Goal: Information Seeking & Learning: Learn about a topic

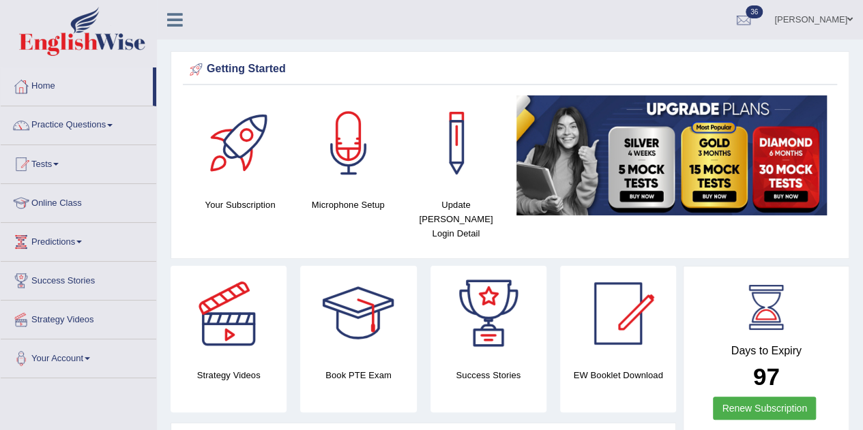
click at [59, 164] on span at bounding box center [55, 164] width 5 height 3
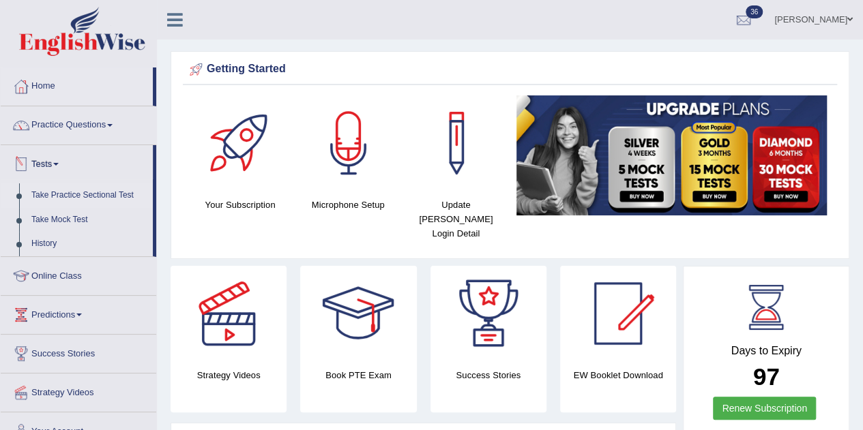
click at [59, 194] on link "Take Practice Sectional Test" at bounding box center [89, 195] width 128 height 25
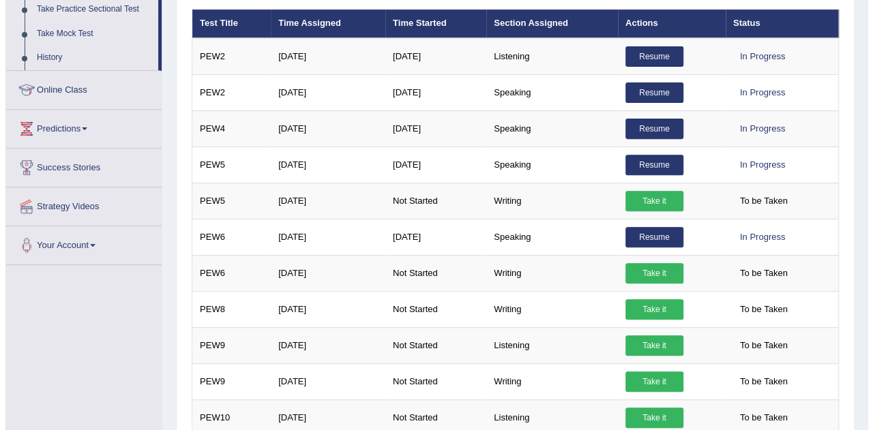
scroll to position [192, 0]
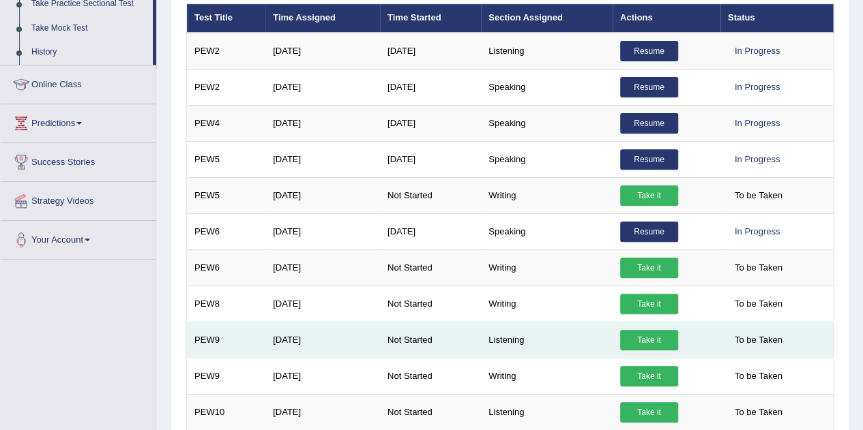
click at [663, 338] on link "Take it" at bounding box center [649, 340] width 58 height 20
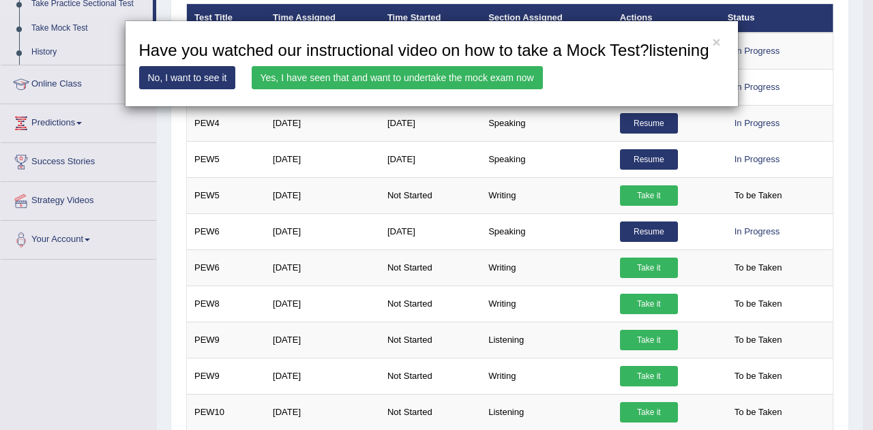
click at [450, 82] on link "Yes, I have seen that and want to undertake the mock exam now" at bounding box center [397, 77] width 291 height 23
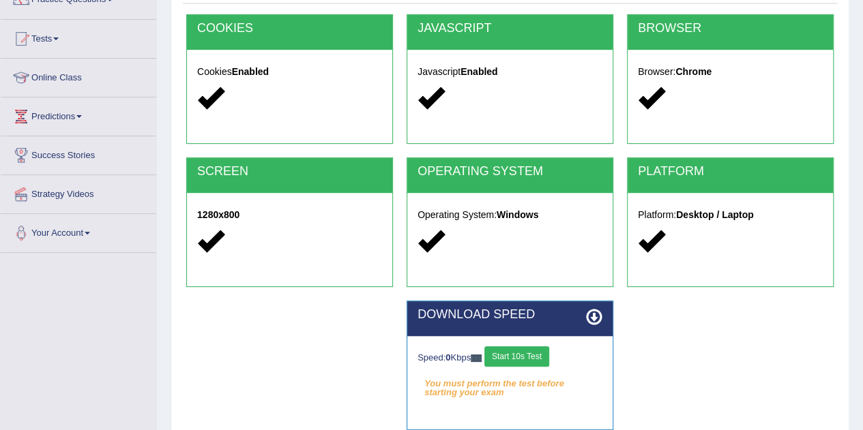
scroll to position [127, 0]
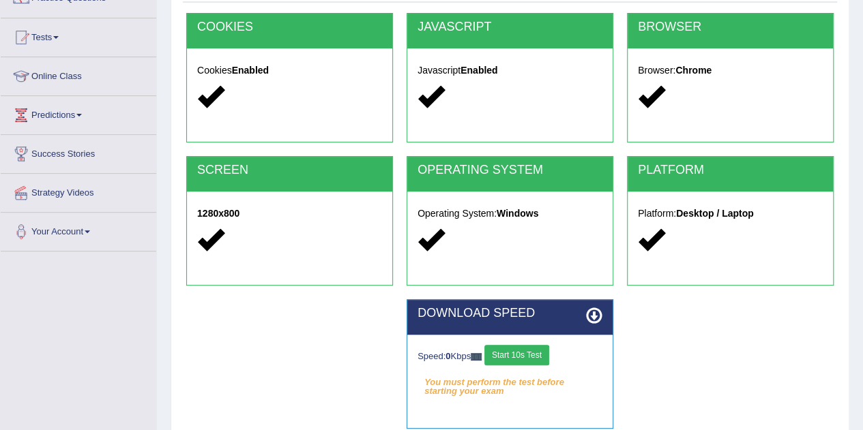
click at [534, 355] on button "Start 10s Test" at bounding box center [516, 355] width 65 height 20
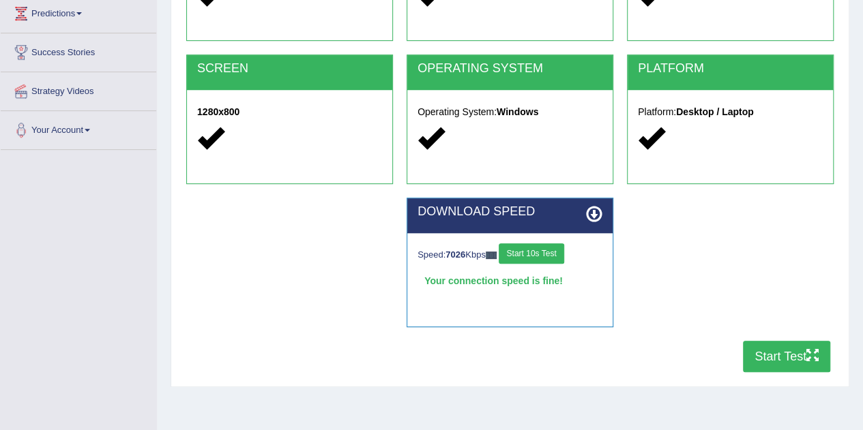
scroll to position [231, 0]
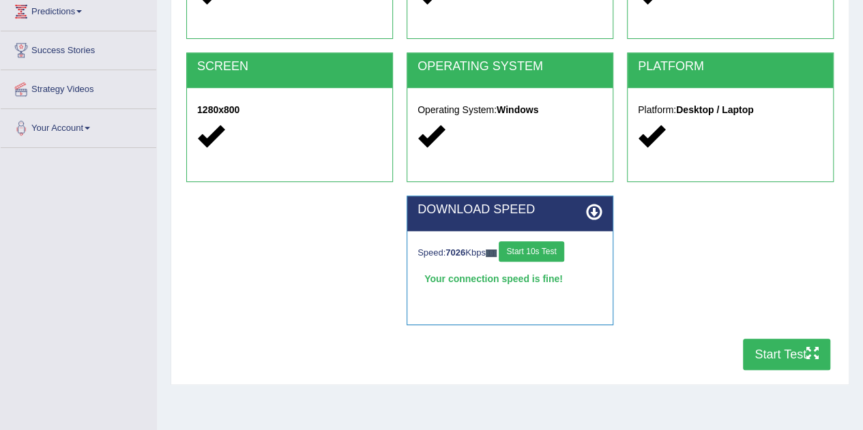
click at [779, 356] on button "Start Test" at bounding box center [786, 354] width 87 height 31
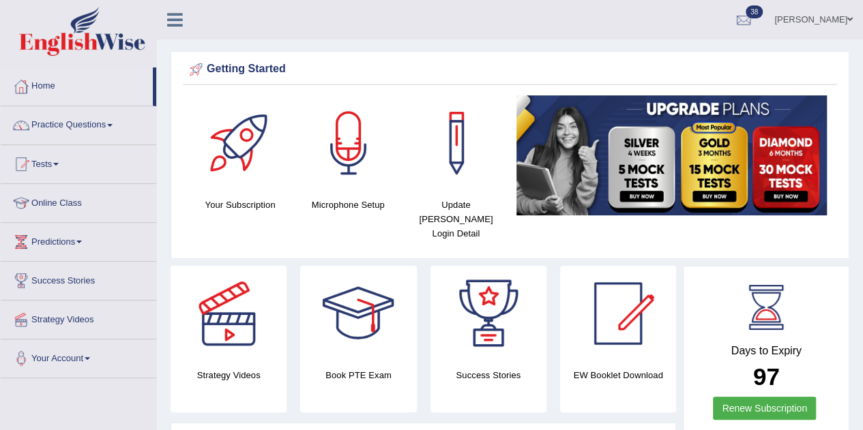
click at [99, 122] on link "Practice Questions" at bounding box center [79, 123] width 156 height 34
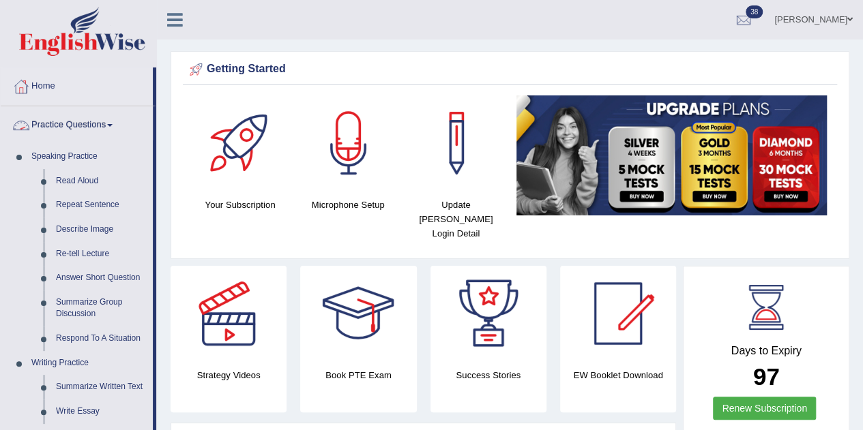
click at [113, 125] on span at bounding box center [109, 125] width 5 height 3
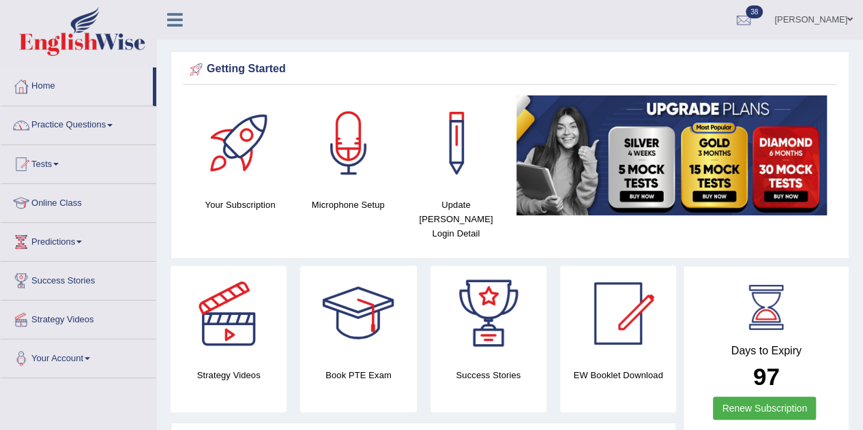
click at [104, 164] on link "Tests" at bounding box center [79, 162] width 156 height 34
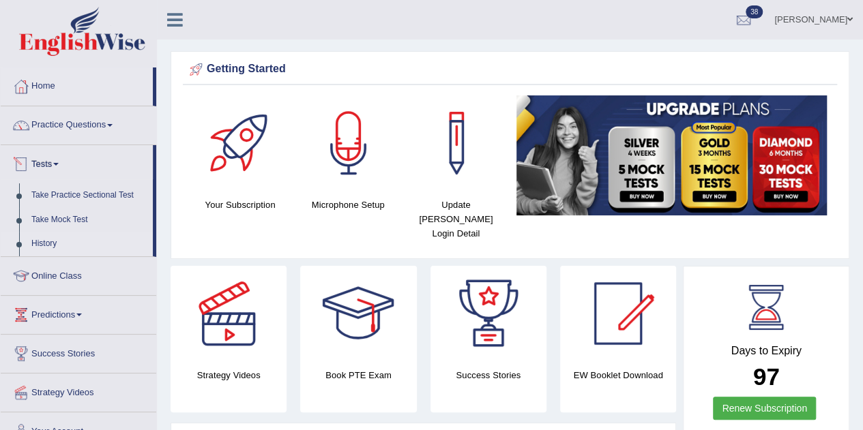
click at [55, 247] on link "History" at bounding box center [89, 244] width 128 height 25
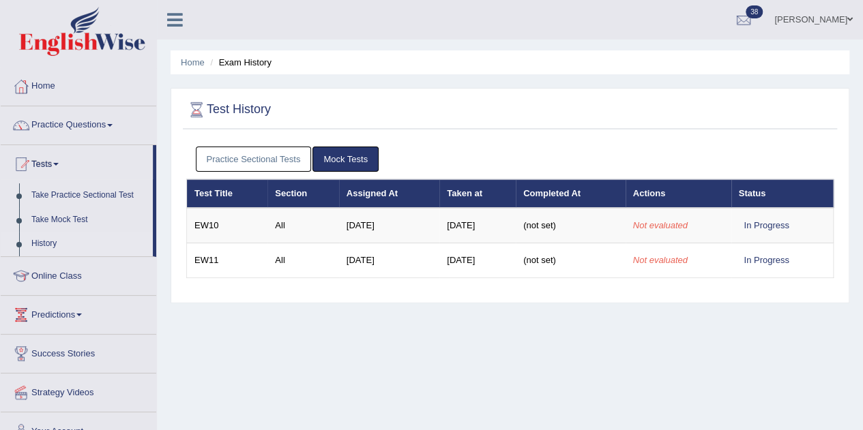
click at [285, 162] on link "Practice Sectional Tests" at bounding box center [254, 159] width 116 height 25
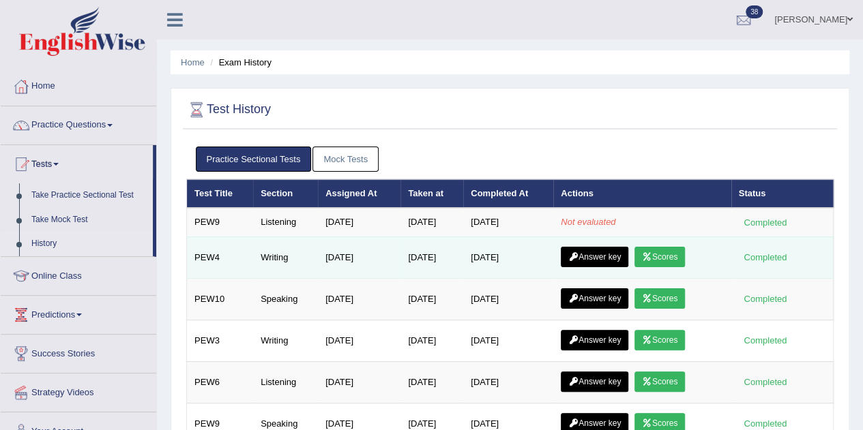
click at [671, 251] on link "Scores" at bounding box center [659, 257] width 50 height 20
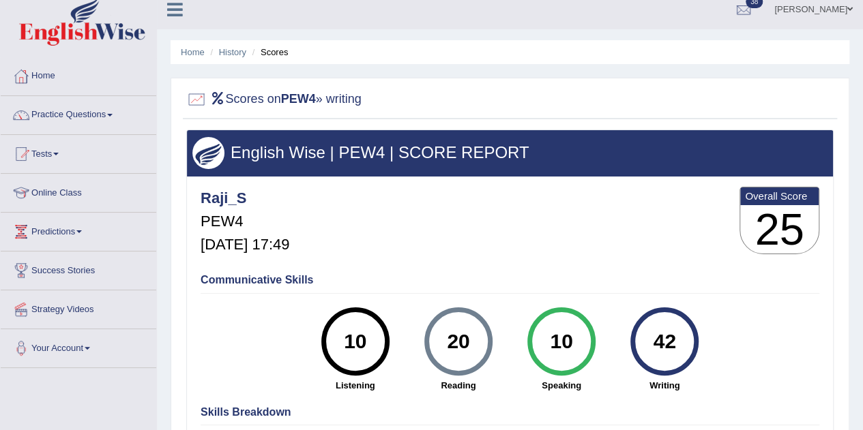
scroll to position [10, 0]
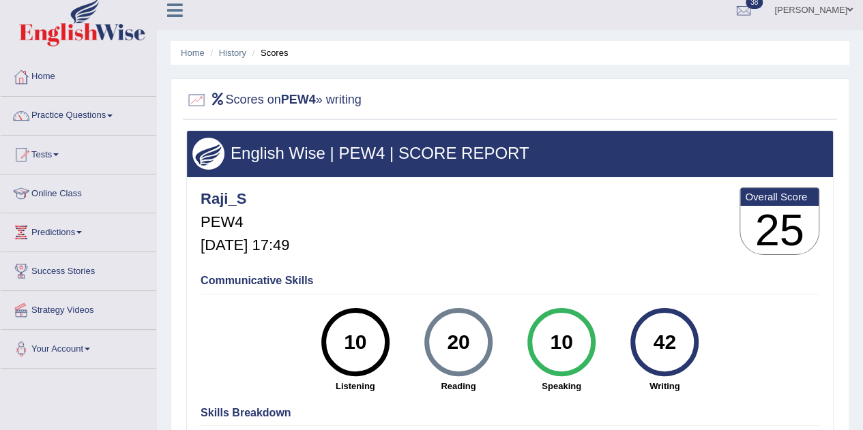
click at [312, 104] on b "PEW4" at bounding box center [298, 100] width 35 height 14
click at [231, 53] on link "History" at bounding box center [232, 53] width 27 height 10
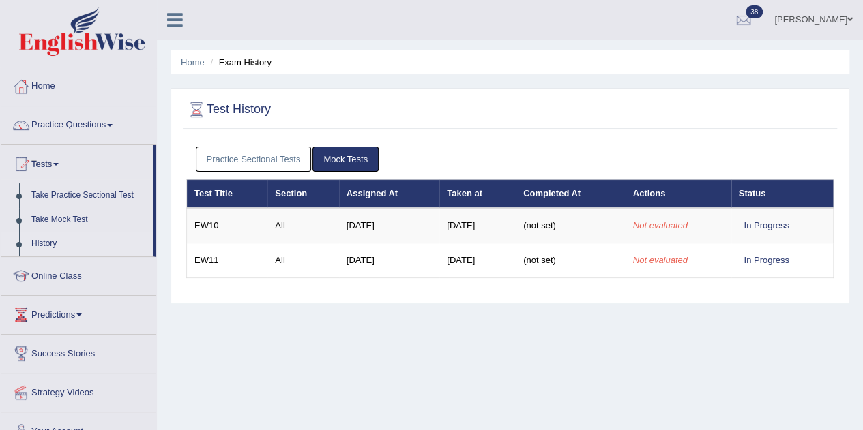
click at [263, 150] on link "Practice Sectional Tests" at bounding box center [254, 159] width 116 height 25
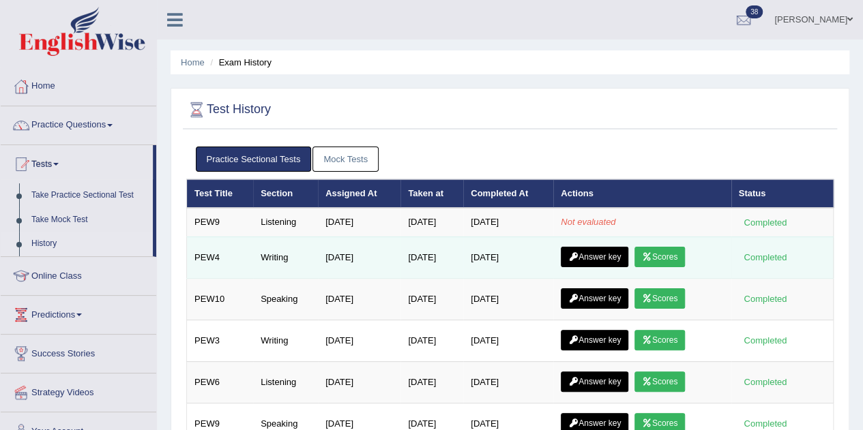
click at [604, 255] on link "Answer key" at bounding box center [595, 257] width 68 height 20
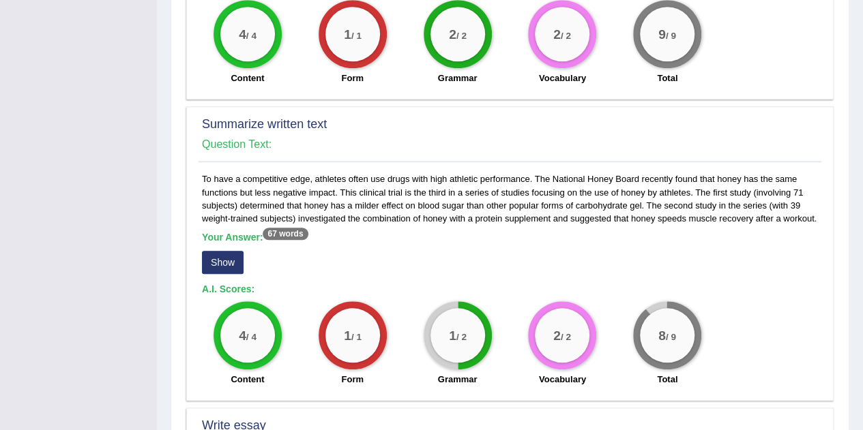
scroll to position [569, 0]
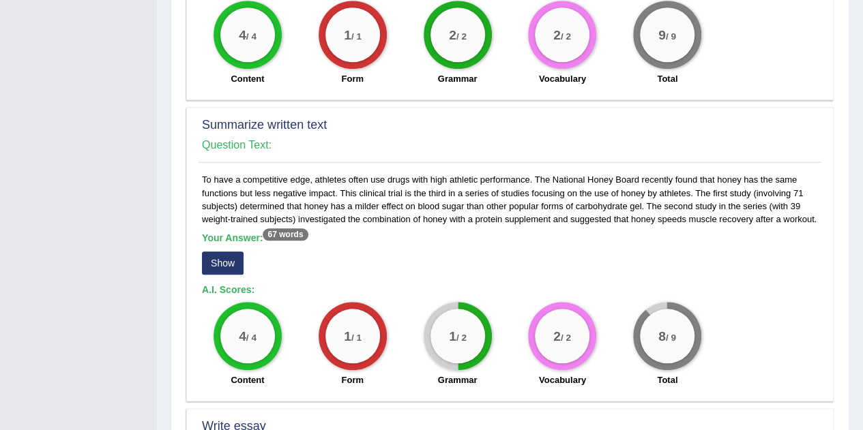
click at [213, 265] on button "Show" at bounding box center [223, 263] width 42 height 23
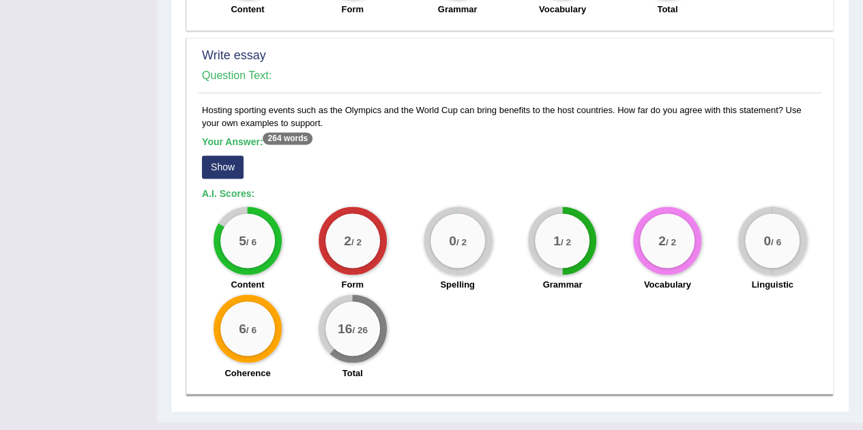
scroll to position [975, 0]
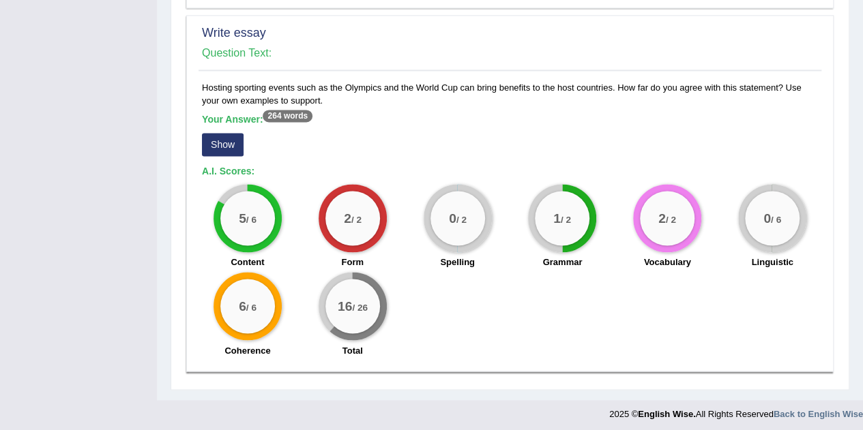
click at [216, 138] on button "Show" at bounding box center [223, 144] width 42 height 23
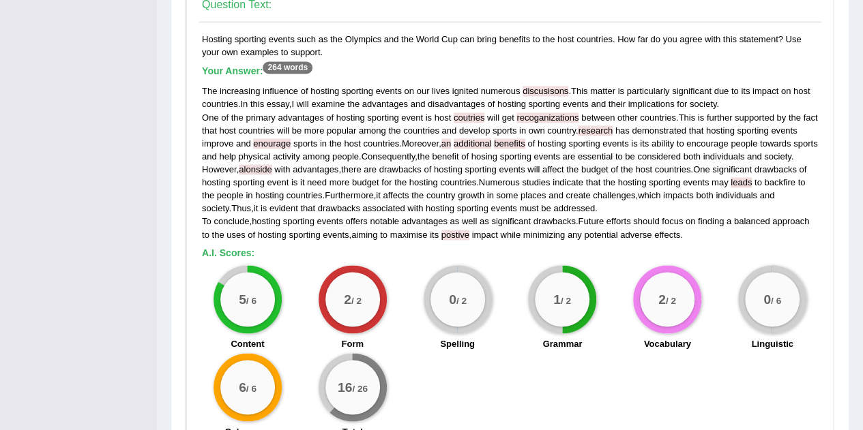
scroll to position [1025, 0]
click at [445, 256] on h5 "A.I. Scores:" at bounding box center [510, 253] width 616 height 10
click at [408, 239] on span "maximise" at bounding box center [408, 234] width 38 height 10
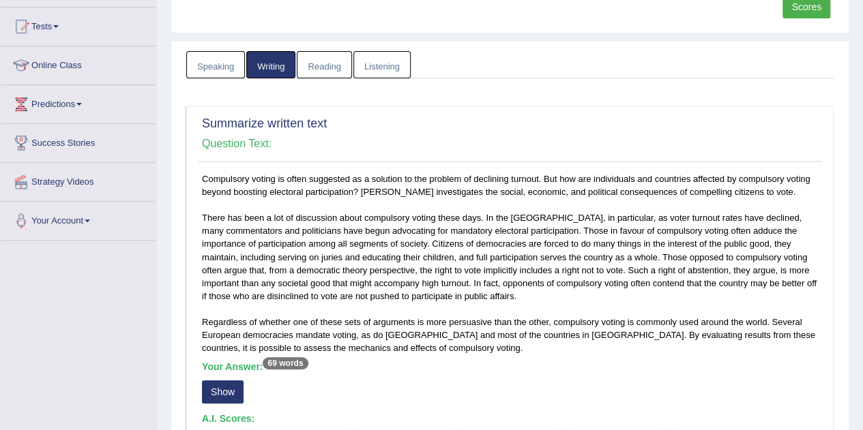
scroll to position [0, 0]
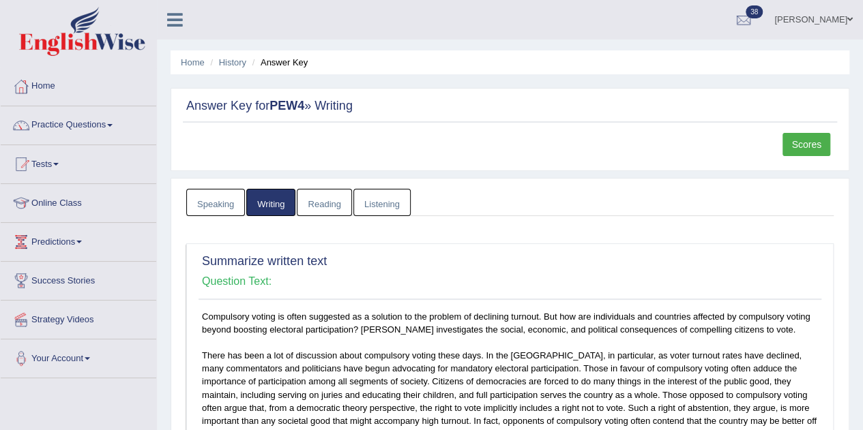
click at [59, 164] on span at bounding box center [55, 164] width 5 height 3
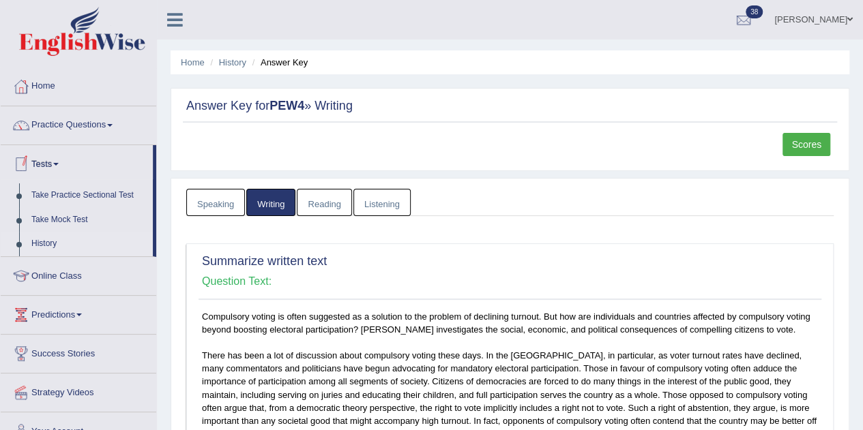
click at [41, 243] on link "History" at bounding box center [89, 244] width 128 height 25
click at [31, 243] on link "History" at bounding box center [89, 244] width 128 height 25
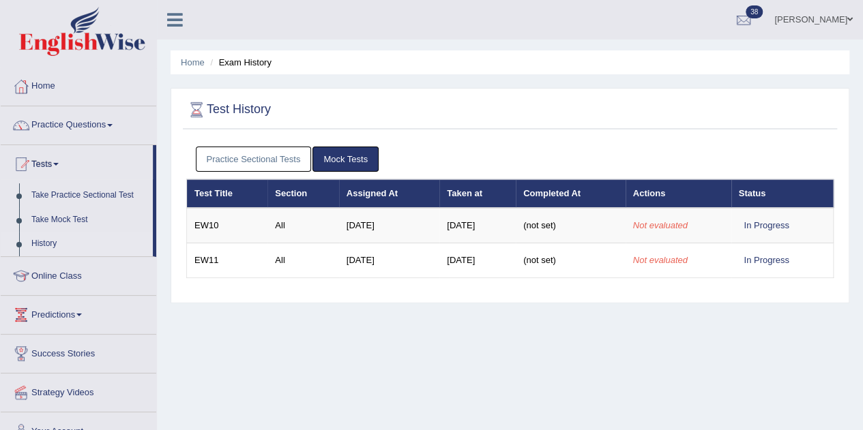
click at [284, 159] on link "Practice Sectional Tests" at bounding box center [254, 159] width 116 height 25
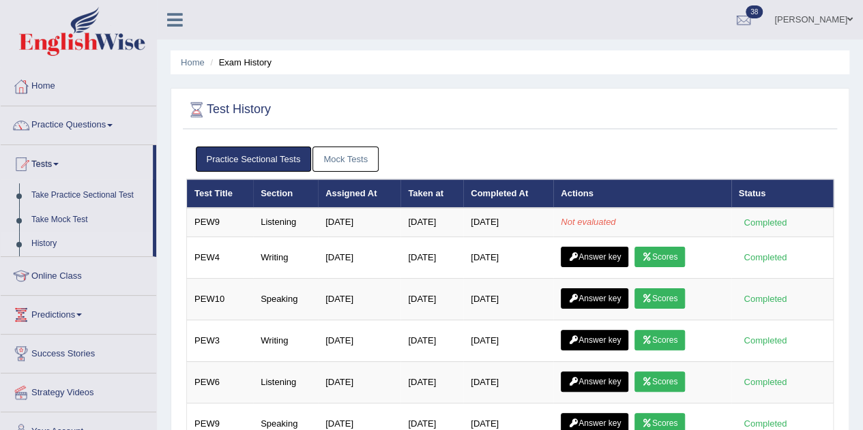
click at [11, 284] on div at bounding box center [21, 276] width 20 height 20
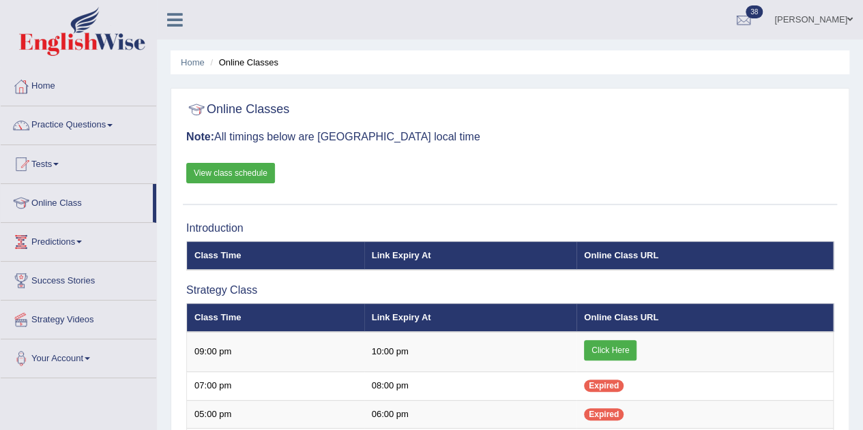
click at [59, 164] on span at bounding box center [55, 164] width 5 height 3
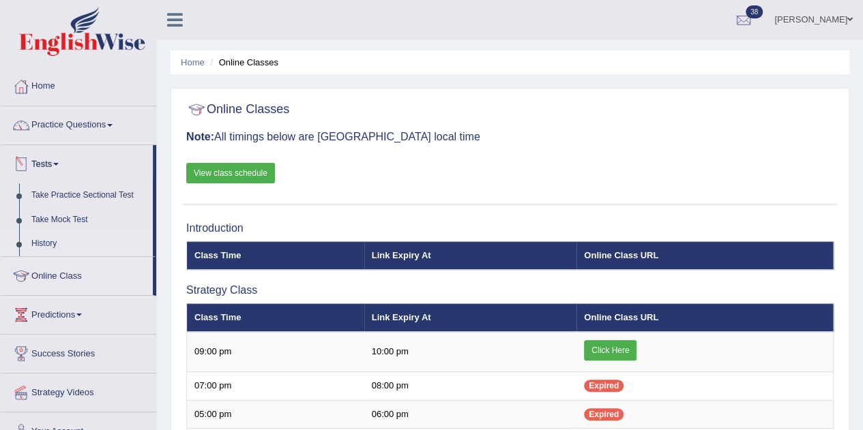
click at [48, 244] on link "History" at bounding box center [89, 244] width 128 height 25
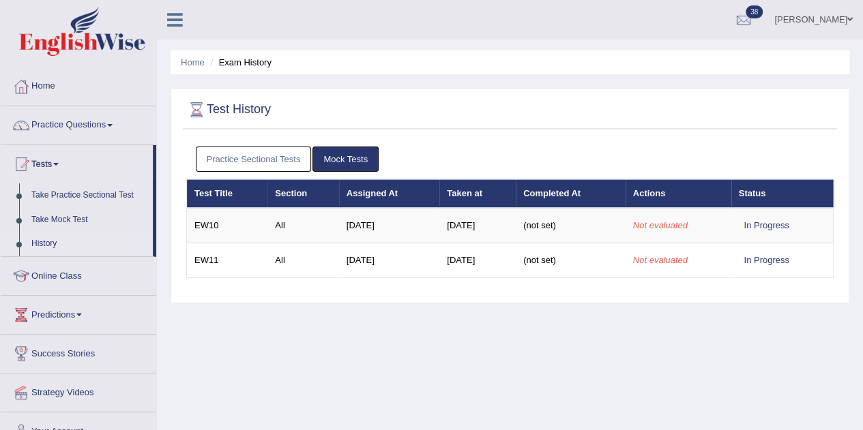
click at [271, 154] on link "Practice Sectional Tests" at bounding box center [254, 159] width 116 height 25
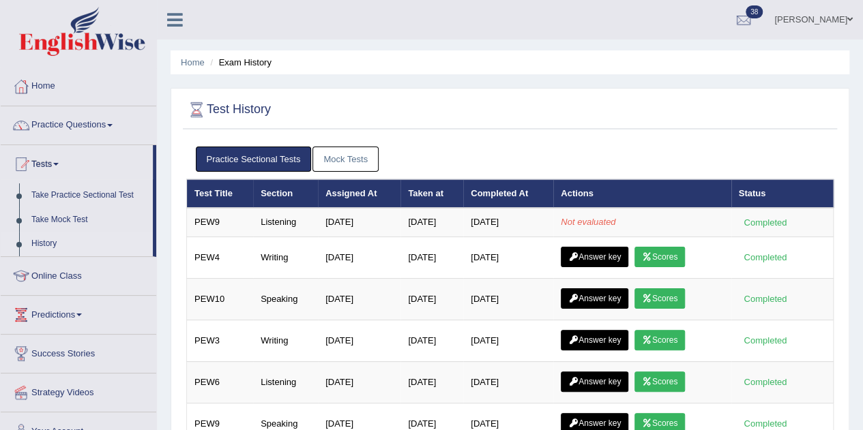
click at [26, 127] on div at bounding box center [21, 125] width 20 height 20
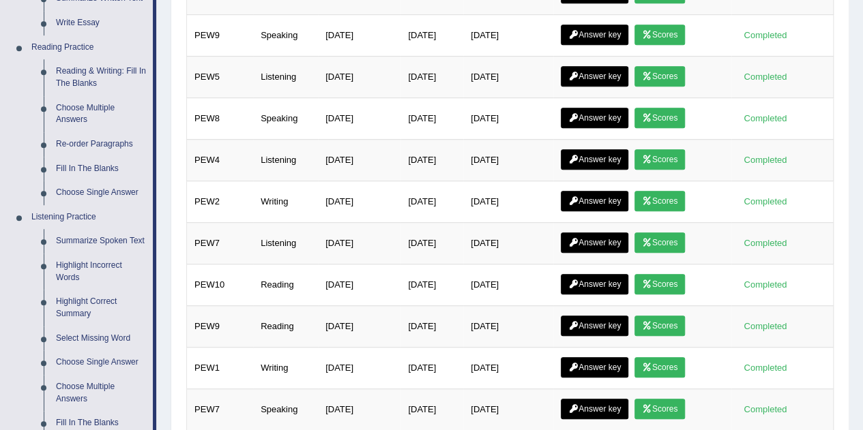
scroll to position [390, 0]
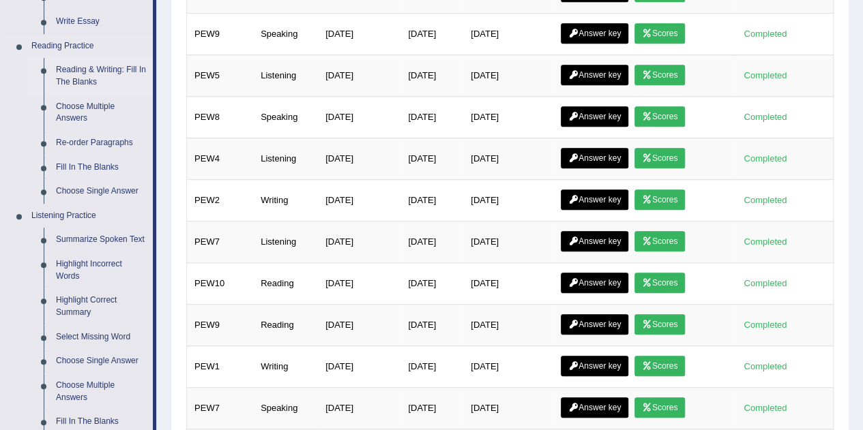
click at [68, 81] on link "Reading & Writing: Fill In The Blanks" at bounding box center [101, 76] width 103 height 36
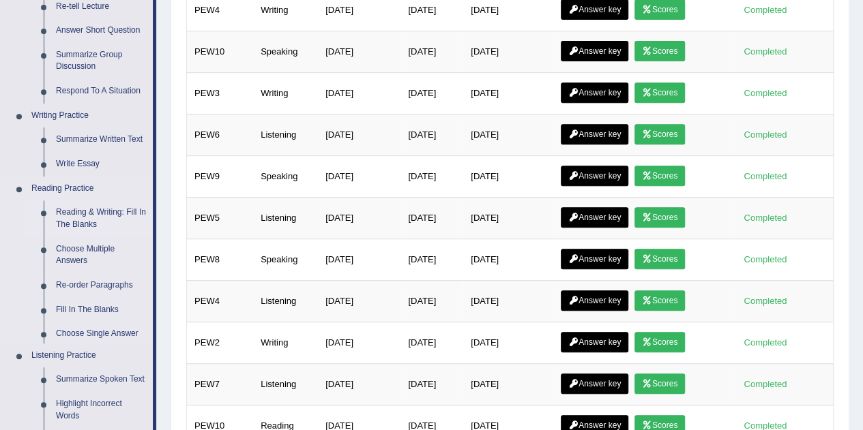
scroll to position [883, 0]
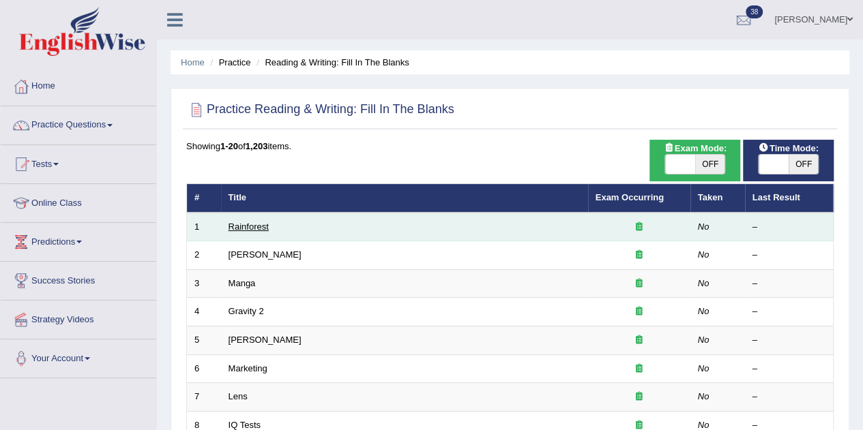
click at [256, 226] on link "Rainforest" at bounding box center [249, 227] width 40 height 10
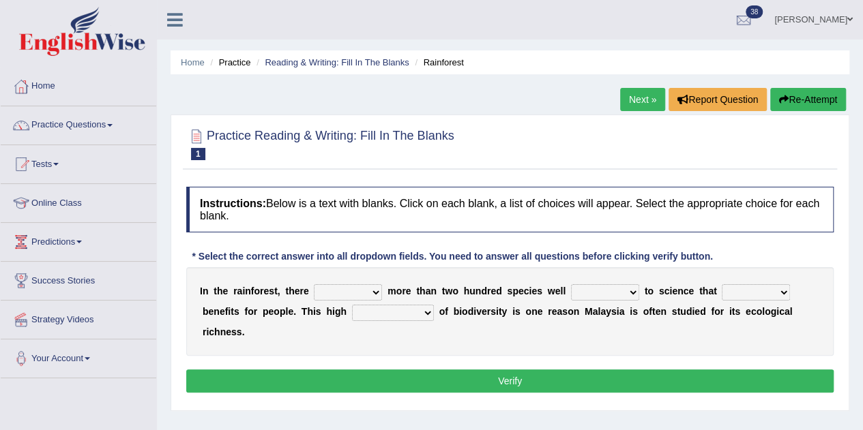
click at [374, 293] on select "have can be has is" at bounding box center [348, 292] width 68 height 16
select select "is"
click at [314, 284] on select "have can be has is" at bounding box center [348, 292] width 68 height 16
click at [619, 289] on select "knowing known knew know" at bounding box center [605, 292] width 68 height 16
select select "known"
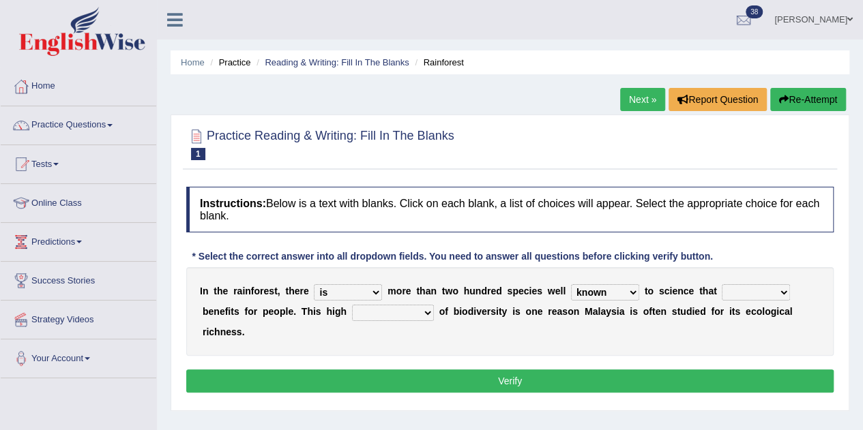
click at [571, 284] on select "knowing known knew know" at bounding box center [605, 292] width 68 height 16
click at [759, 293] on select "contain contained containing contains" at bounding box center [756, 292] width 68 height 16
click at [722, 284] on select "contain contained containing contains" at bounding box center [756, 292] width 68 height 16
click at [774, 295] on select "contain contained containing contains" at bounding box center [756, 292] width 68 height 16
select select "contains"
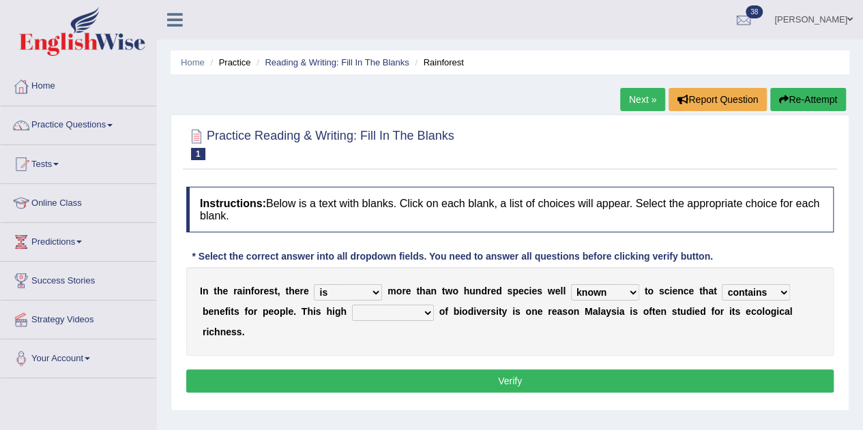
click at [722, 284] on select "contain contained containing contains" at bounding box center [756, 292] width 68 height 16
click at [402, 313] on select "condensation conjunction continuity complexity" at bounding box center [393, 313] width 82 height 16
click at [398, 398] on div "Instructions: Below is a text with blanks. Click on each blank, a list of choic…" at bounding box center [510, 292] width 654 height 224
click at [417, 310] on select "condensation conjunction continuity complexity" at bounding box center [393, 313] width 82 height 16
select select "complexity"
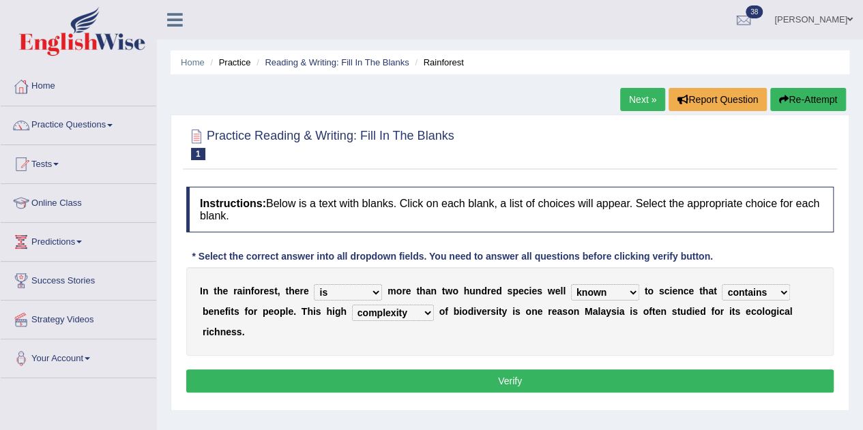
click at [352, 305] on select "condensation conjunction continuity complexity" at bounding box center [393, 313] width 82 height 16
click at [479, 374] on button "Verify" at bounding box center [509, 381] width 647 height 23
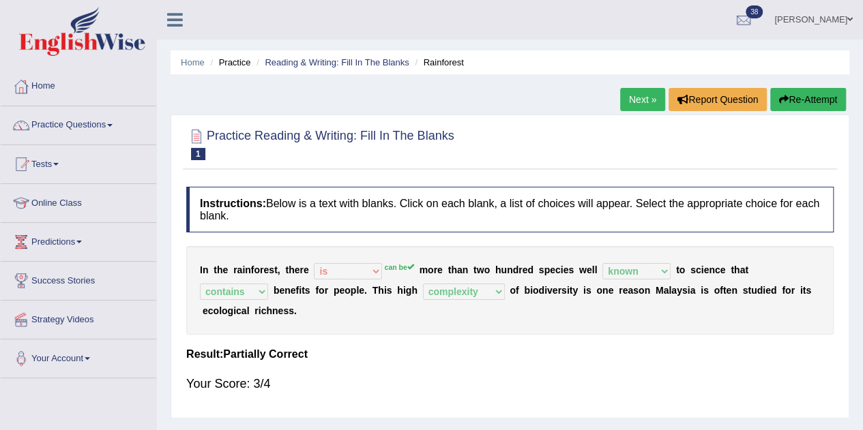
click at [634, 102] on link "Next »" at bounding box center [642, 99] width 45 height 23
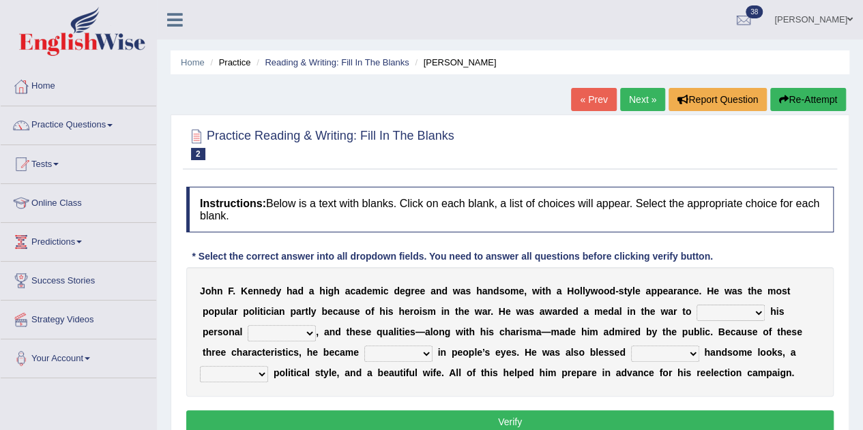
click at [733, 316] on select "prove show evidence upthrow" at bounding box center [730, 313] width 68 height 16
select select "prove"
click at [696, 305] on select "prove show evidence upthrow" at bounding box center [730, 313] width 68 height 16
click at [290, 336] on select "passion courage charm liking" at bounding box center [282, 333] width 68 height 16
select select "courage"
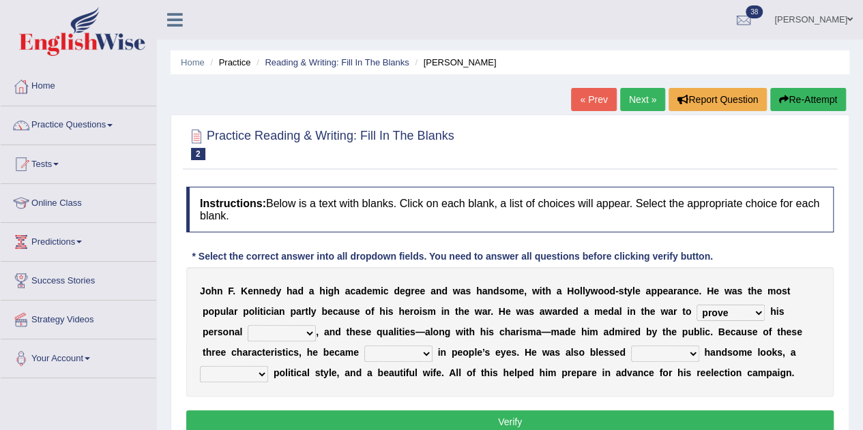
click at [248, 325] on select "passion courage charm liking" at bounding box center [282, 333] width 68 height 16
click at [411, 360] on select "iconic ironic identical impotent" at bounding box center [398, 354] width 68 height 16
select select "ironic"
click at [364, 346] on select "iconic ironic identical impotent" at bounding box center [398, 354] width 68 height 16
click at [682, 351] on select "with in upon to" at bounding box center [665, 354] width 68 height 16
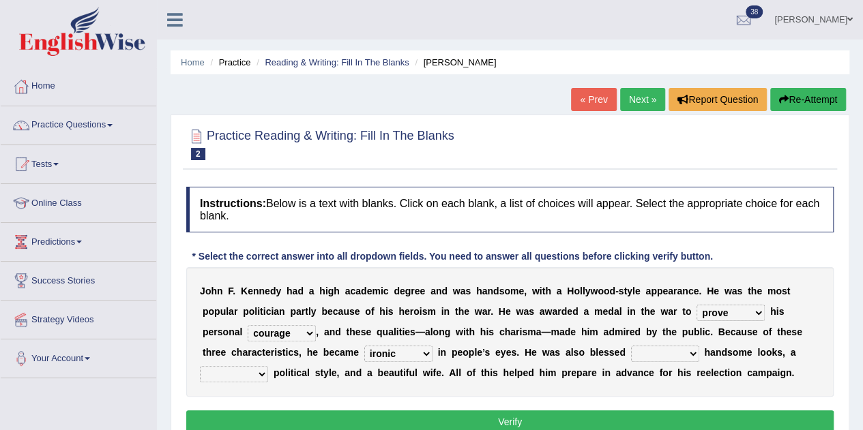
select select "with"
click at [631, 346] on select "with in upon to" at bounding box center [665, 354] width 68 height 16
click at [261, 372] on select "mending mends mended mend" at bounding box center [234, 374] width 68 height 16
select select "mends"
click at [200, 366] on select "mending mends mended mend" at bounding box center [234, 374] width 68 height 16
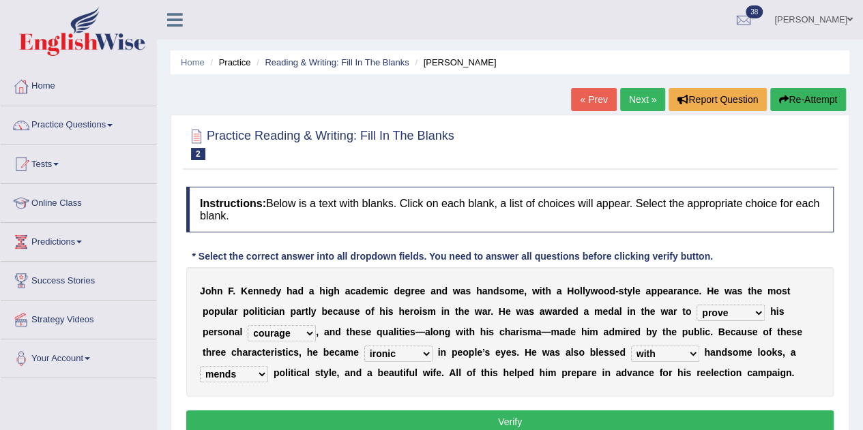
click at [566, 413] on button "Verify" at bounding box center [509, 422] width 647 height 23
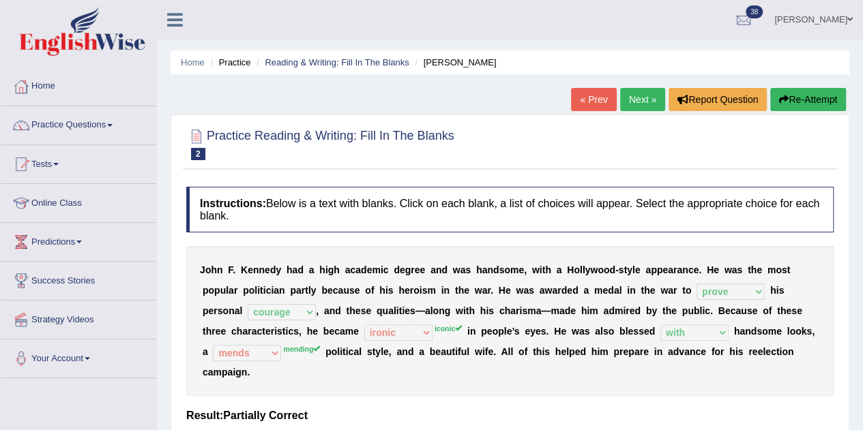
click at [112, 125] on span at bounding box center [109, 125] width 5 height 3
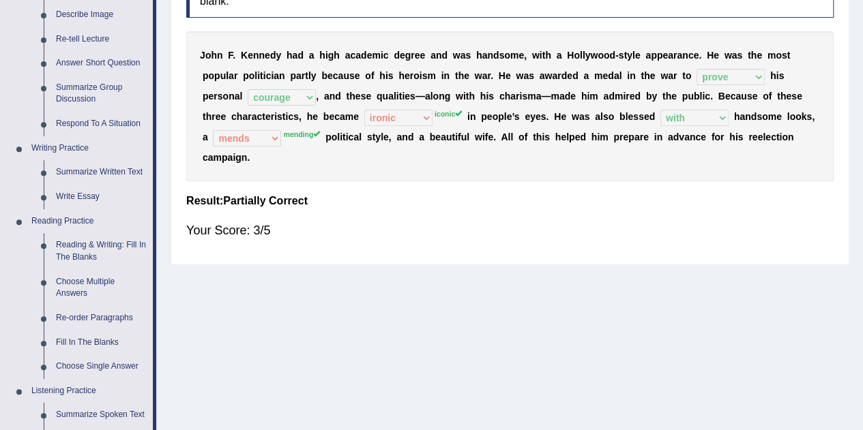
scroll to position [217, 0]
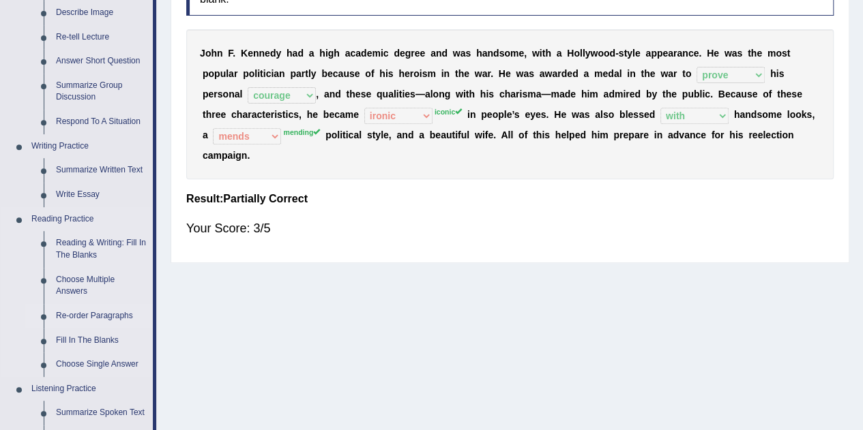
click at [108, 316] on link "Re-order Paragraphs" at bounding box center [101, 316] width 103 height 25
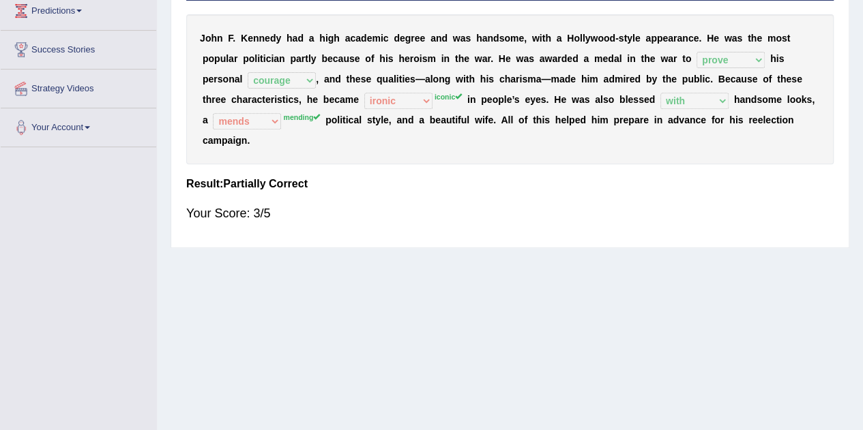
scroll to position [272, 0]
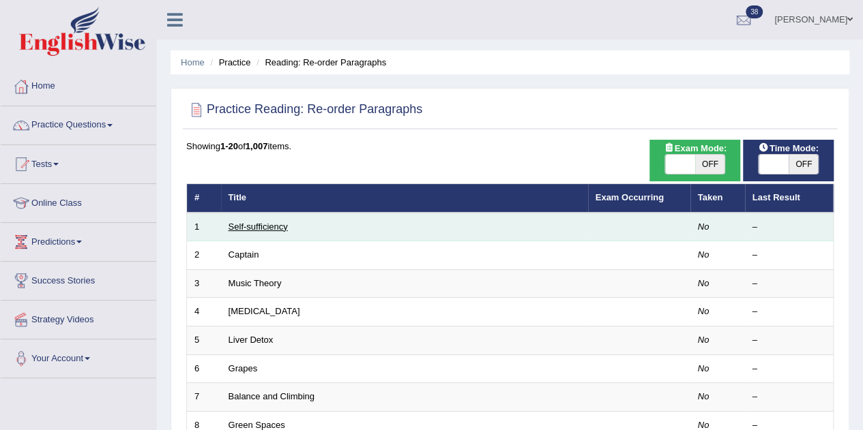
click at [263, 224] on link "Self-sufficiency" at bounding box center [258, 227] width 59 height 10
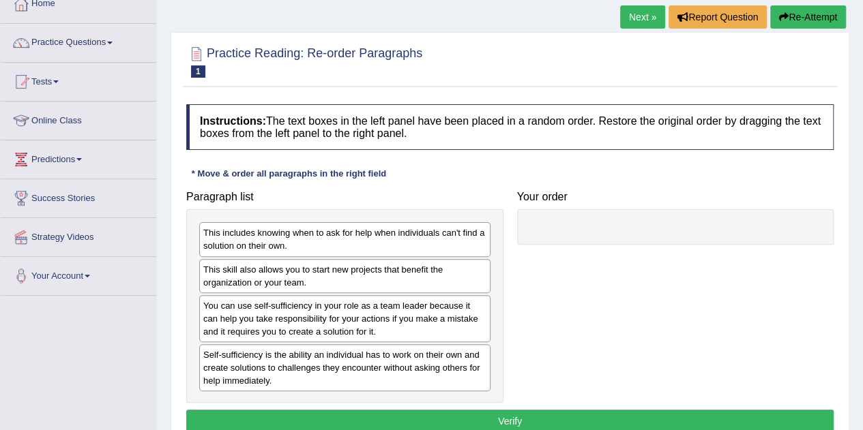
scroll to position [83, 0]
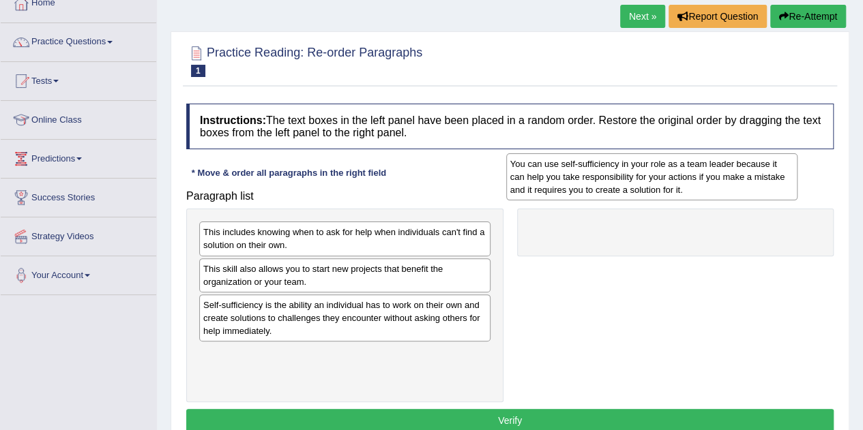
drag, startPoint x: 443, startPoint y: 310, endPoint x: 741, endPoint y: 204, distance: 315.9
click at [741, 201] on div "You can use self-sufficiency in your role as a team leader because it can help …" at bounding box center [651, 176] width 291 height 47
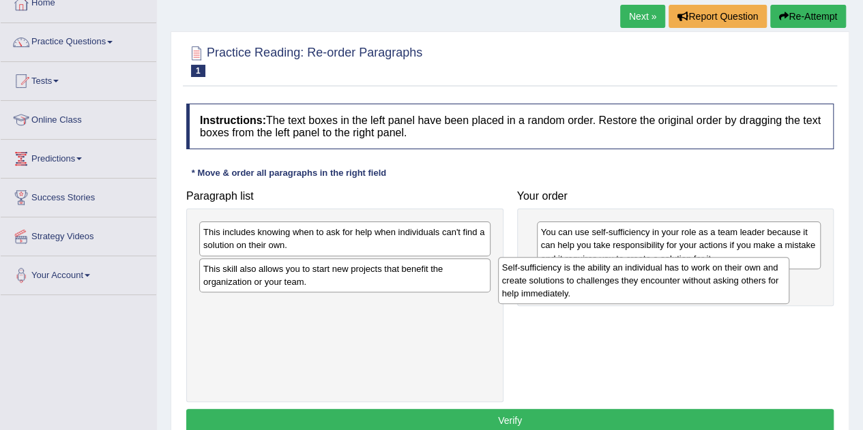
drag, startPoint x: 368, startPoint y: 316, endPoint x: 671, endPoint y: 279, distance: 305.1
click at [671, 279] on div "Self-sufficiency is the ability an individual has to work on their own and crea…" at bounding box center [643, 280] width 291 height 47
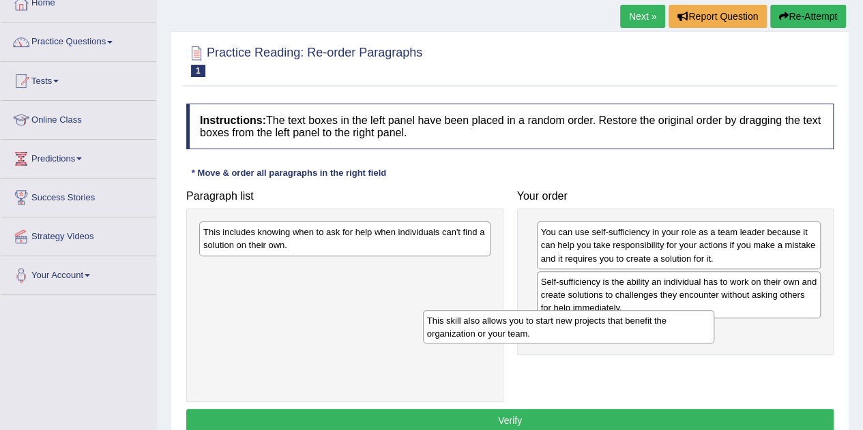
drag, startPoint x: 327, startPoint y: 272, endPoint x: 570, endPoint y: 325, distance: 249.3
click at [570, 325] on div "This skill also allows you to start new projects that benefit the organization …" at bounding box center [568, 327] width 291 height 34
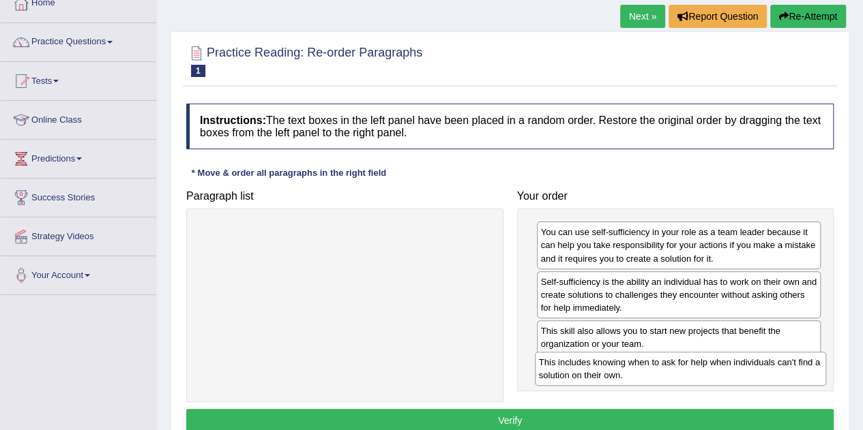
drag, startPoint x: 379, startPoint y: 244, endPoint x: 717, endPoint y: 372, distance: 361.2
click at [717, 372] on div "This includes knowing when to ask for help when individuals can't find a soluti…" at bounding box center [680, 369] width 291 height 34
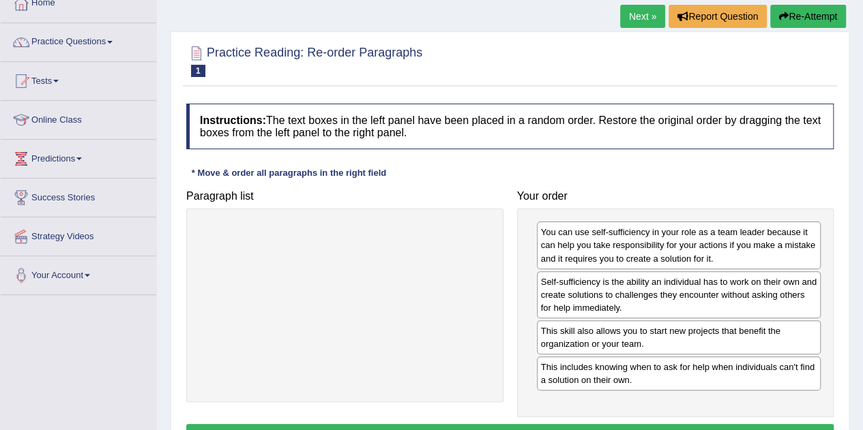
click at [563, 424] on button "Verify" at bounding box center [509, 435] width 647 height 23
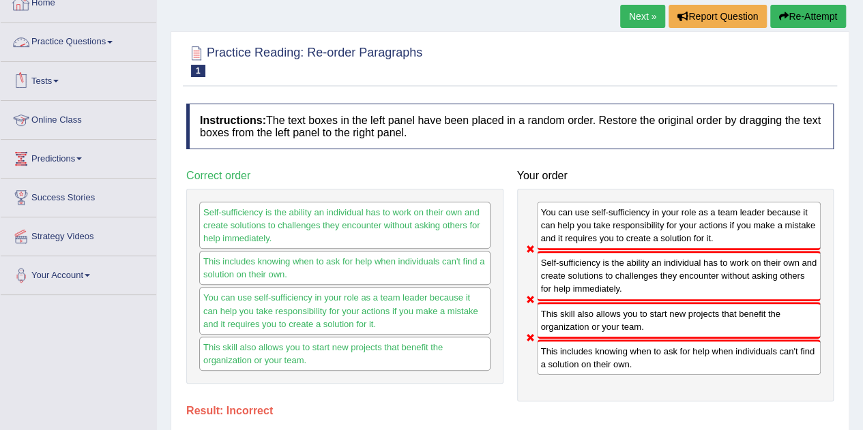
click at [44, 38] on link "Practice Questions" at bounding box center [79, 40] width 156 height 34
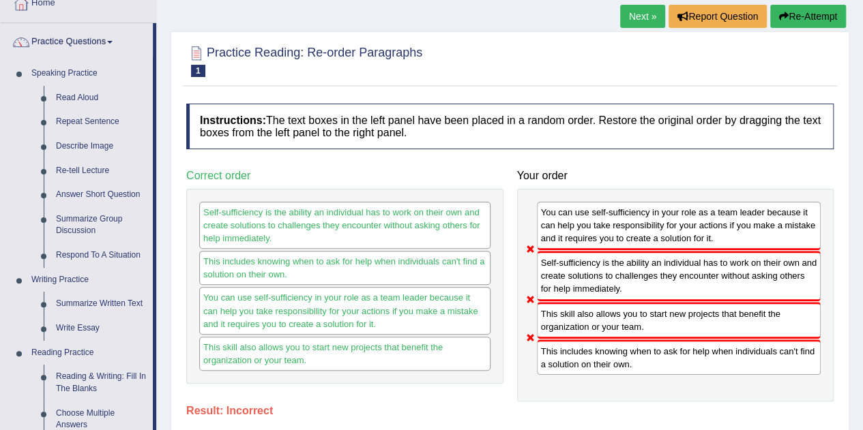
click at [369, 170] on h4 "Correct order" at bounding box center [344, 176] width 317 height 12
click at [638, 10] on link "Next »" at bounding box center [642, 16] width 45 height 23
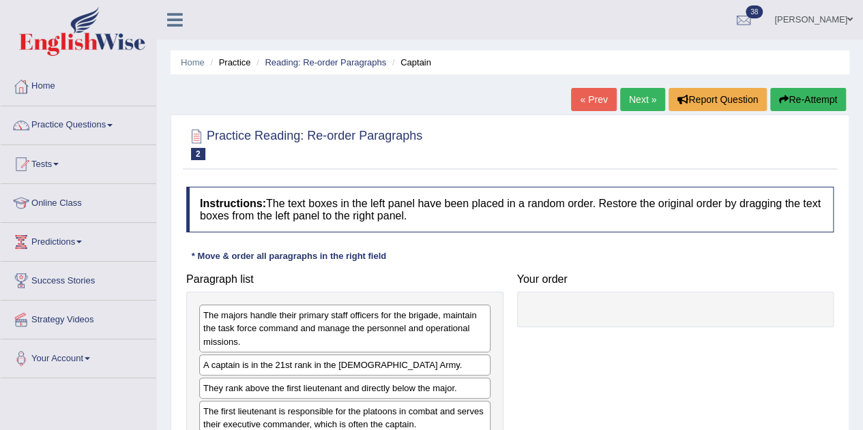
click at [63, 123] on link "Practice Questions" at bounding box center [79, 123] width 156 height 34
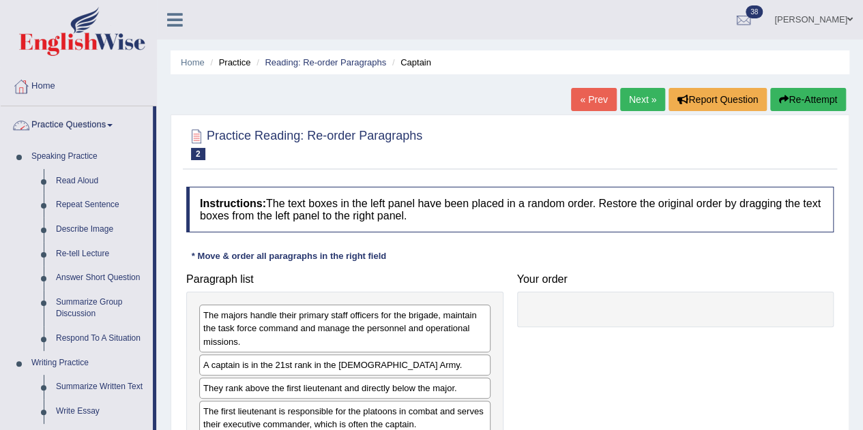
click at [53, 123] on link "Practice Questions" at bounding box center [77, 123] width 152 height 34
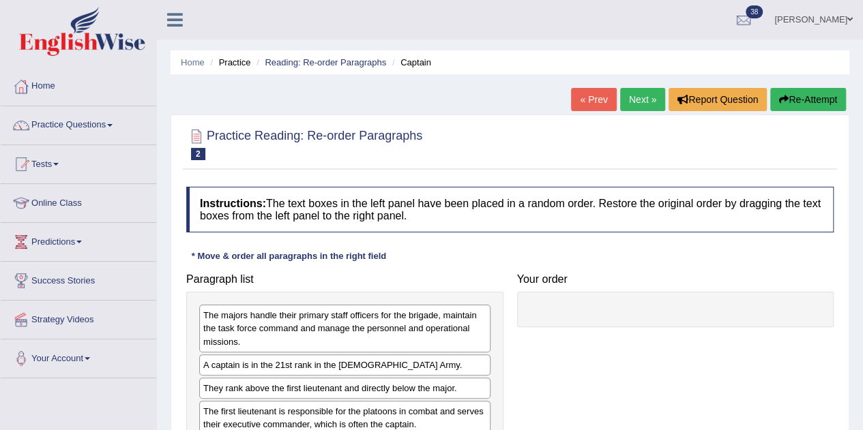
click at [45, 158] on link "Tests" at bounding box center [79, 162] width 156 height 34
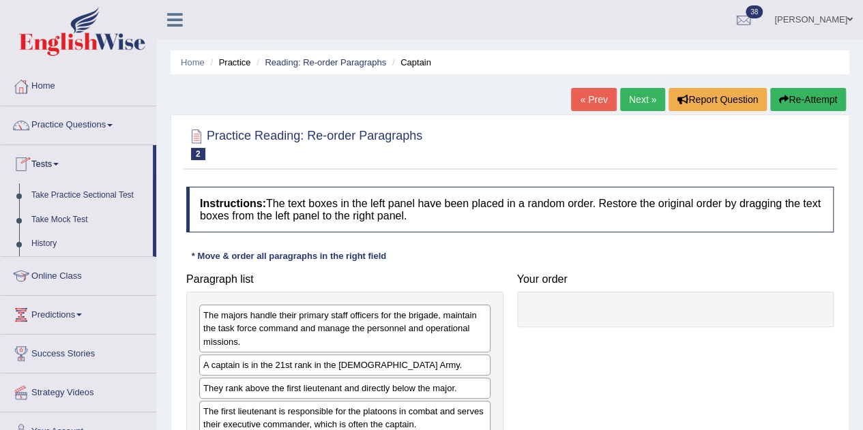
click at [48, 244] on link "History" at bounding box center [89, 244] width 128 height 25
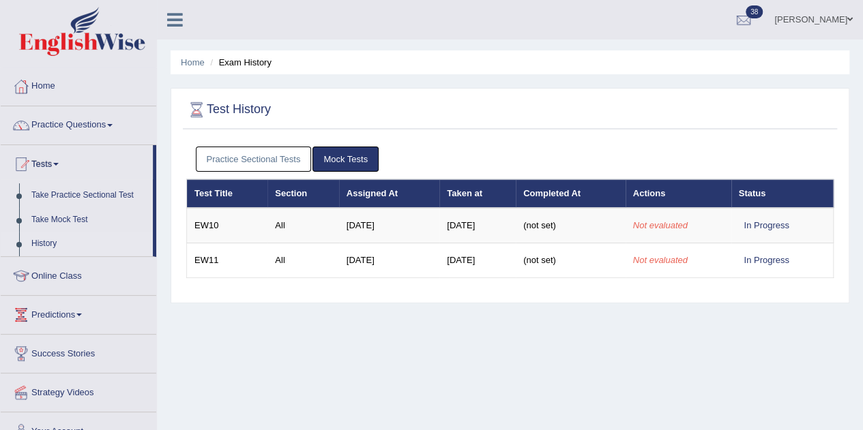
click at [243, 159] on link "Practice Sectional Tests" at bounding box center [254, 159] width 116 height 25
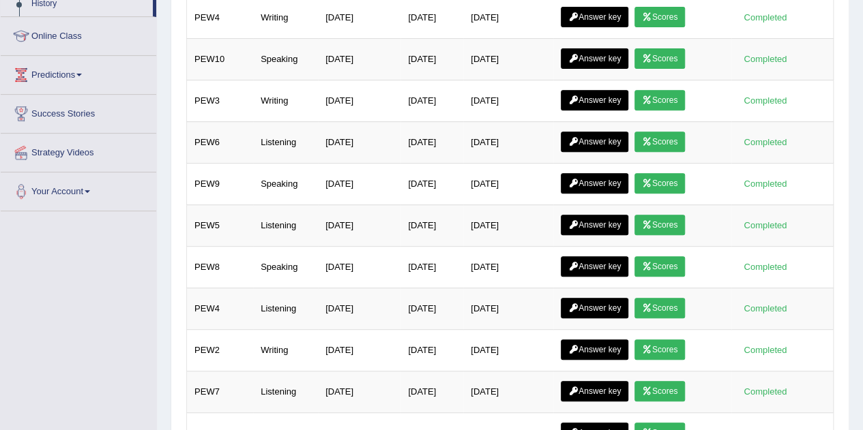
scroll to position [241, 0]
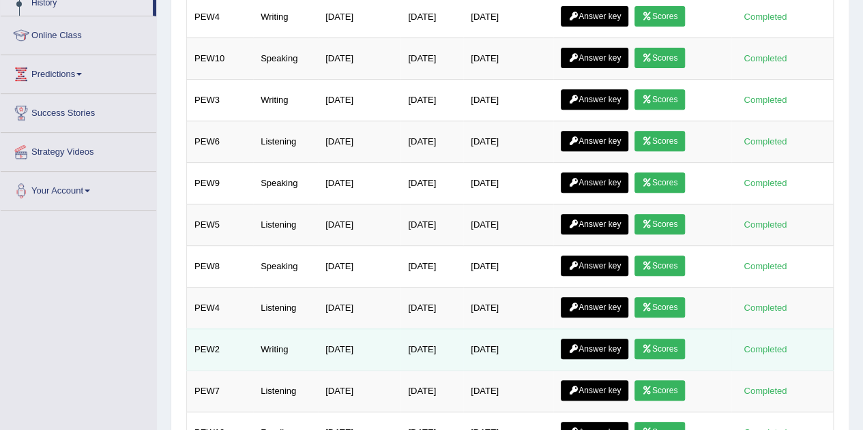
click at [606, 341] on link "Answer key" at bounding box center [595, 349] width 68 height 20
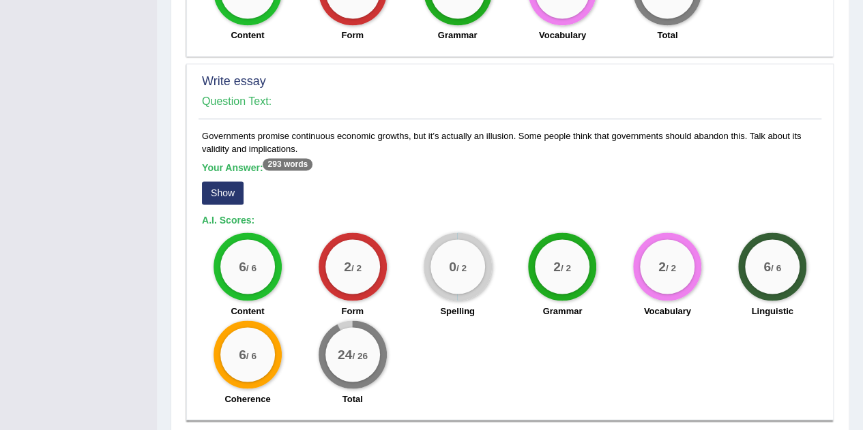
scroll to position [1106, 0]
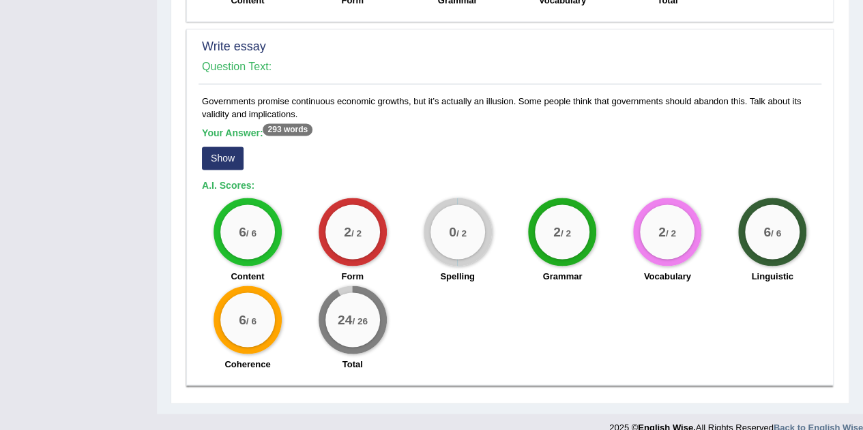
click at [231, 147] on button "Show" at bounding box center [223, 158] width 42 height 23
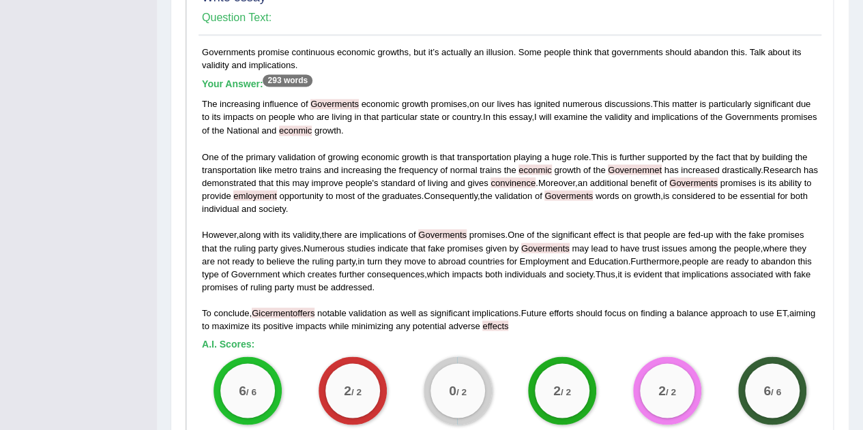
scroll to position [1168, 0]
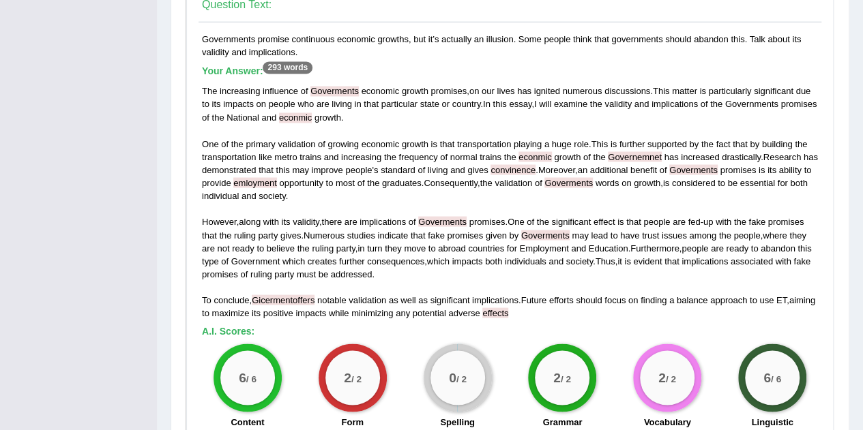
click at [784, 415] on label "Linguistic" at bounding box center [772, 421] width 42 height 13
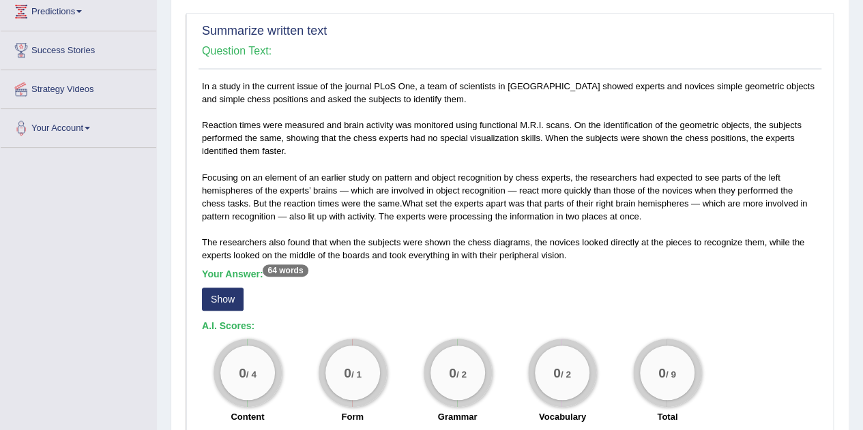
scroll to position [0, 0]
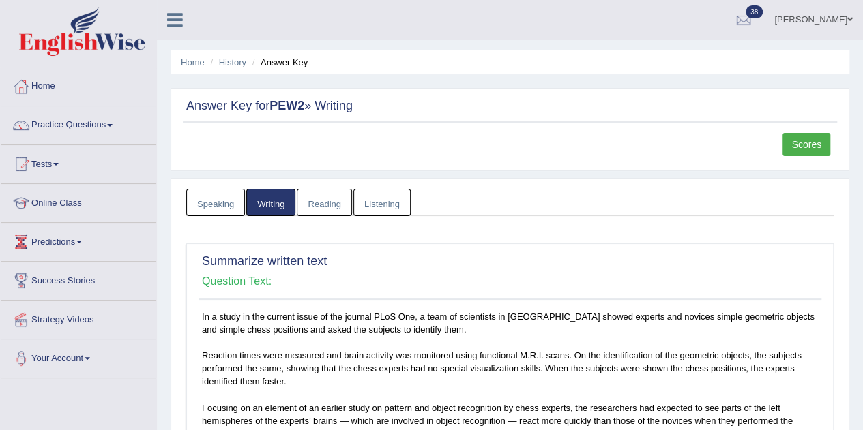
click at [112, 125] on span at bounding box center [109, 125] width 5 height 3
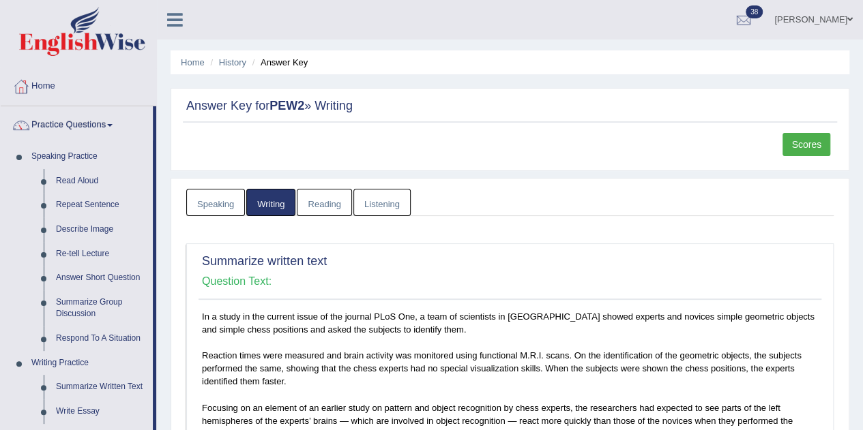
click at [112, 125] on span at bounding box center [109, 125] width 5 height 3
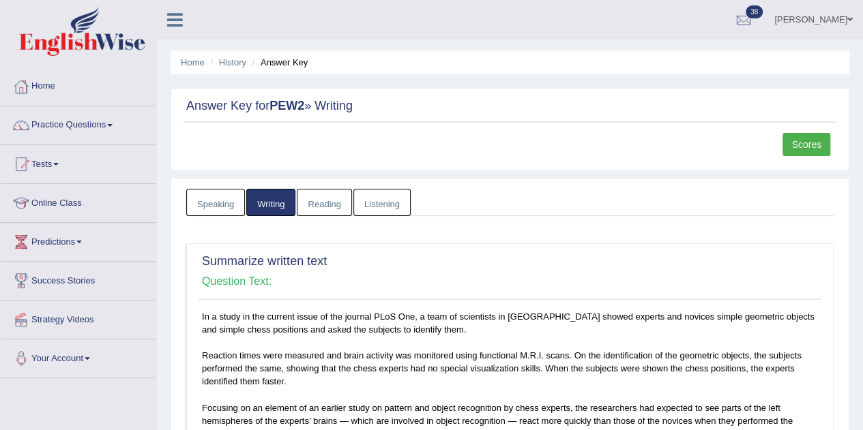
click at [59, 164] on span at bounding box center [55, 164] width 5 height 3
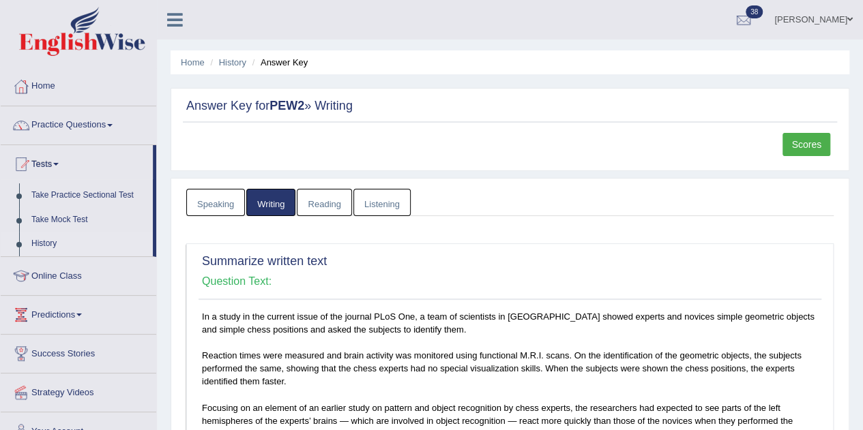
click at [61, 241] on link "History" at bounding box center [89, 244] width 128 height 25
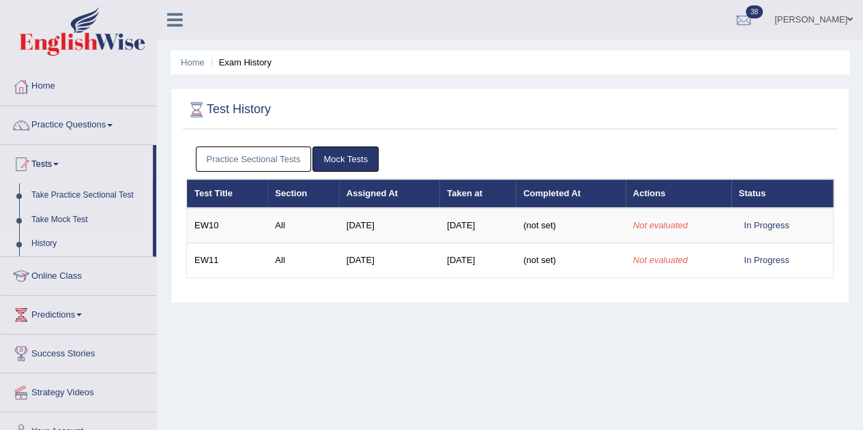
click at [264, 162] on link "Practice Sectional Tests" at bounding box center [254, 159] width 116 height 25
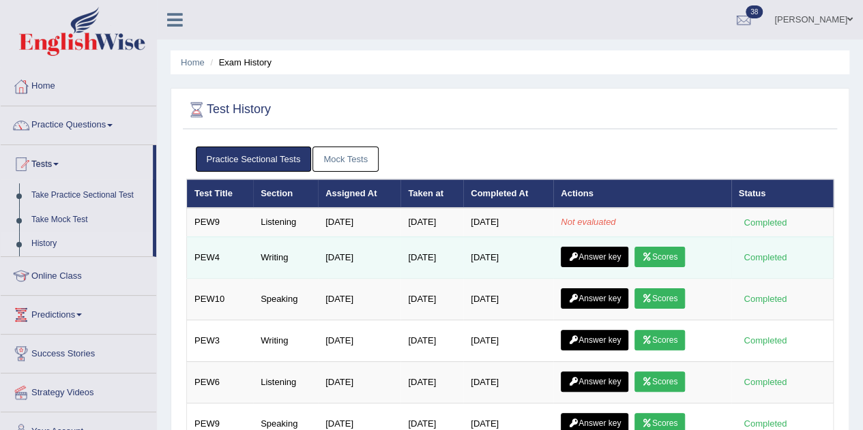
click at [578, 254] on icon at bounding box center [573, 257] width 10 height 8
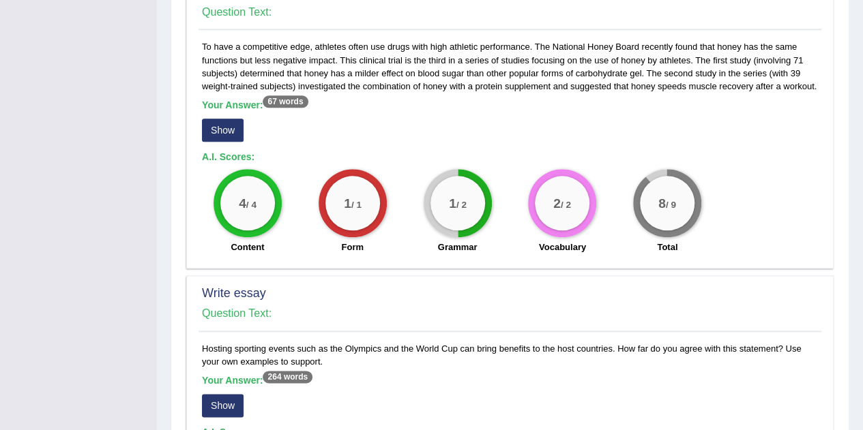
scroll to position [690, 0]
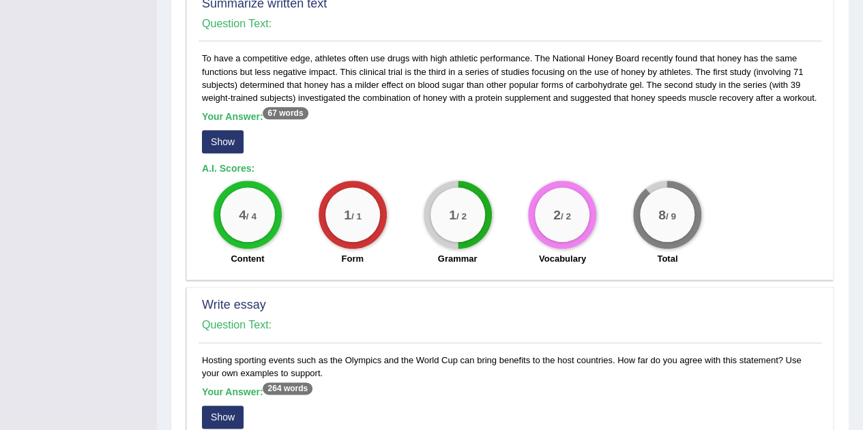
click at [224, 141] on button "Show" at bounding box center [223, 141] width 42 height 23
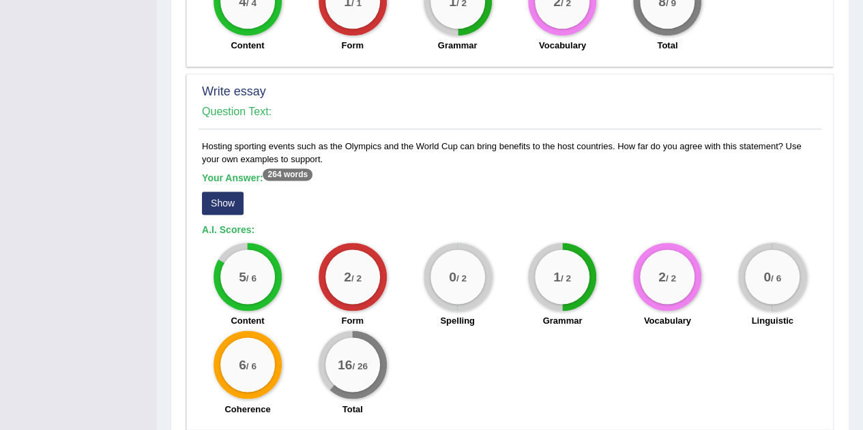
scroll to position [917, 0]
click at [218, 200] on button "Show" at bounding box center [223, 203] width 42 height 23
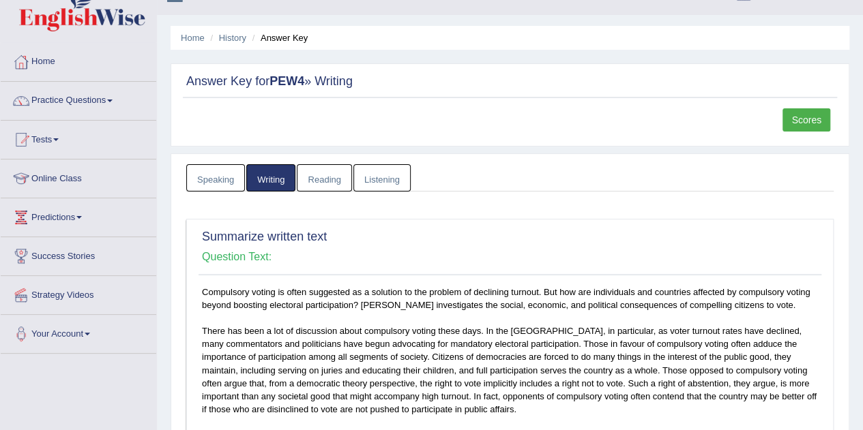
scroll to position [0, 0]
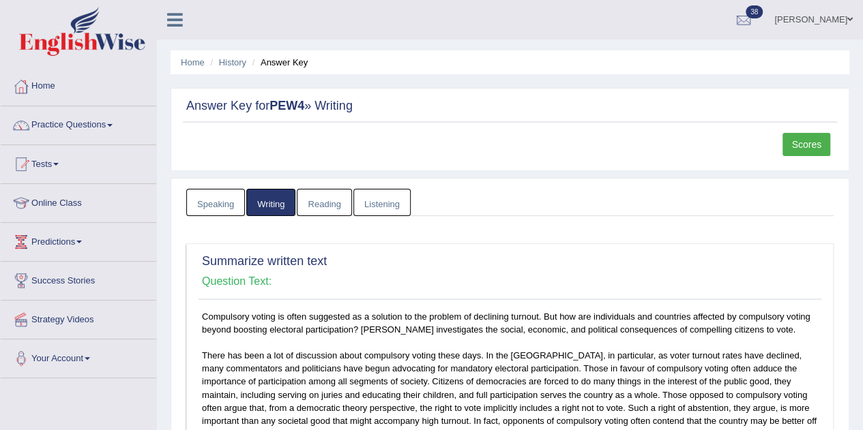
click at [100, 119] on link "Practice Questions" at bounding box center [79, 123] width 156 height 34
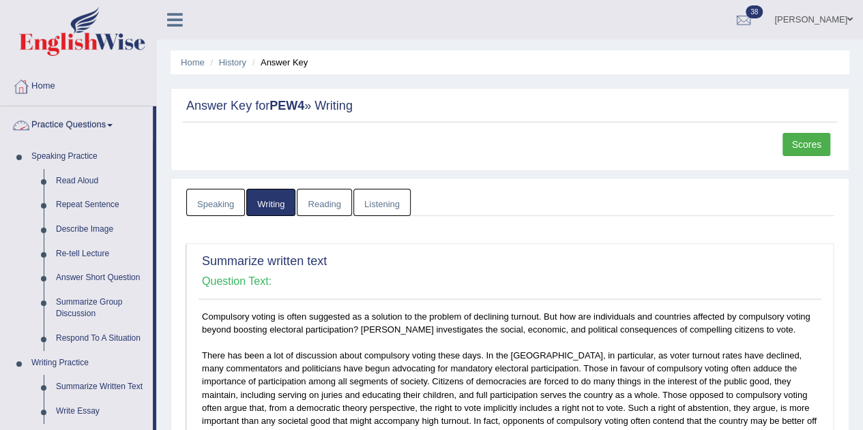
click at [113, 125] on span at bounding box center [109, 125] width 5 height 3
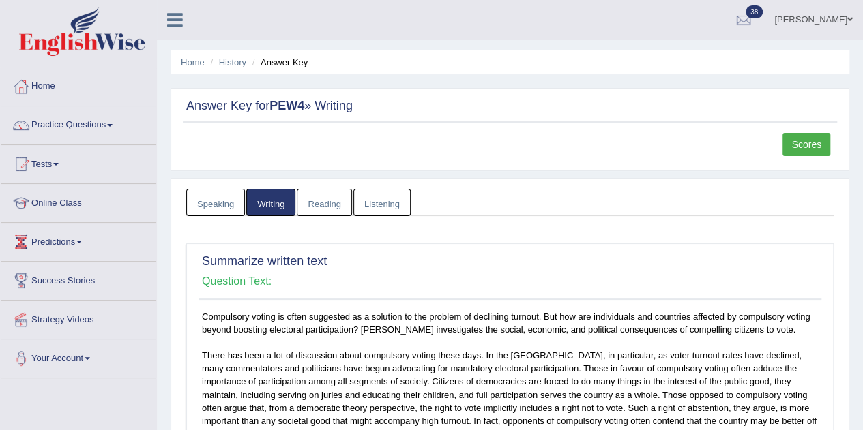
click at [59, 164] on span at bounding box center [55, 164] width 5 height 3
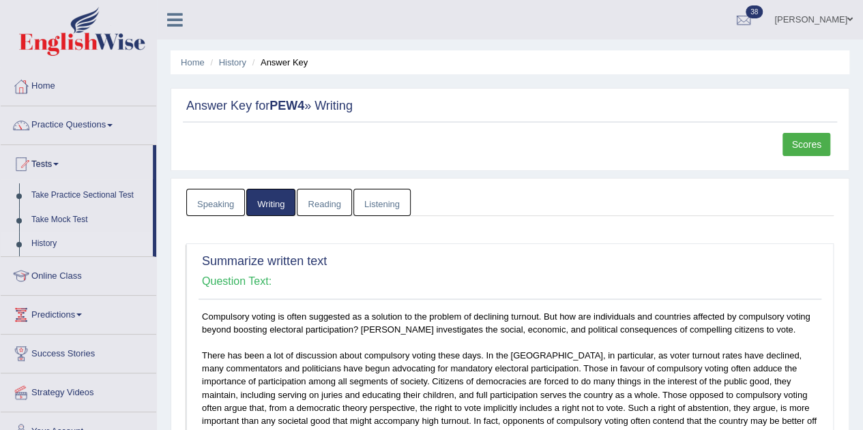
click at [68, 246] on link "History" at bounding box center [89, 244] width 128 height 25
click at [53, 244] on link "History" at bounding box center [89, 244] width 128 height 25
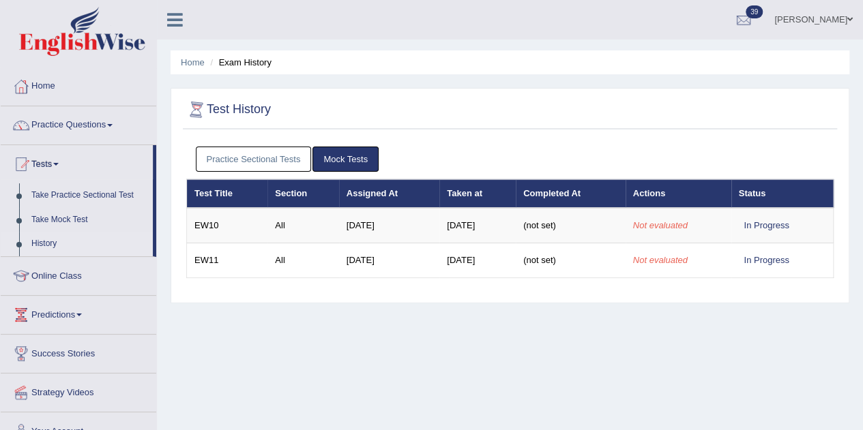
click at [263, 160] on link "Practice Sectional Tests" at bounding box center [254, 159] width 116 height 25
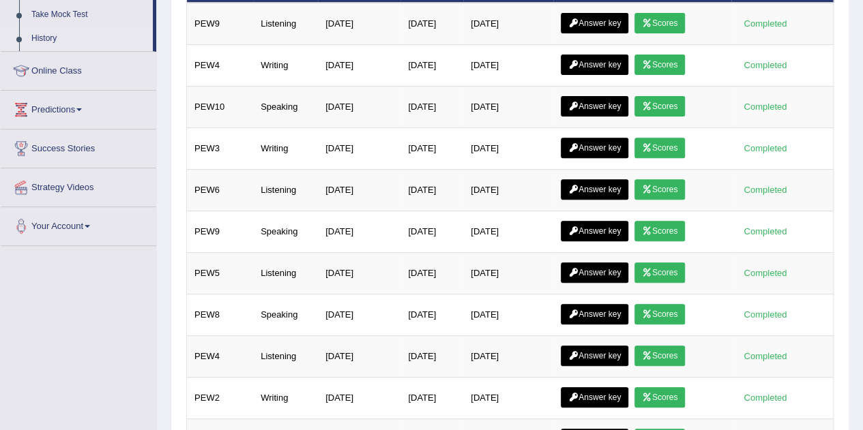
scroll to position [244, 0]
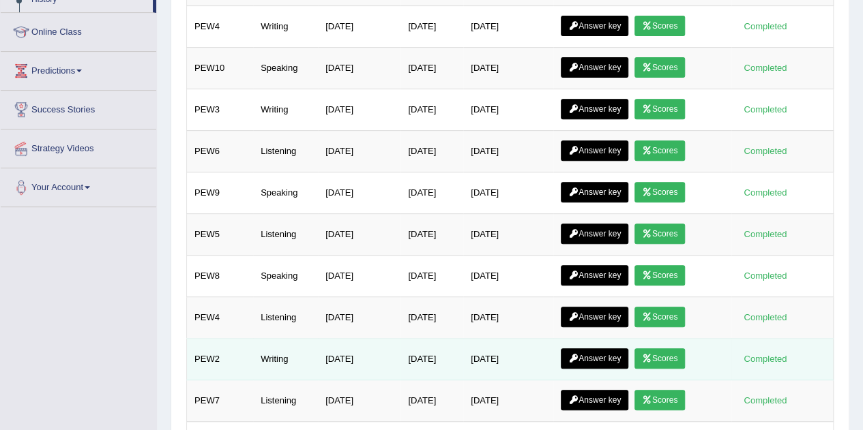
click at [603, 353] on link "Answer key" at bounding box center [595, 359] width 68 height 20
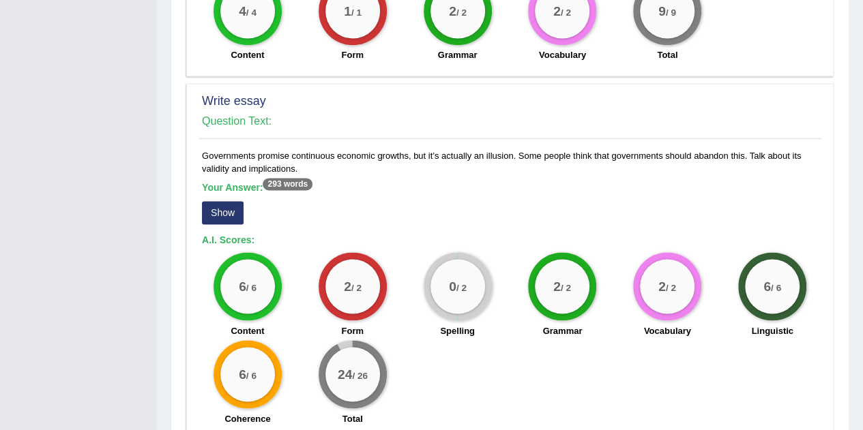
scroll to position [1106, 0]
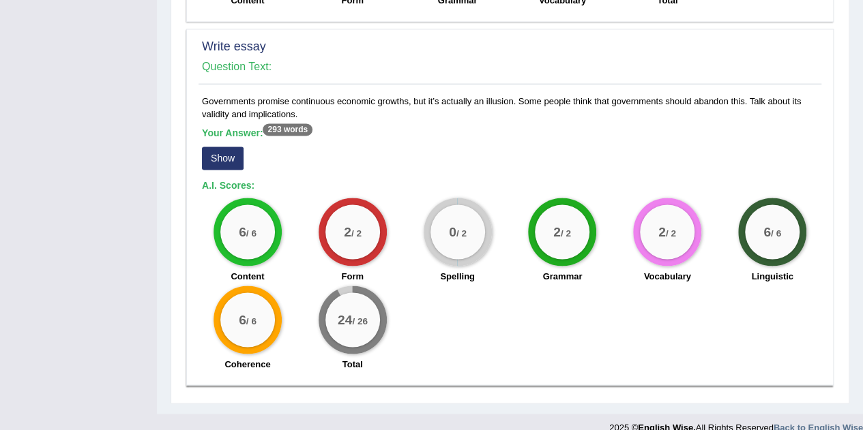
click at [220, 147] on button "Show" at bounding box center [223, 158] width 42 height 23
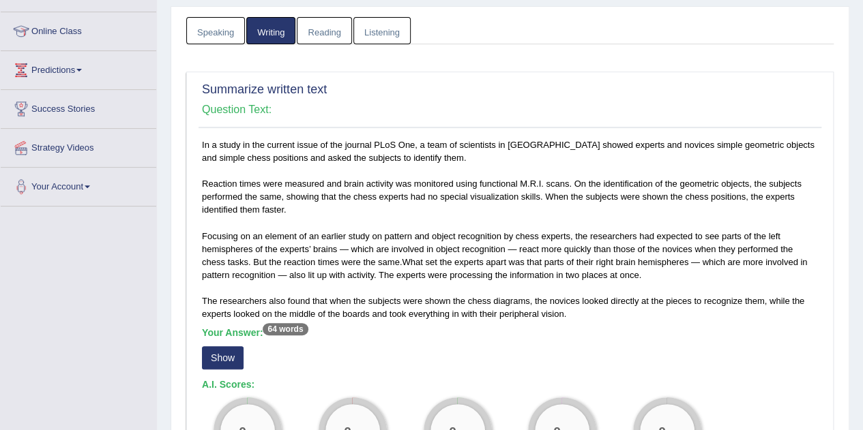
scroll to position [0, 0]
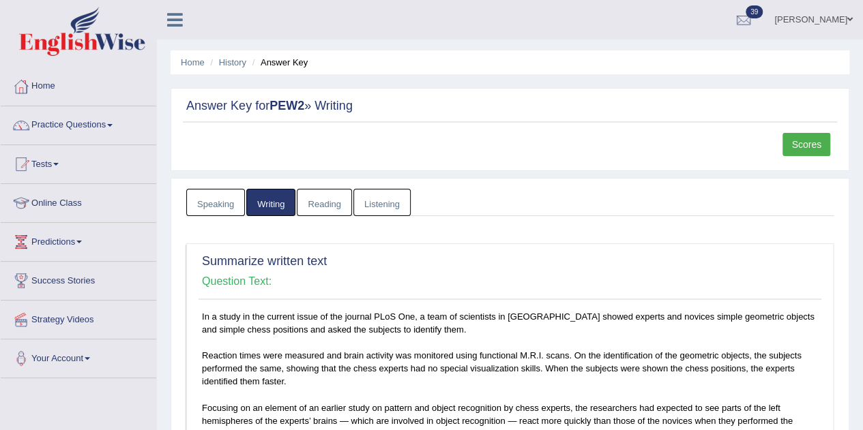
click at [112, 125] on span at bounding box center [109, 125] width 5 height 3
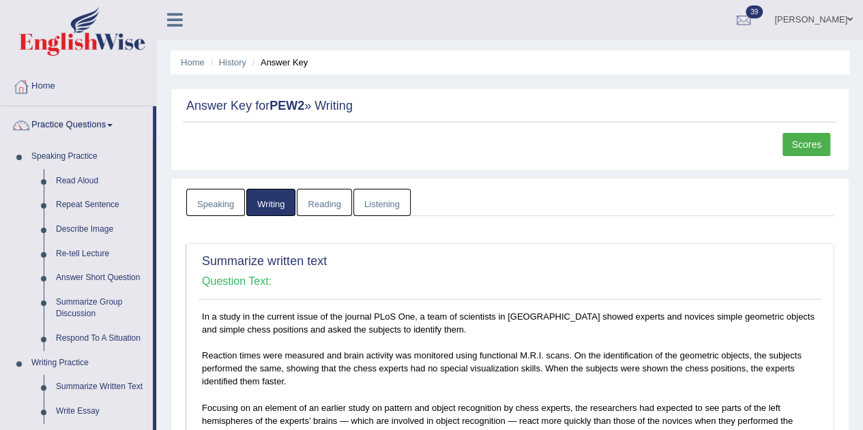
click at [112, 125] on span at bounding box center [109, 125] width 5 height 3
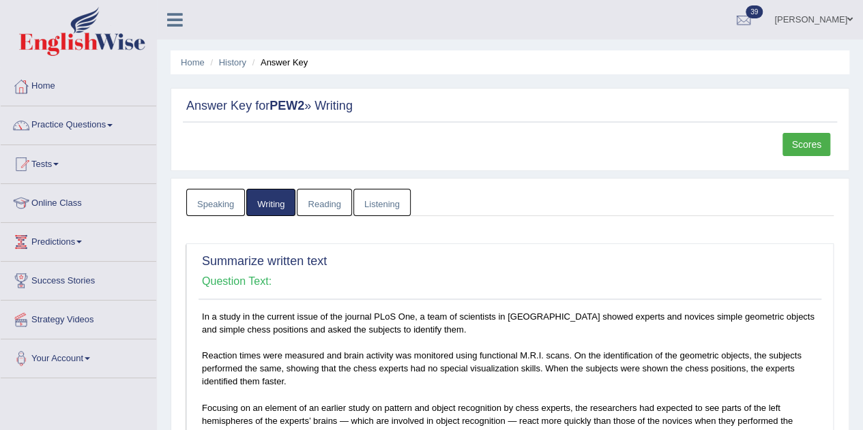
click at [59, 164] on span at bounding box center [55, 164] width 5 height 3
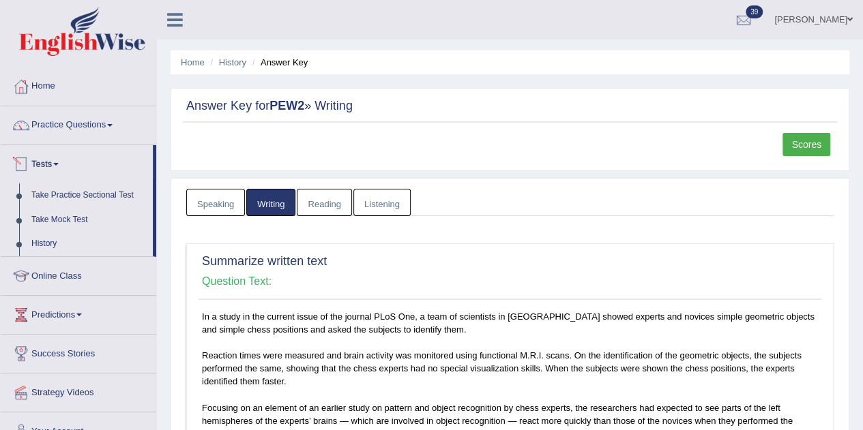
click at [97, 194] on link "Take Practice Sectional Test" at bounding box center [89, 195] width 128 height 25
click at [59, 248] on link "History" at bounding box center [89, 244] width 128 height 25
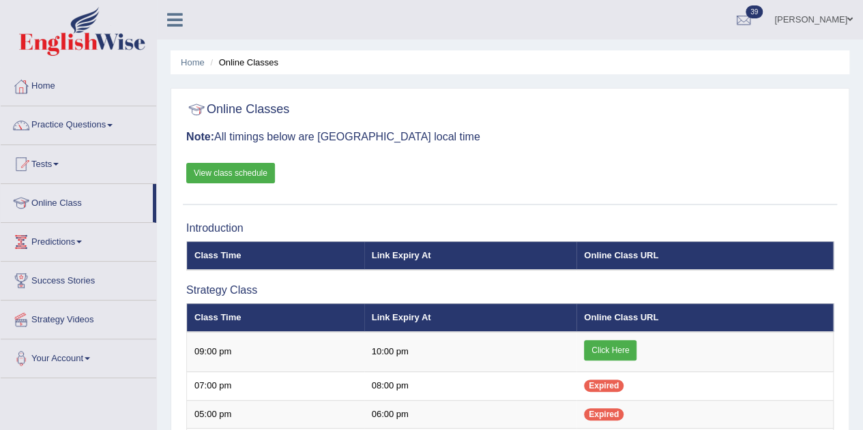
click at [113, 125] on span at bounding box center [109, 125] width 5 height 3
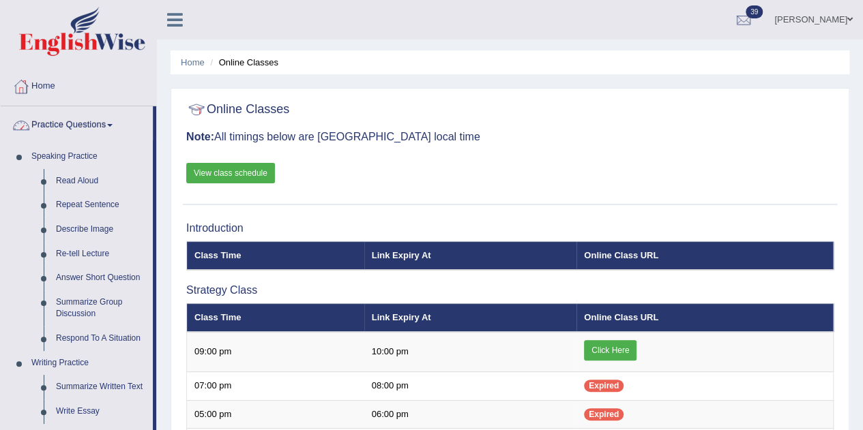
click at [113, 125] on span at bounding box center [109, 125] width 5 height 3
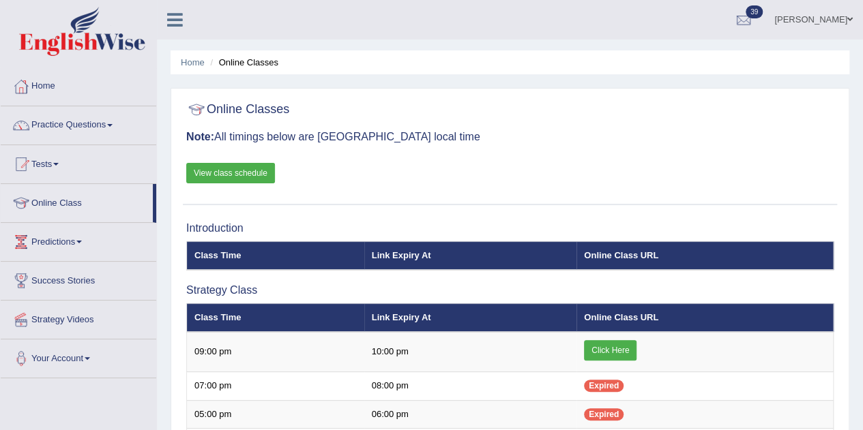
click at [85, 173] on link "Tests" at bounding box center [79, 162] width 156 height 34
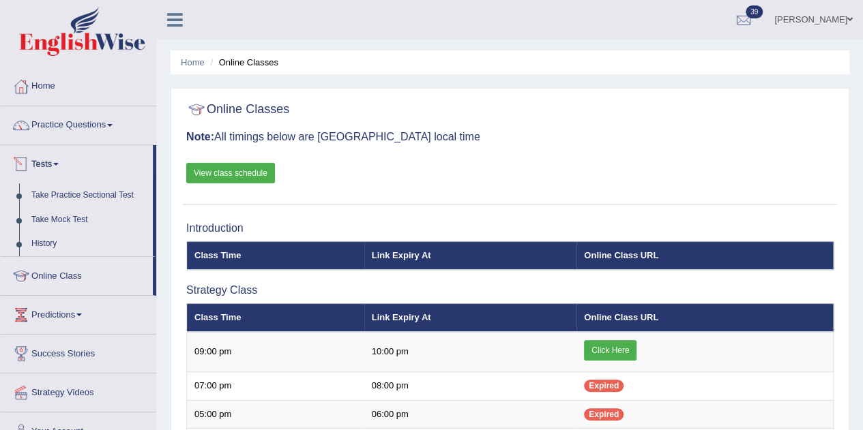
click at [51, 244] on link "History" at bounding box center [89, 244] width 128 height 25
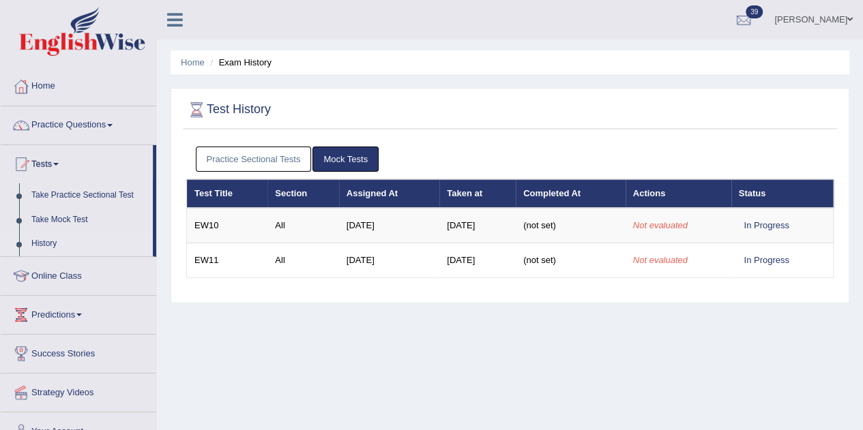
click at [272, 159] on link "Practice Sectional Tests" at bounding box center [254, 159] width 116 height 25
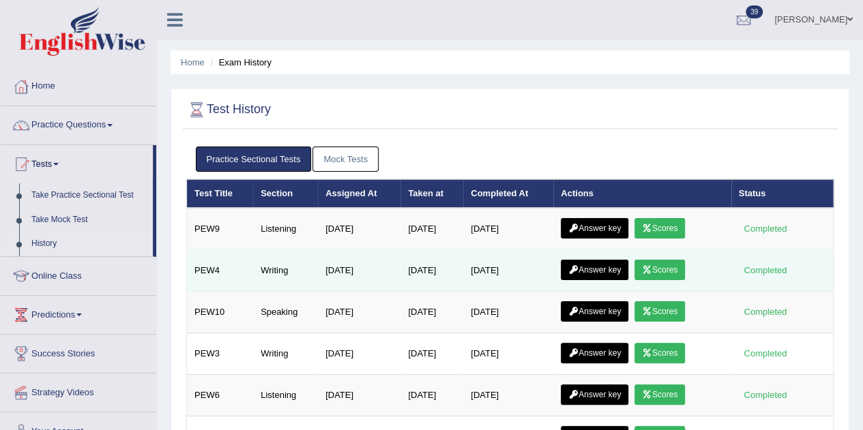
click at [617, 267] on link "Answer key" at bounding box center [595, 270] width 68 height 20
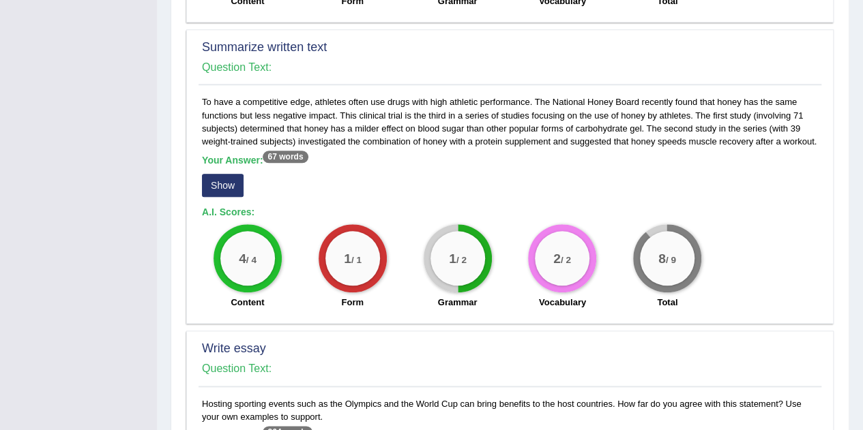
scroll to position [645, 0]
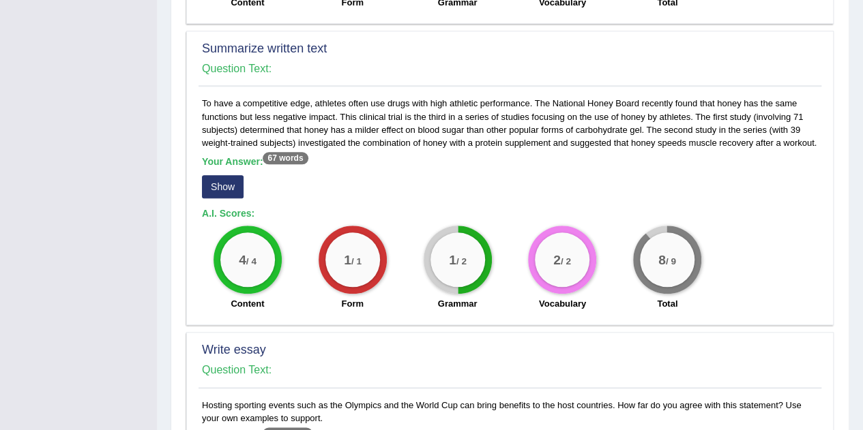
click at [217, 179] on button "Show" at bounding box center [223, 186] width 42 height 23
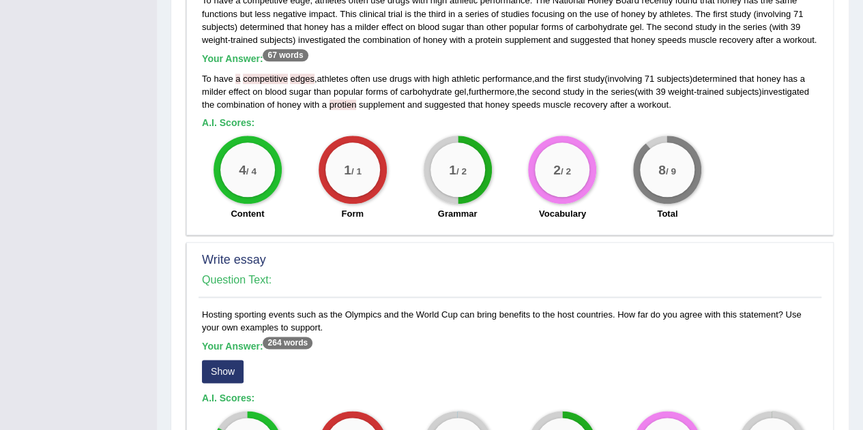
scroll to position [748, 0]
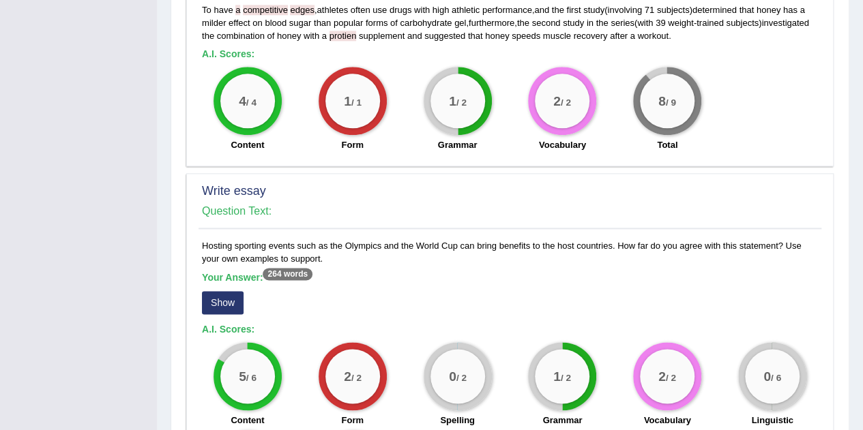
click at [409, 361] on div "0 / 2 Spelling" at bounding box center [457, 386] width 105 height 88
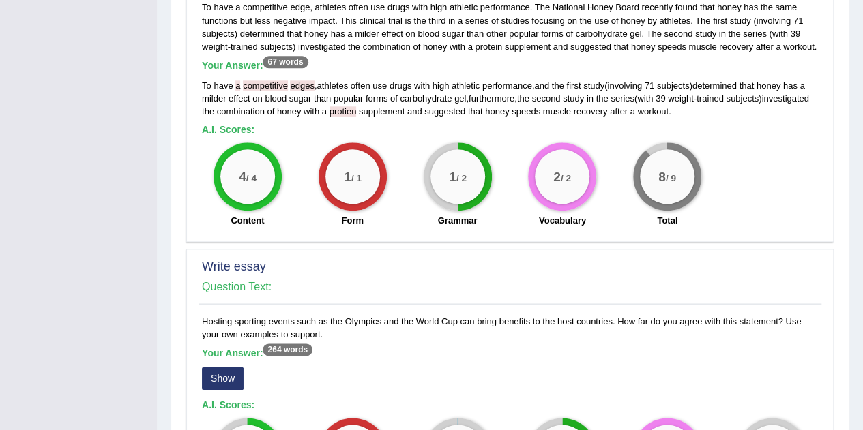
scroll to position [753, 0]
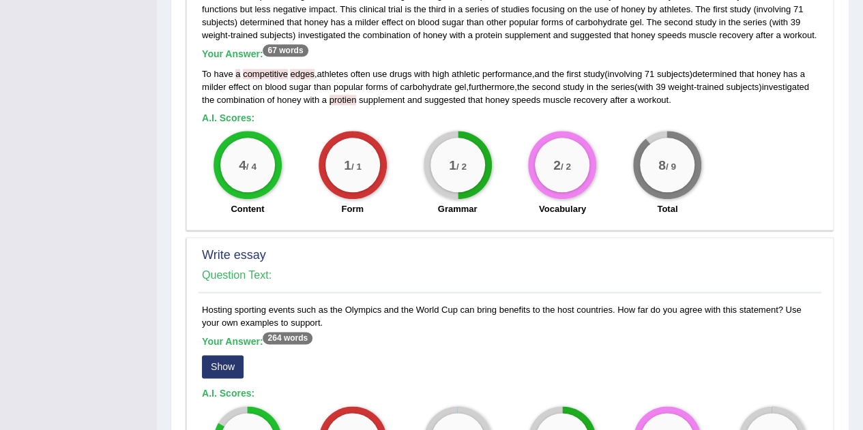
click at [431, 344] on h5 "Your Answer: 264 words" at bounding box center [510, 342] width 616 height 12
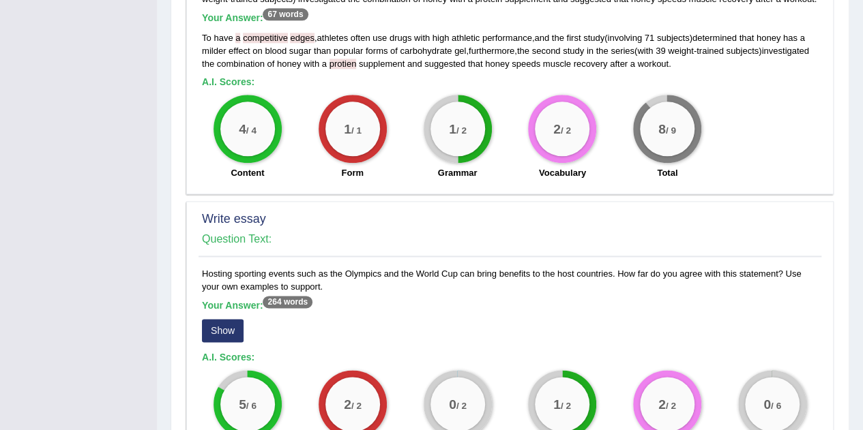
scroll to position [827, 0]
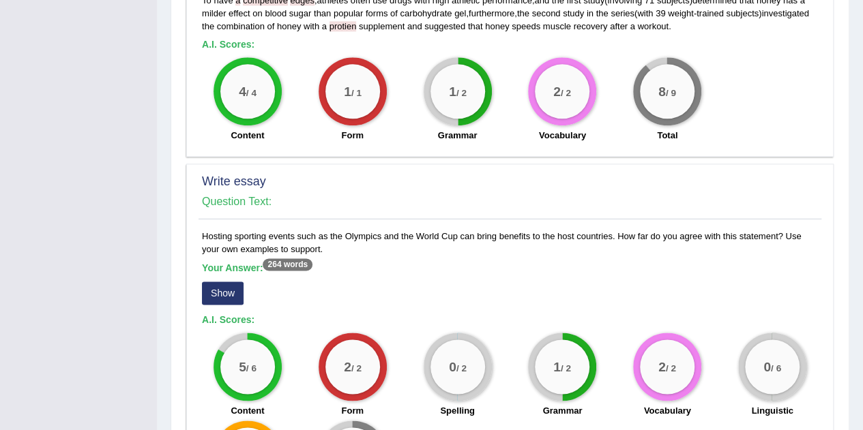
click at [231, 291] on button "Show" at bounding box center [223, 293] width 42 height 23
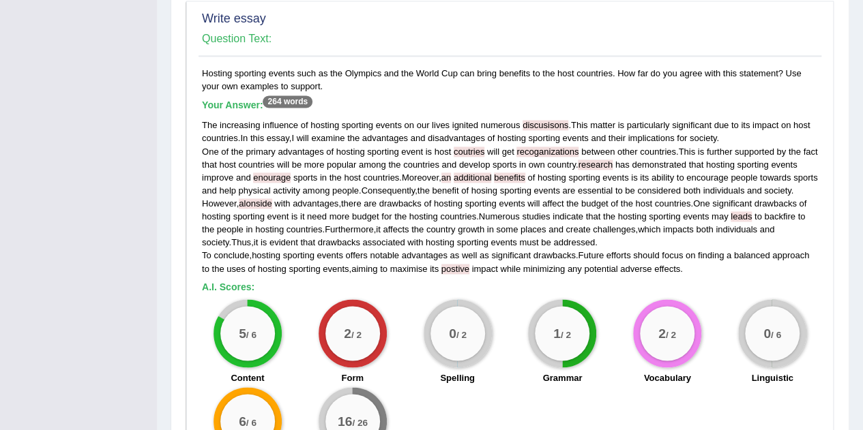
scroll to position [989, 0]
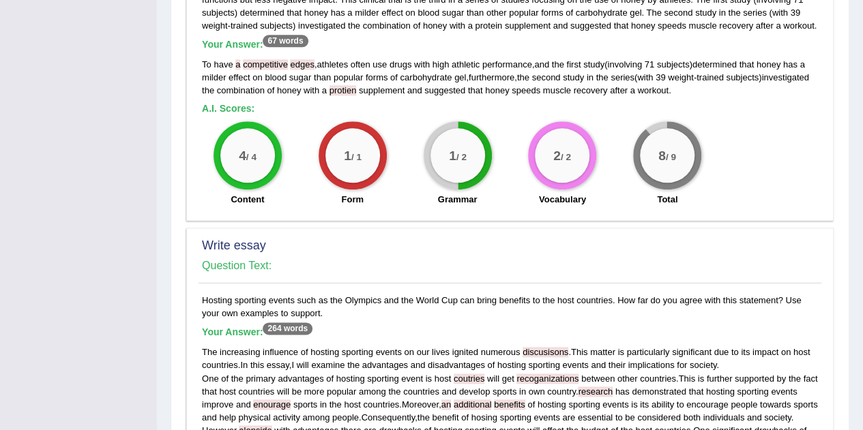
click at [544, 193] on label "Vocabulary" at bounding box center [562, 199] width 47 height 13
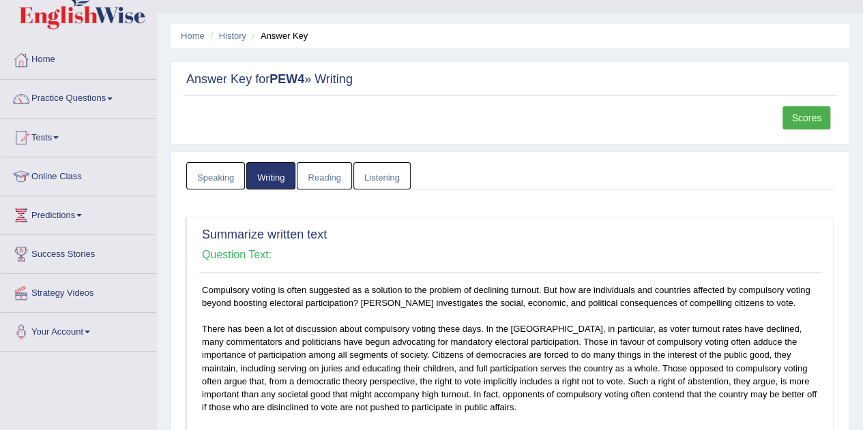
scroll to position [0, 0]
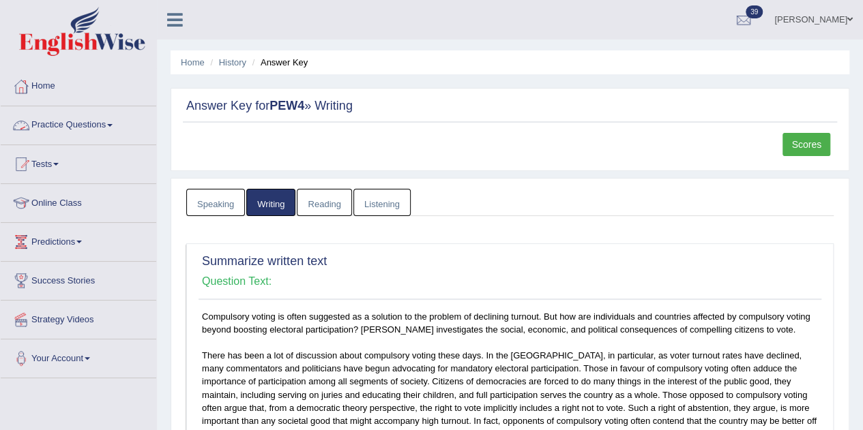
click at [87, 124] on link "Practice Questions" at bounding box center [79, 123] width 156 height 34
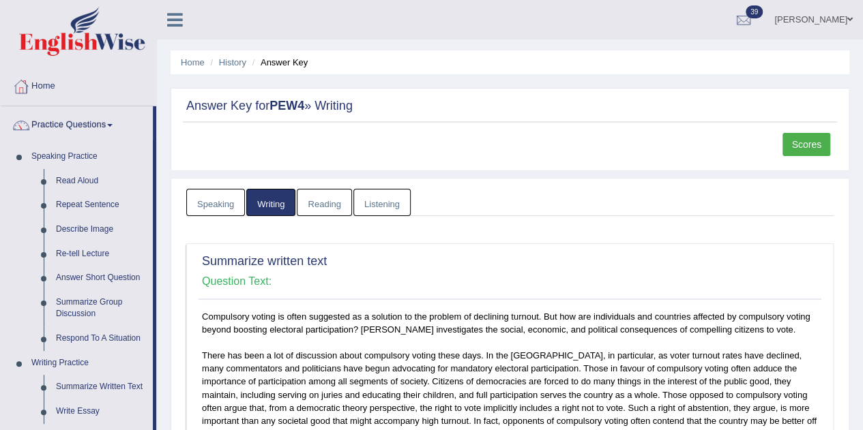
click at [96, 124] on link "Practice Questions" at bounding box center [77, 123] width 152 height 34
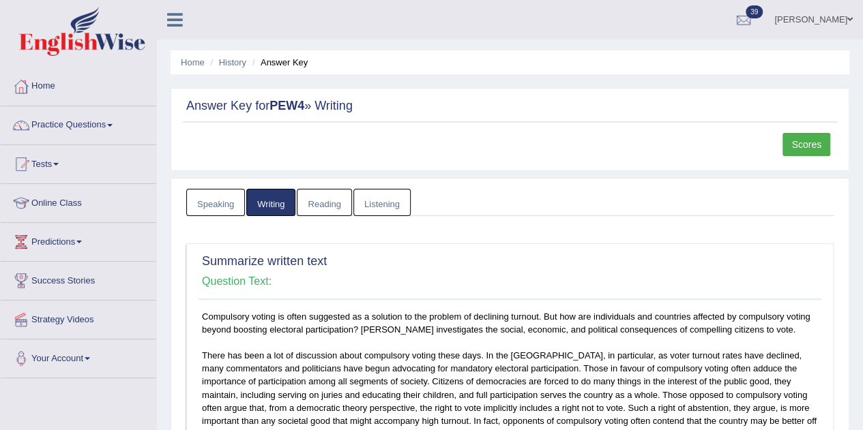
click at [59, 164] on span at bounding box center [55, 164] width 5 height 3
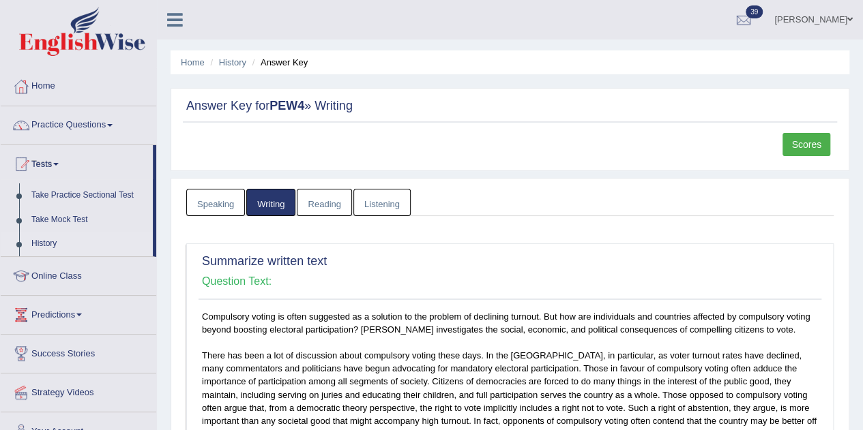
click at [50, 246] on link "History" at bounding box center [89, 244] width 128 height 25
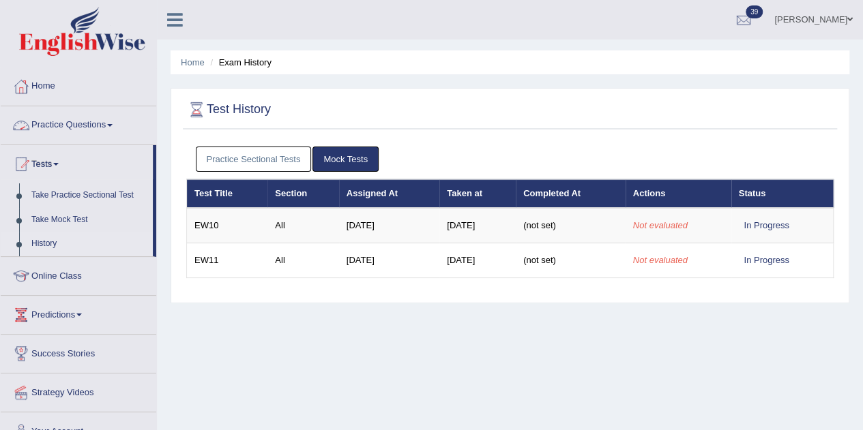
click at [255, 159] on link "Practice Sectional Tests" at bounding box center [254, 159] width 116 height 25
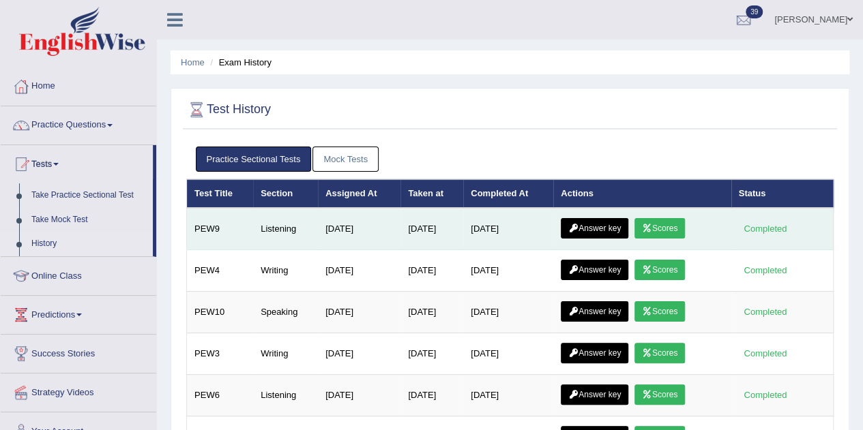
click at [600, 226] on link "Answer key" at bounding box center [595, 228] width 68 height 20
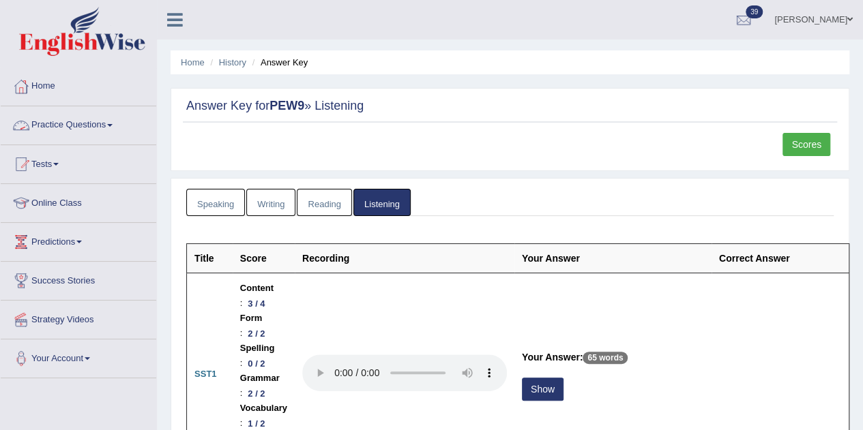
click at [799, 149] on link "Scores" at bounding box center [806, 144] width 48 height 23
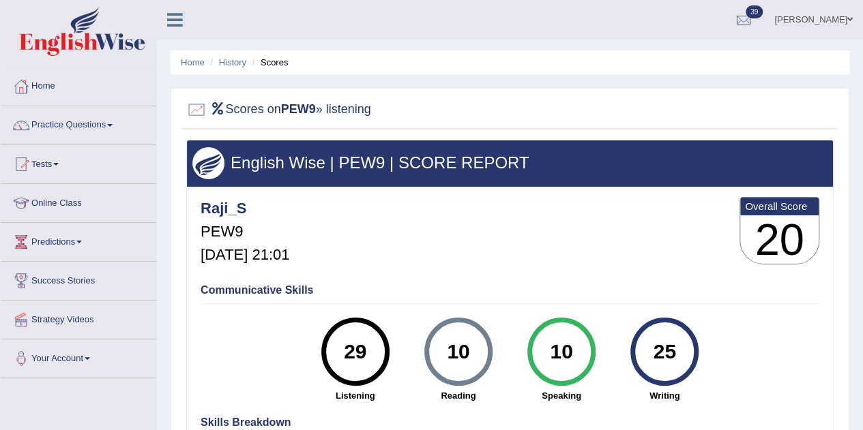
scroll to position [1, 0]
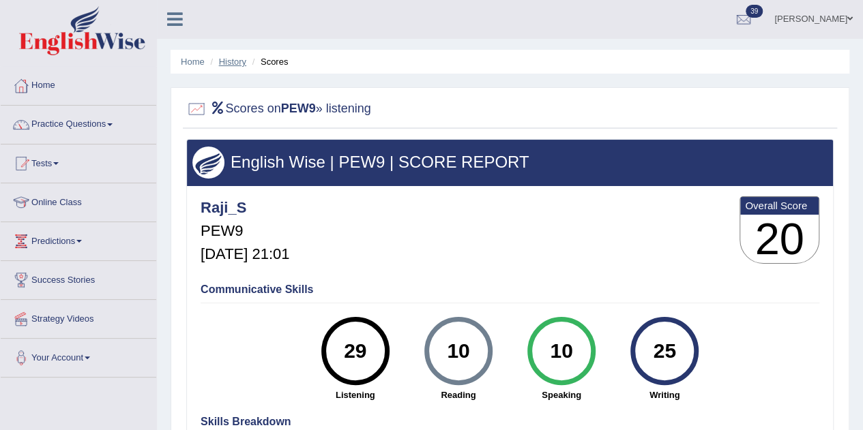
click at [234, 61] on link "History" at bounding box center [232, 62] width 27 height 10
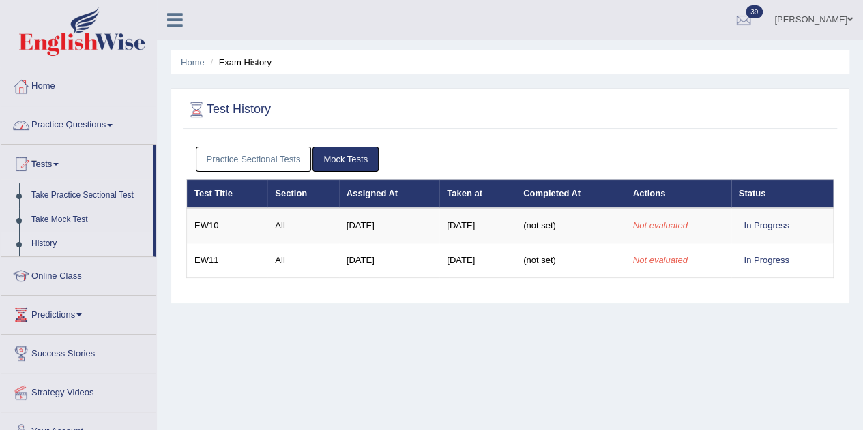
click at [260, 158] on link "Practice Sectional Tests" at bounding box center [254, 159] width 116 height 25
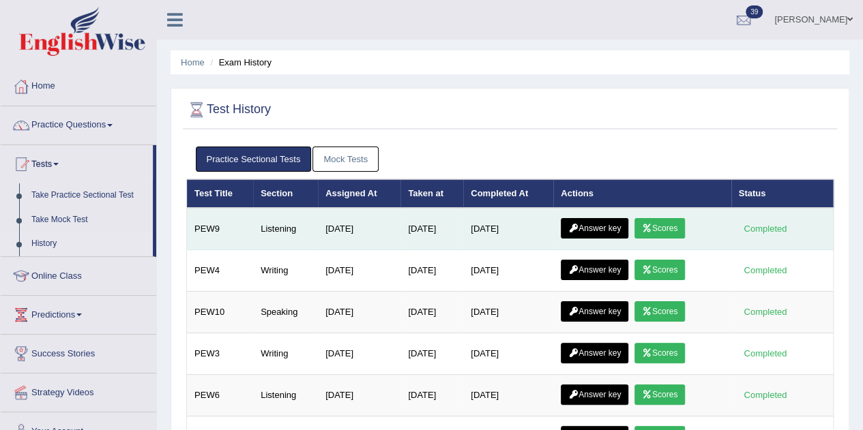
click at [593, 222] on link "Answer key" at bounding box center [595, 228] width 68 height 20
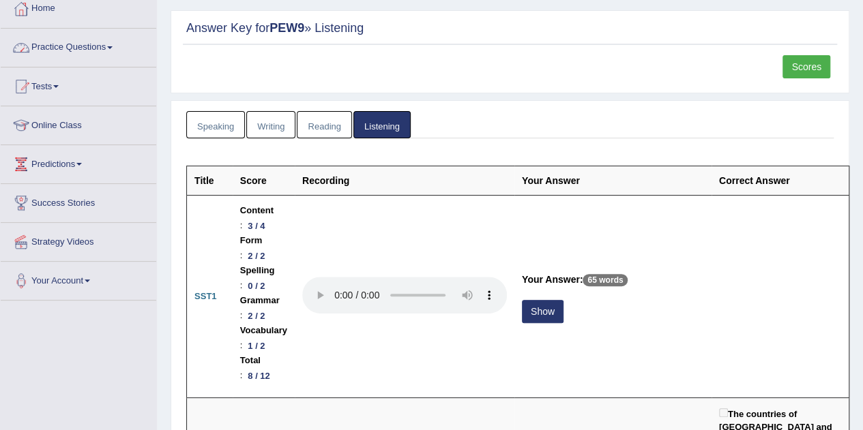
scroll to position [100, 0]
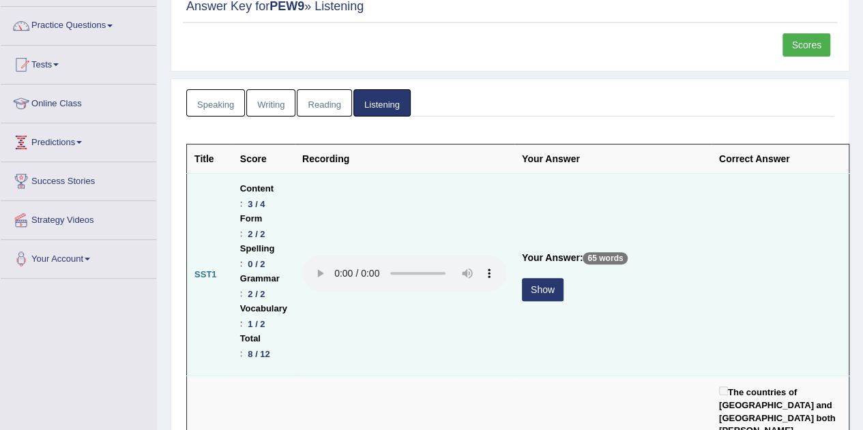
click at [563, 278] on button "Show" at bounding box center [543, 289] width 42 height 23
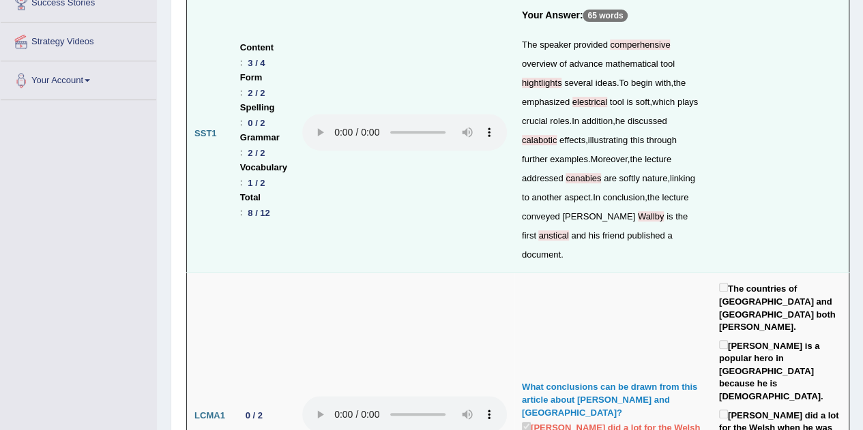
scroll to position [284, 0]
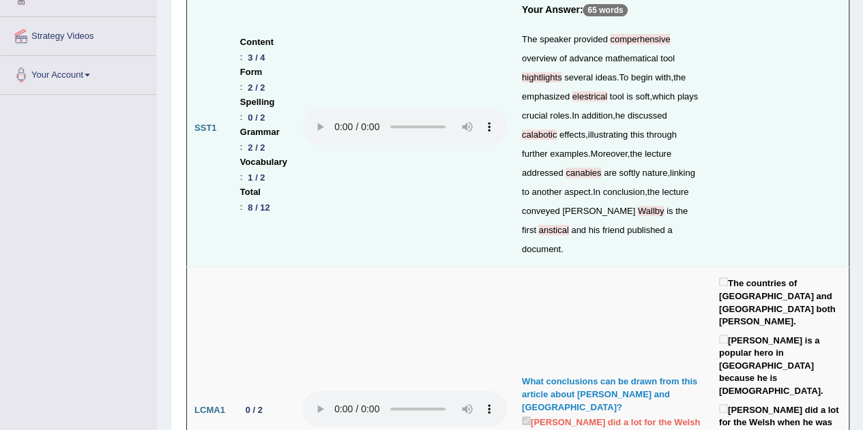
drag, startPoint x: 100, startPoint y: 104, endPoint x: 75, endPoint y: 104, distance: 24.6
click at [423, 267] on td at bounding box center [405, 129] width 220 height 278
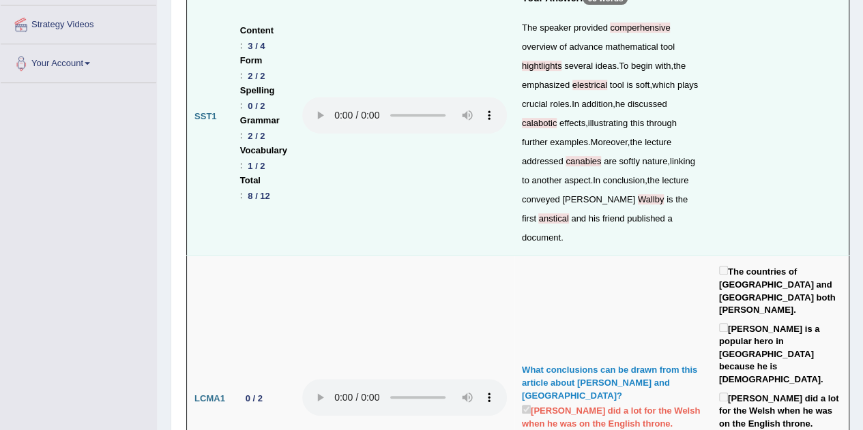
scroll to position [291, 0]
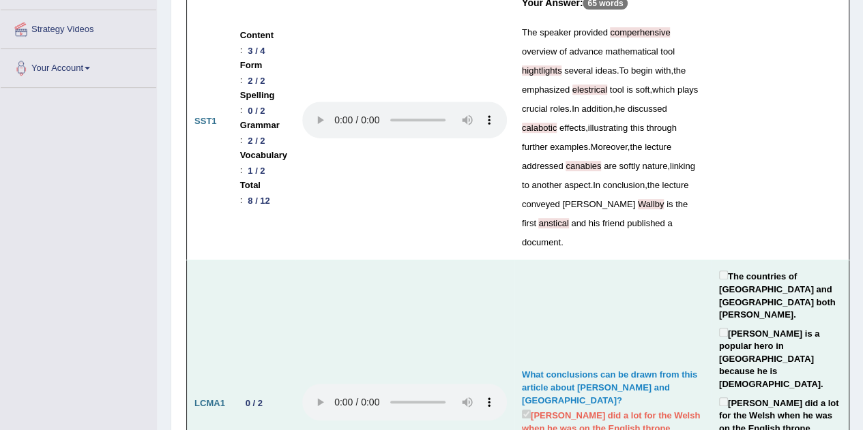
click at [673, 402] on td "What conclusions can be drawn from this article about Henry VII and Wales? Henr…" at bounding box center [612, 404] width 197 height 287
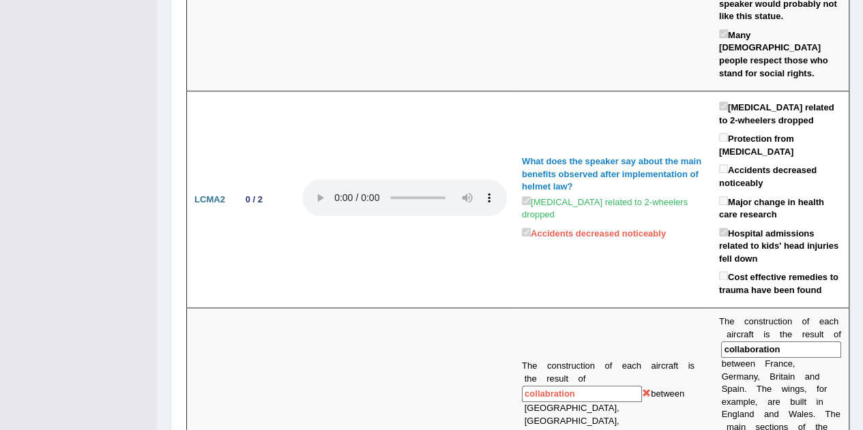
scroll to position [0, 0]
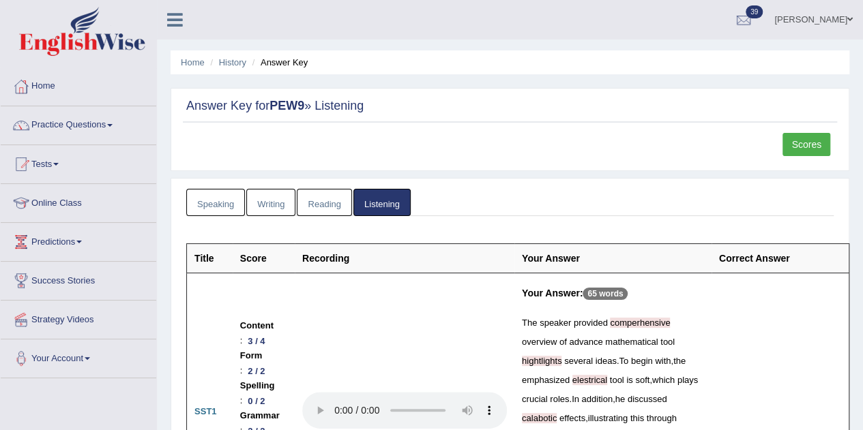
click at [80, 126] on link "Practice Questions" at bounding box center [79, 123] width 156 height 34
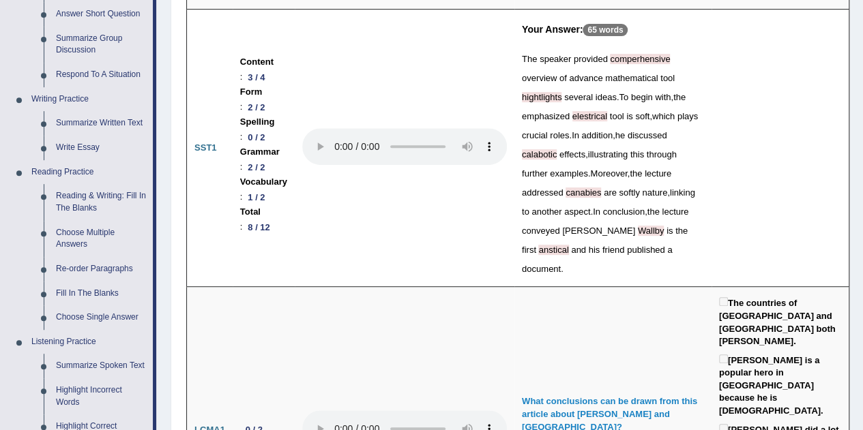
scroll to position [271, 0]
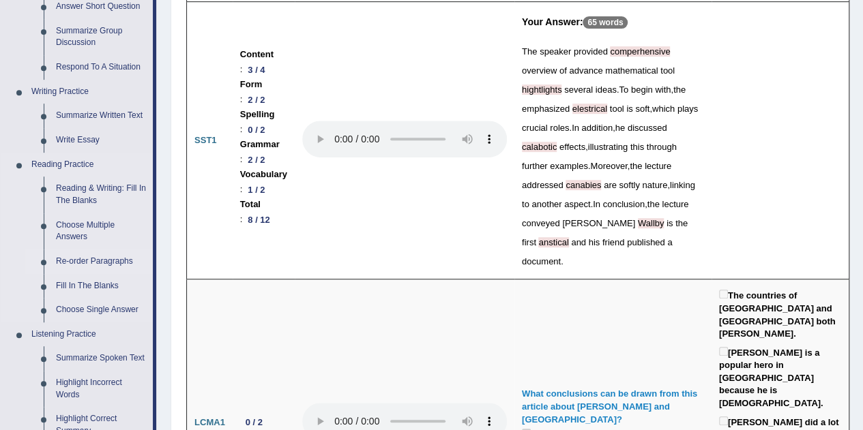
click at [95, 261] on link "Re-order Paragraphs" at bounding box center [101, 262] width 103 height 25
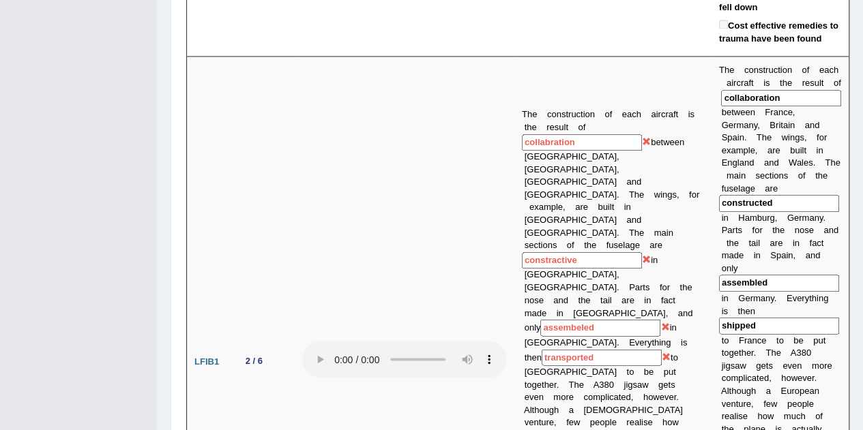
scroll to position [978, 0]
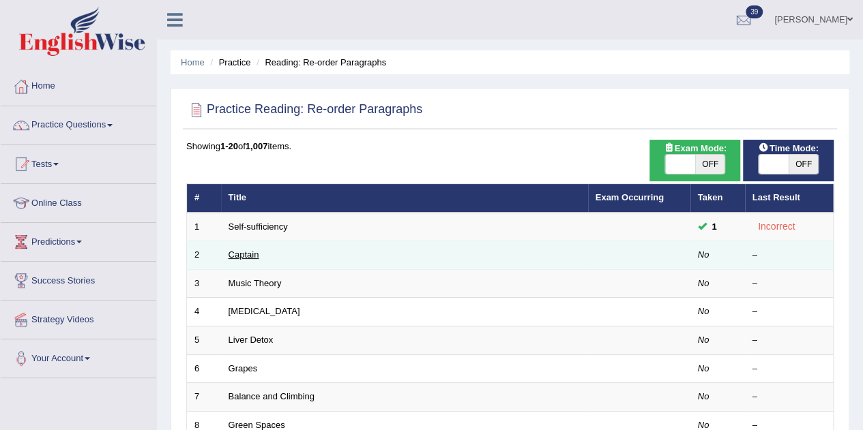
click at [244, 253] on link "Captain" at bounding box center [244, 255] width 31 height 10
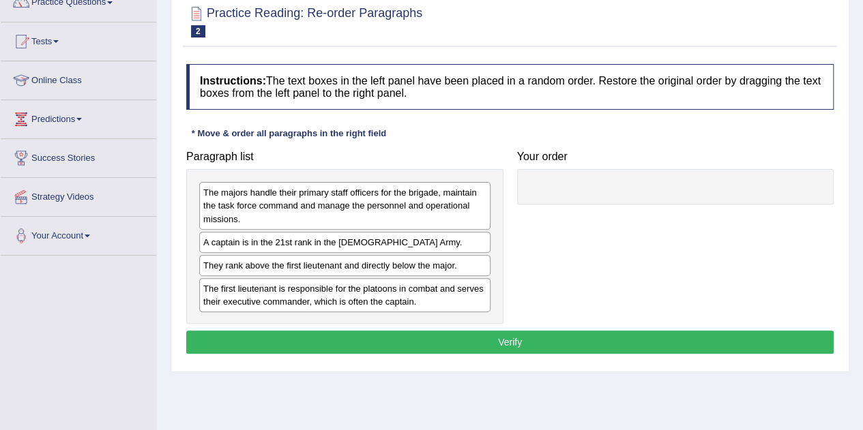
scroll to position [127, 0]
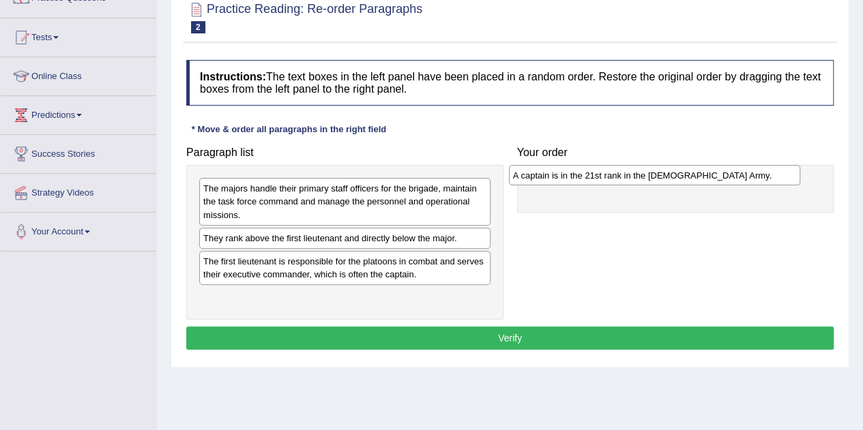
drag, startPoint x: 302, startPoint y: 233, endPoint x: 617, endPoint y: 171, distance: 321.2
click at [617, 171] on div "A captain is in the 21st rank in the US Army." at bounding box center [654, 175] width 291 height 20
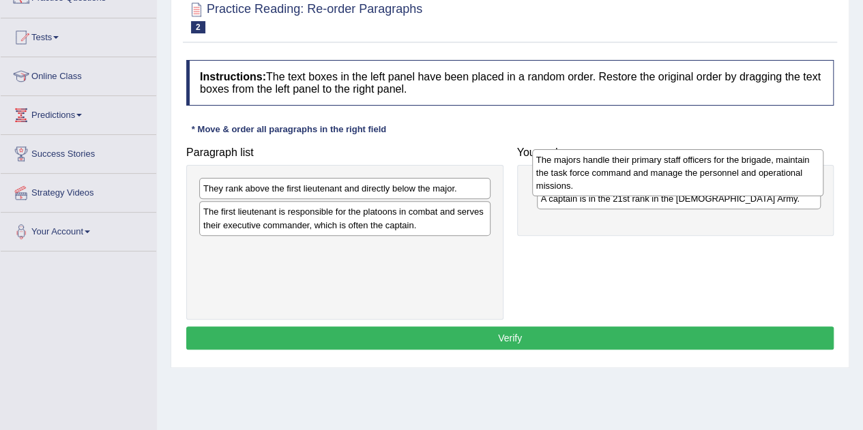
drag, startPoint x: 383, startPoint y: 208, endPoint x: 716, endPoint y: 179, distance: 334.1
click at [716, 179] on div "The majors handle their primary staff officers for the brigade, maintain the ta…" at bounding box center [677, 172] width 291 height 47
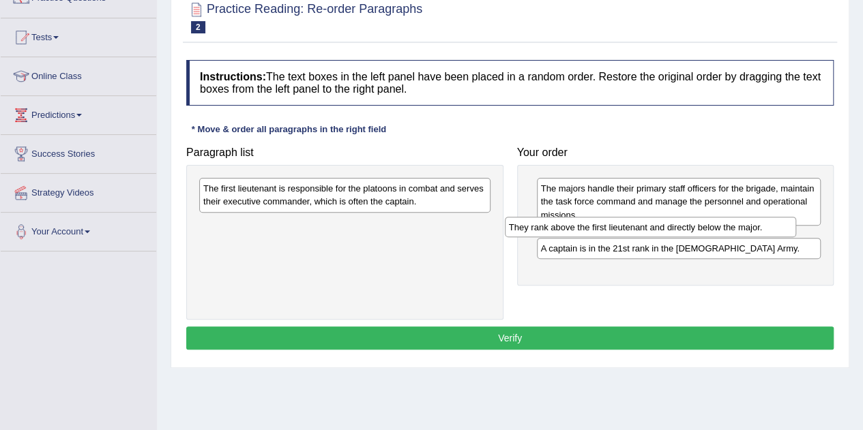
drag, startPoint x: 315, startPoint y: 190, endPoint x: 621, endPoint y: 229, distance: 308.1
click at [621, 229] on div "They rank above the first lieutenant and directly below the major." at bounding box center [650, 227] width 291 height 20
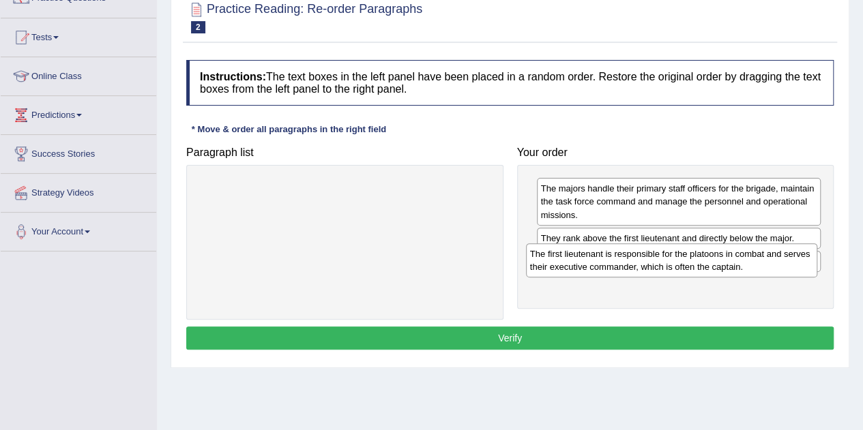
drag, startPoint x: 353, startPoint y: 194, endPoint x: 680, endPoint y: 260, distance: 333.2
click at [680, 260] on div "The first lieutenant is responsible for the platoons in combat and serves their…" at bounding box center [671, 261] width 291 height 34
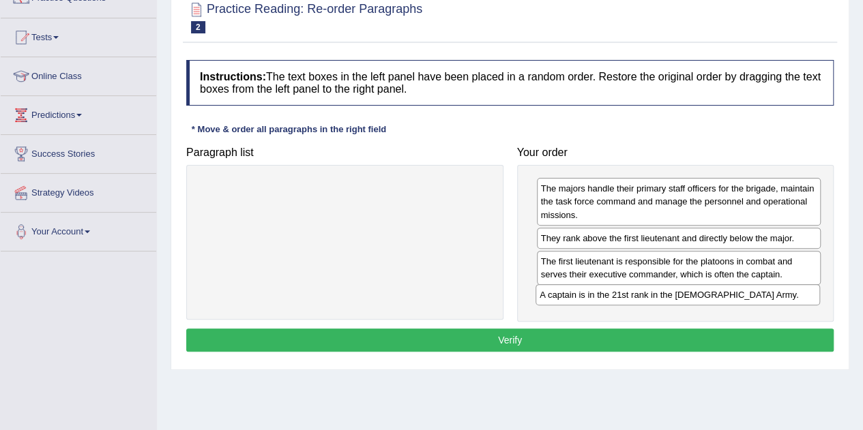
drag, startPoint x: 653, startPoint y: 257, endPoint x: 652, endPoint y: 292, distance: 34.8
click at [652, 292] on div "A captain is in the 21st rank in the US Army." at bounding box center [677, 294] width 284 height 20
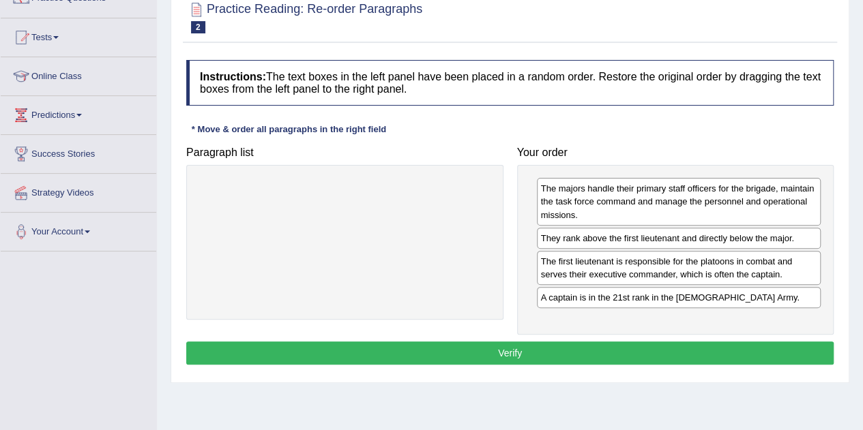
click at [531, 343] on button "Verify" at bounding box center [509, 353] width 647 height 23
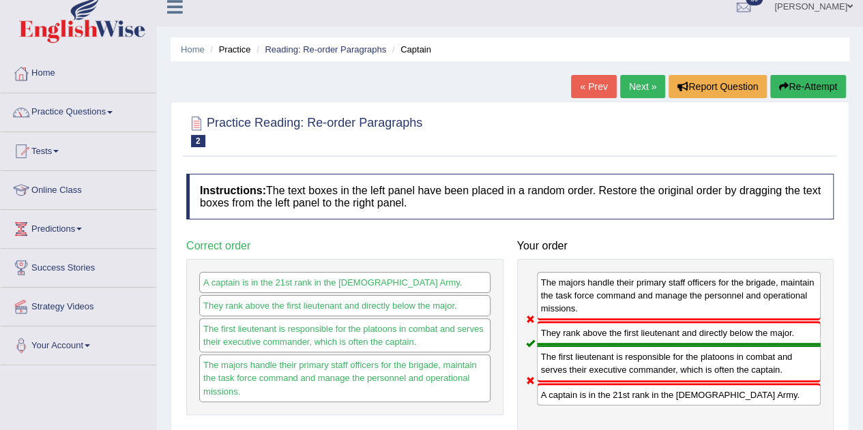
scroll to position [10, 0]
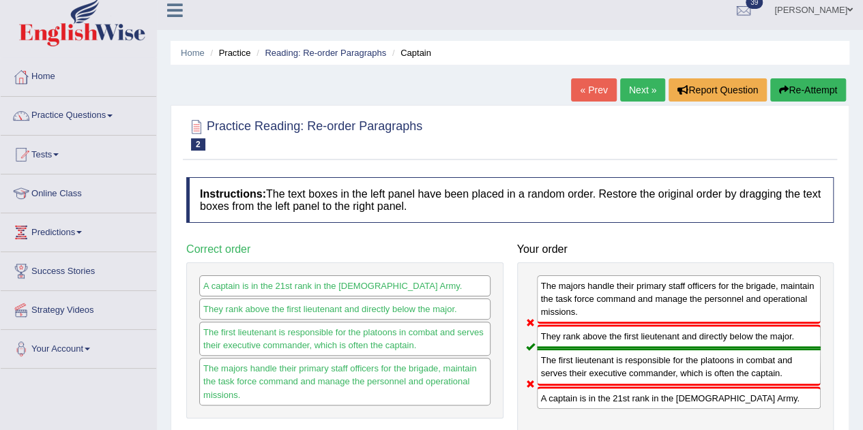
click at [643, 93] on link "Next »" at bounding box center [642, 89] width 45 height 23
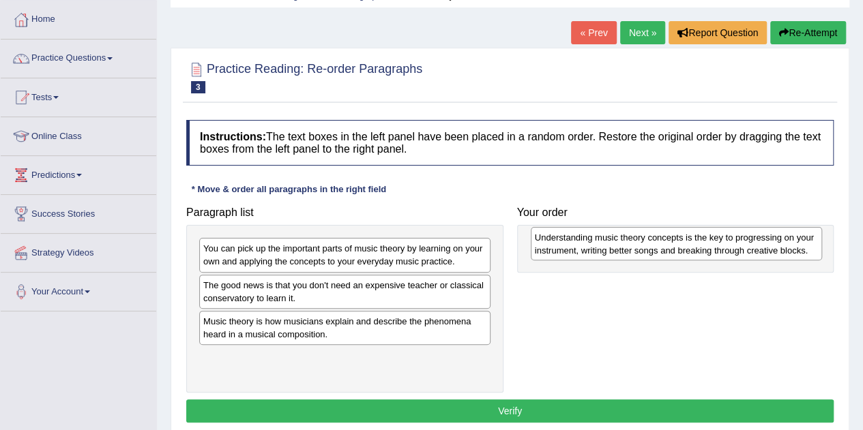
drag, startPoint x: 312, startPoint y: 367, endPoint x: 644, endPoint y: 248, distance: 352.1
click at [644, 248] on div "Understanding music theory concepts is the key to progressing on your instrumen…" at bounding box center [676, 244] width 291 height 34
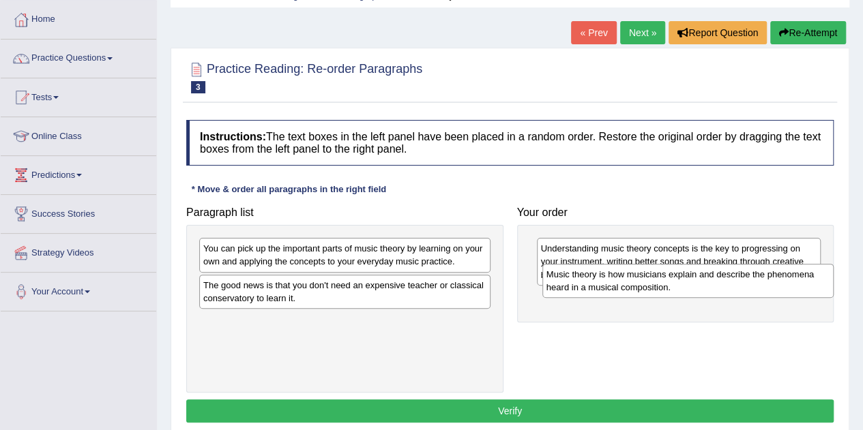
drag, startPoint x: 327, startPoint y: 325, endPoint x: 674, endPoint y: 291, distance: 348.1
click at [674, 291] on div "Music theory is how musicians explain and describe the phenomena heard in a mus…" at bounding box center [687, 281] width 291 height 34
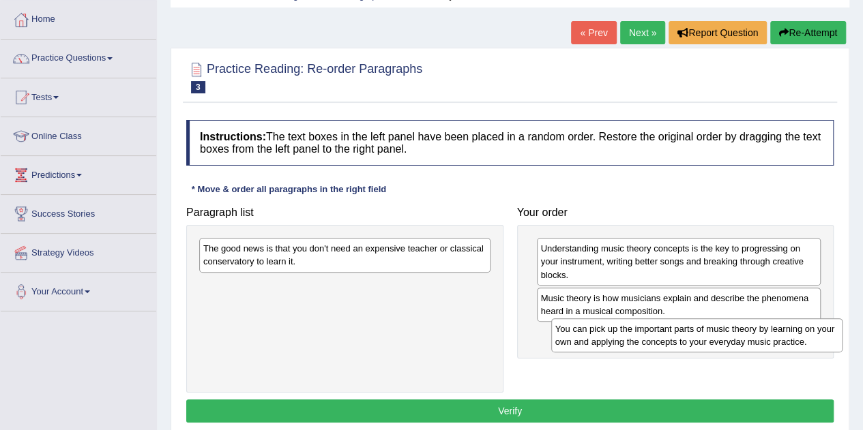
drag, startPoint x: 340, startPoint y: 252, endPoint x: 693, endPoint y: 330, distance: 361.3
click at [693, 330] on div "You can pick up the important parts of music theory by learning on your own and…" at bounding box center [696, 336] width 291 height 34
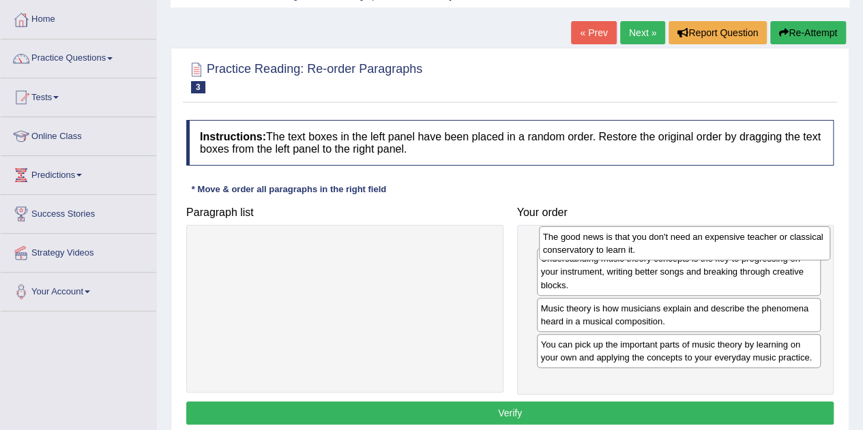
drag, startPoint x: 372, startPoint y: 250, endPoint x: 741, endPoint y: 237, distance: 368.6
click at [741, 237] on div "The good news is that you don't need an expensive teacher or classical conserva…" at bounding box center [684, 243] width 291 height 34
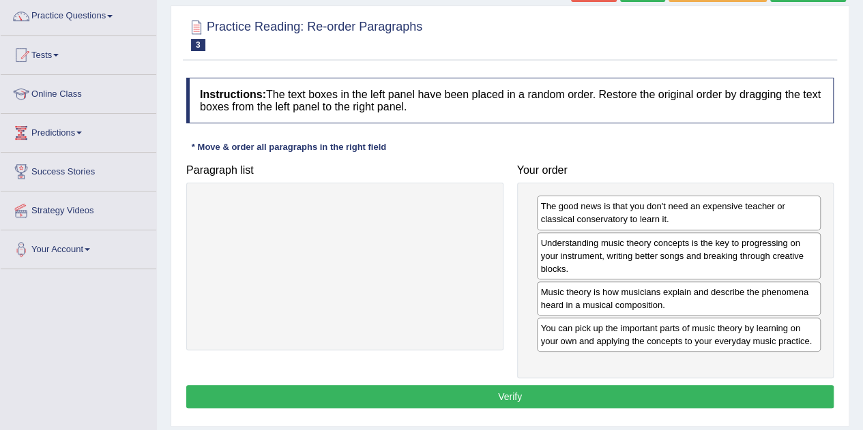
scroll to position [111, 0]
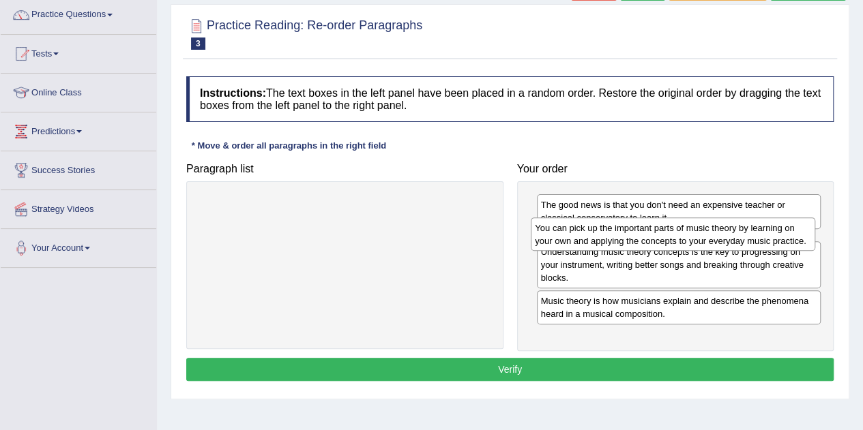
drag, startPoint x: 606, startPoint y: 327, endPoint x: 601, endPoint y: 229, distance: 97.7
click at [601, 229] on div "You can pick up the important parts of music theory by learning on your own and…" at bounding box center [673, 235] width 284 height 34
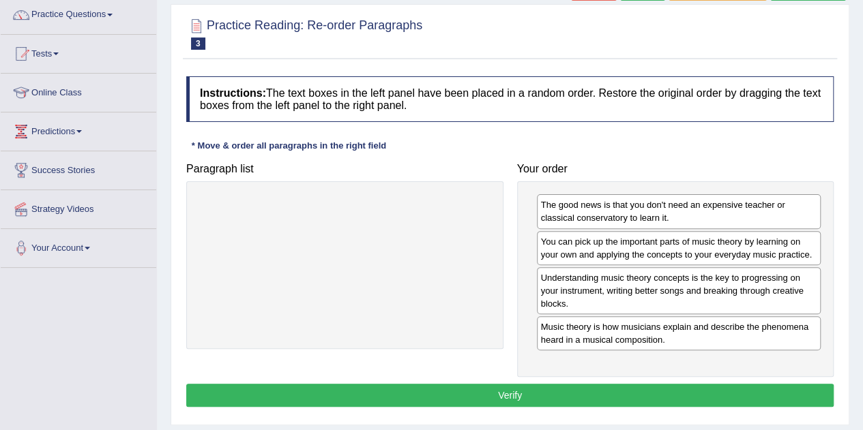
click at [509, 384] on button "Verify" at bounding box center [509, 395] width 647 height 23
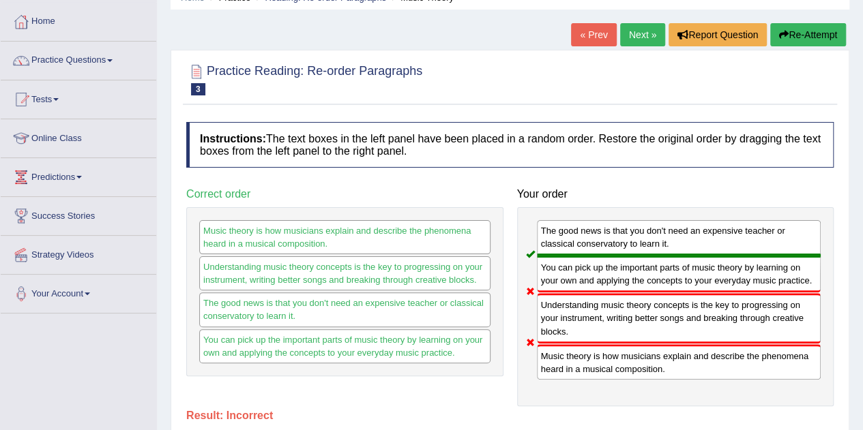
scroll to position [33, 0]
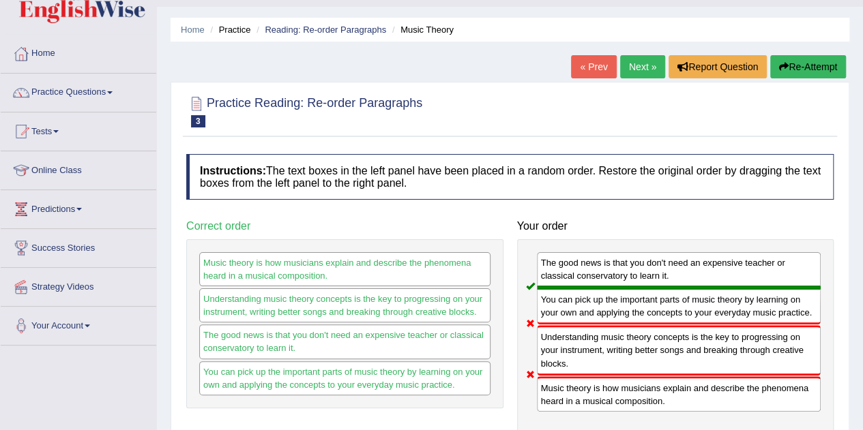
click at [647, 65] on link "Next »" at bounding box center [642, 66] width 45 height 23
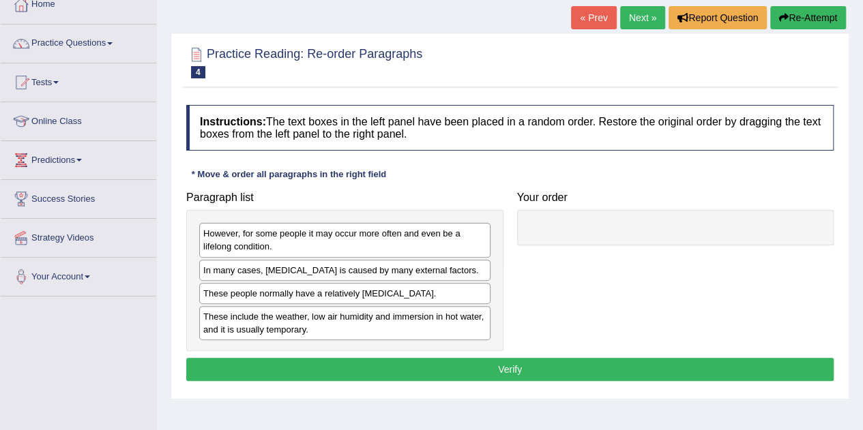
scroll to position [83, 0]
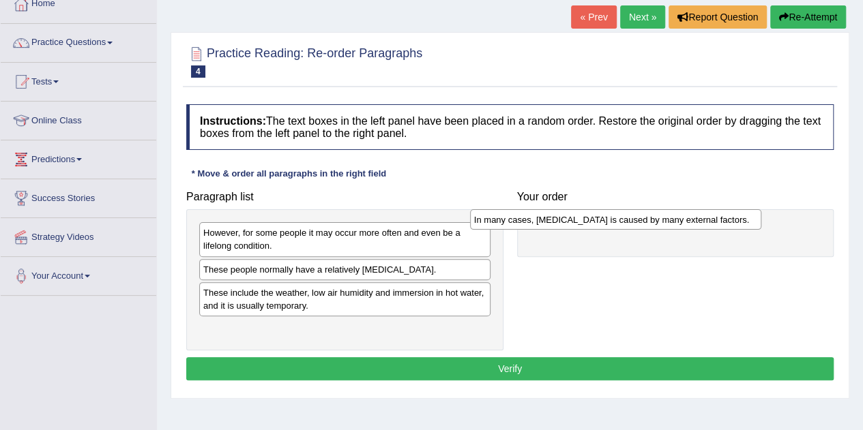
drag, startPoint x: 399, startPoint y: 269, endPoint x: 671, endPoint y: 219, distance: 276.7
click at [671, 219] on div "In many cases, [MEDICAL_DATA] is caused by many external factors." at bounding box center [615, 219] width 291 height 20
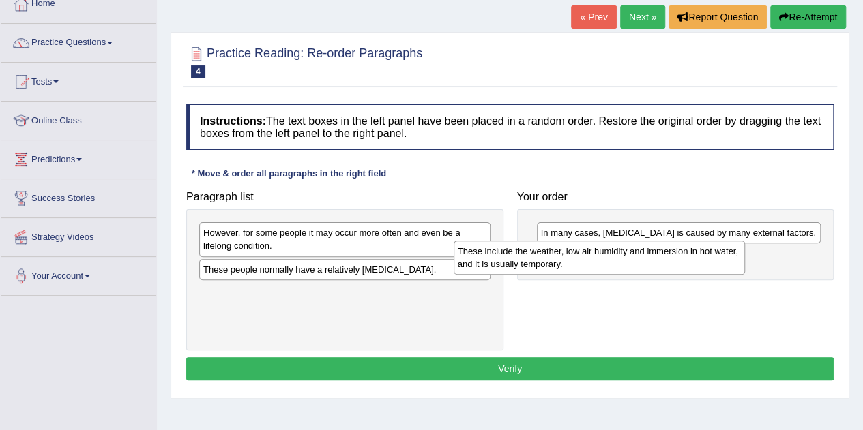
drag, startPoint x: 343, startPoint y: 307, endPoint x: 598, endPoint y: 267, distance: 257.6
click at [598, 267] on div "These include the weather, low air humidity and immersion in hot water, and it …" at bounding box center [599, 258] width 291 height 34
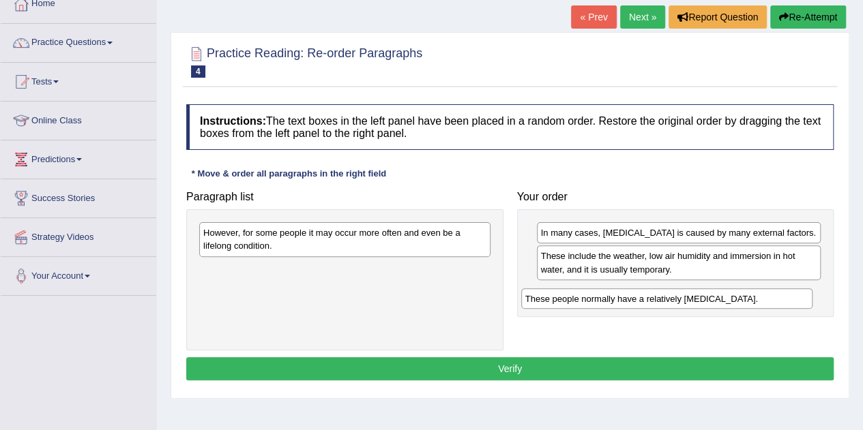
drag, startPoint x: 291, startPoint y: 272, endPoint x: 619, endPoint y: 302, distance: 330.2
click at [619, 302] on div "These people normally have a relatively [MEDICAL_DATA]." at bounding box center [666, 299] width 291 height 20
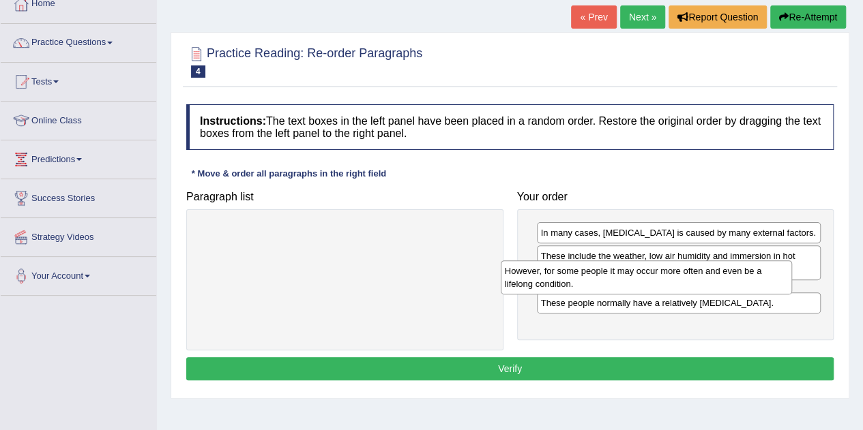
drag, startPoint x: 372, startPoint y: 240, endPoint x: 674, endPoint y: 278, distance: 303.9
click at [674, 278] on div "However, for some people it may occur more often and even be a lifelong conditi…" at bounding box center [646, 278] width 291 height 34
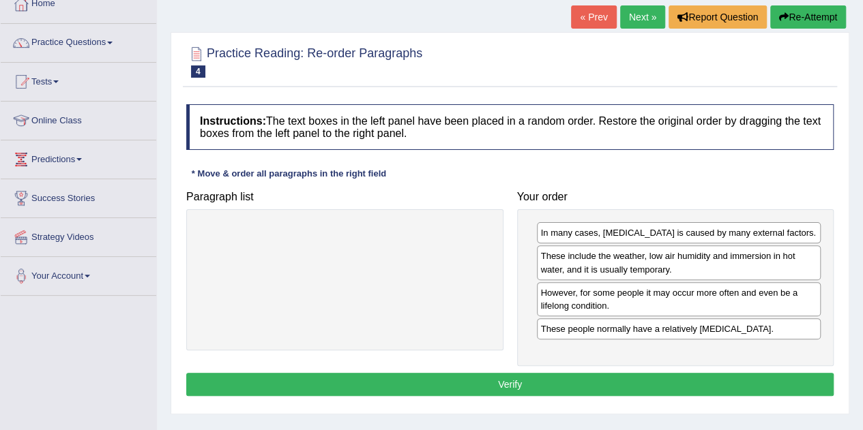
click at [539, 388] on button "Verify" at bounding box center [509, 384] width 647 height 23
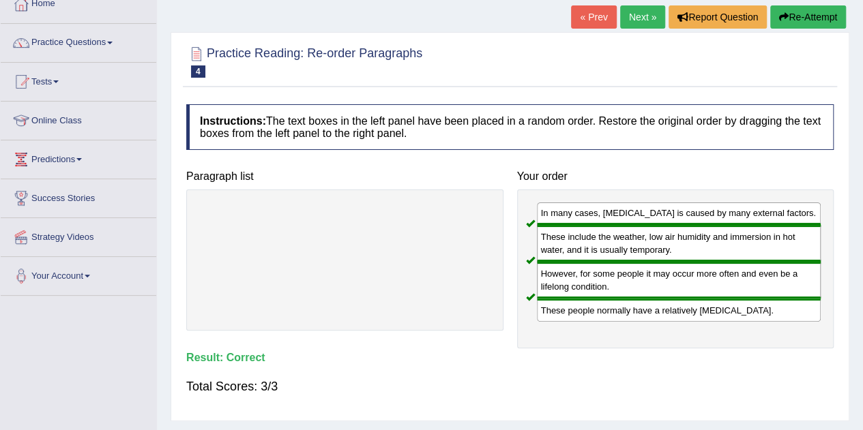
click at [628, 14] on link "Next »" at bounding box center [642, 16] width 45 height 23
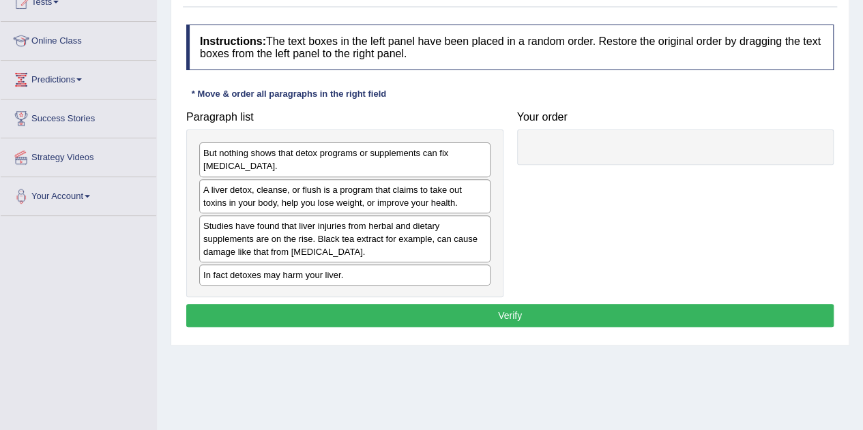
scroll to position [172, 0]
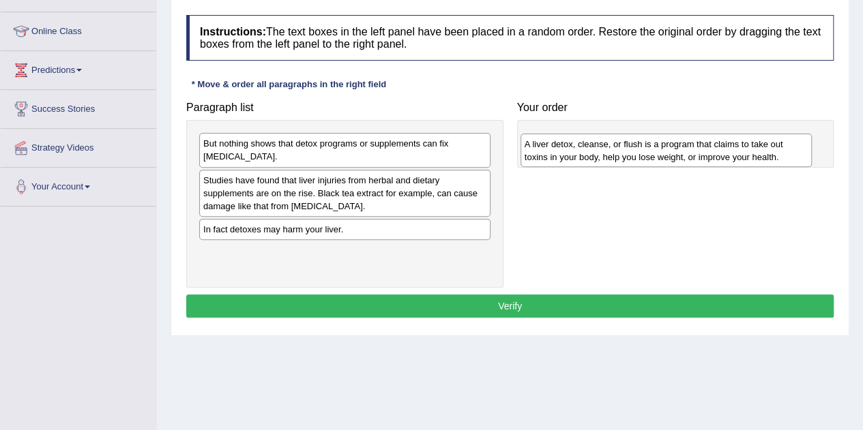
drag, startPoint x: 328, startPoint y: 185, endPoint x: 682, endPoint y: 147, distance: 356.1
click at [682, 147] on div "A liver detox, cleanse, or flush is a program that claims to take out toxins in…" at bounding box center [665, 151] width 291 height 34
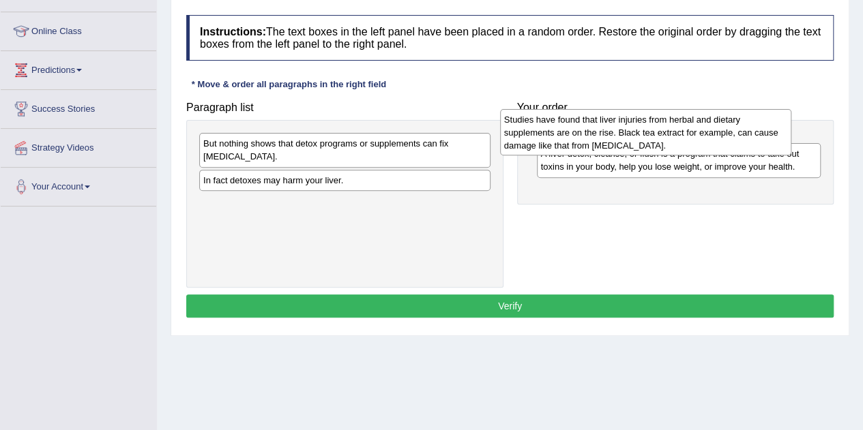
drag, startPoint x: 370, startPoint y: 194, endPoint x: 671, endPoint y: 134, distance: 306.8
click at [671, 134] on div "Studies have found that liver injuries from herbal and dietary supplements are …" at bounding box center [645, 132] width 291 height 47
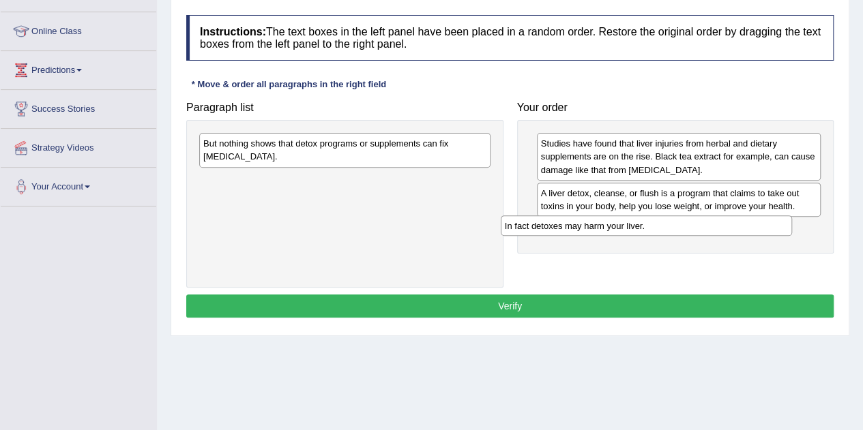
drag, startPoint x: 367, startPoint y: 181, endPoint x: 692, endPoint y: 233, distance: 329.5
click at [692, 233] on div "In fact detoxes may harm your liver." at bounding box center [646, 226] width 291 height 20
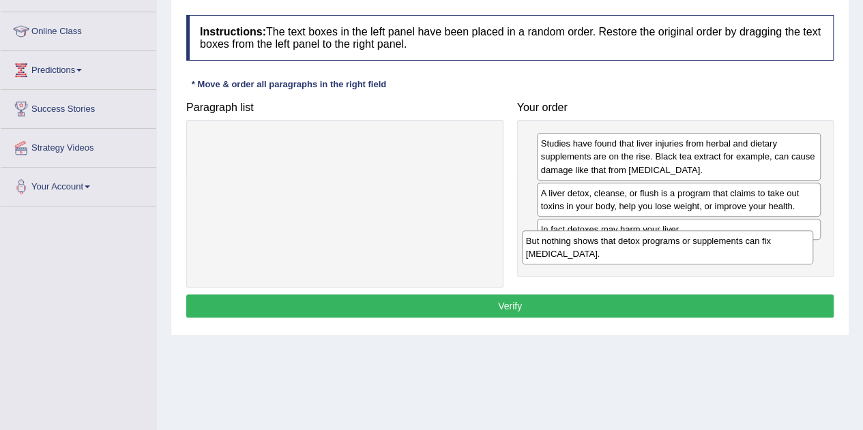
drag, startPoint x: 374, startPoint y: 150, endPoint x: 697, endPoint y: 248, distance: 337.9
click at [697, 248] on div "But nothing shows that detox programs or supplements can fix liver damage." at bounding box center [667, 248] width 291 height 34
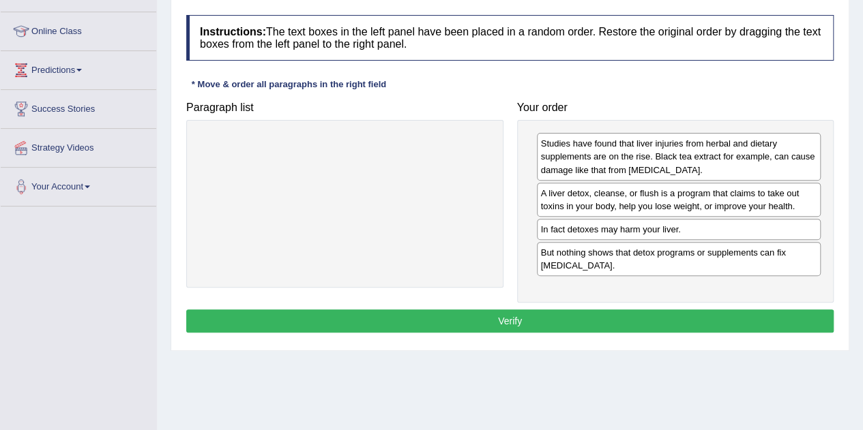
click at [549, 310] on button "Verify" at bounding box center [509, 321] width 647 height 23
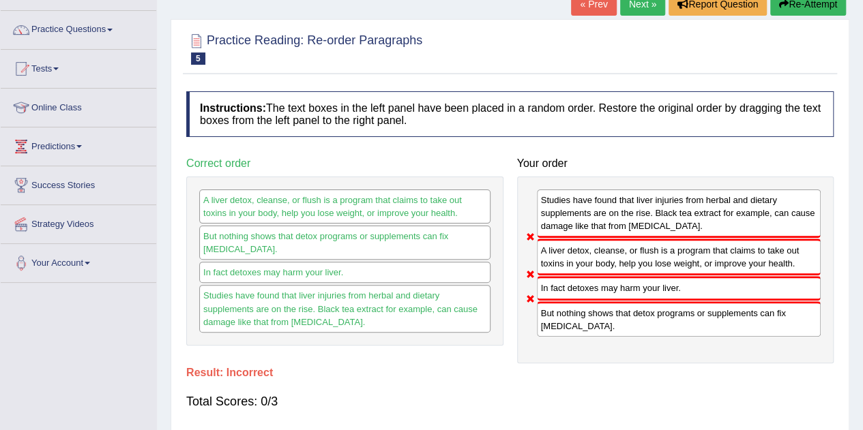
scroll to position [93, 0]
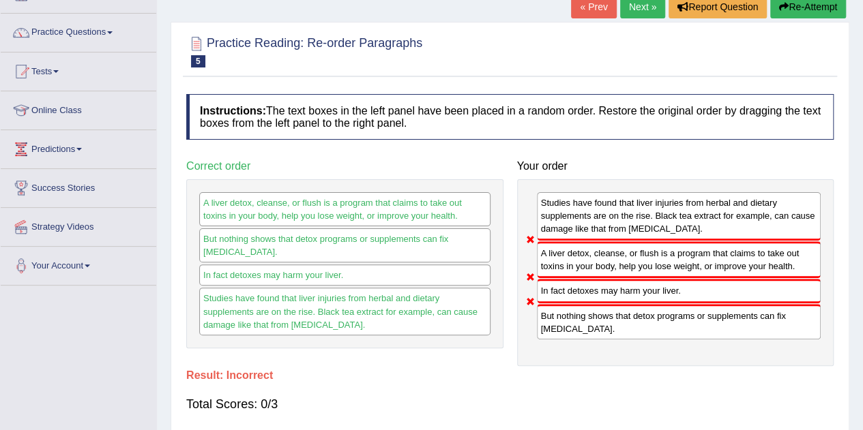
click at [641, 8] on link "Next »" at bounding box center [642, 6] width 45 height 23
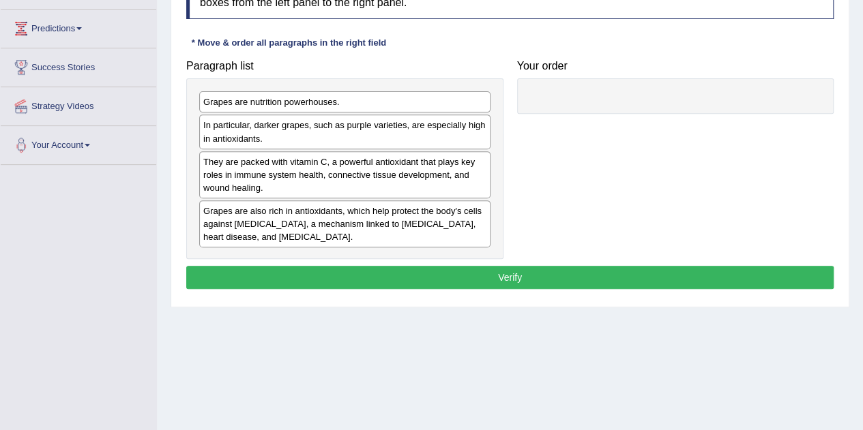
scroll to position [214, 0]
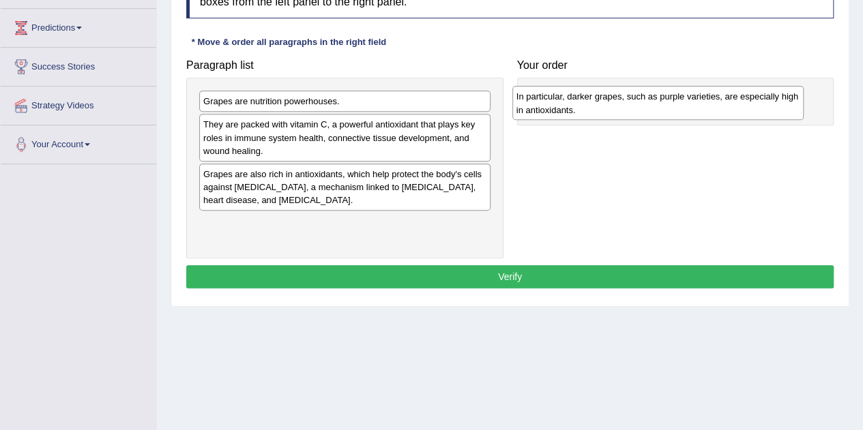
drag, startPoint x: 258, startPoint y: 132, endPoint x: 571, endPoint y: 104, distance: 314.3
click at [571, 104] on div "In particular, darker grapes, such as purple varieties, are especially high in …" at bounding box center [657, 103] width 291 height 34
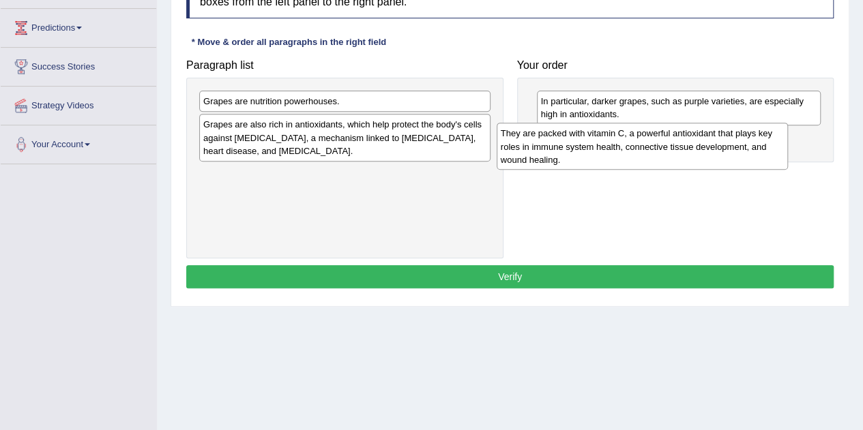
drag, startPoint x: 295, startPoint y: 122, endPoint x: 596, endPoint y: 129, distance: 301.6
click at [596, 129] on div "They are packed with vitamin C, a powerful antioxidant that plays key roles in …" at bounding box center [642, 146] width 291 height 47
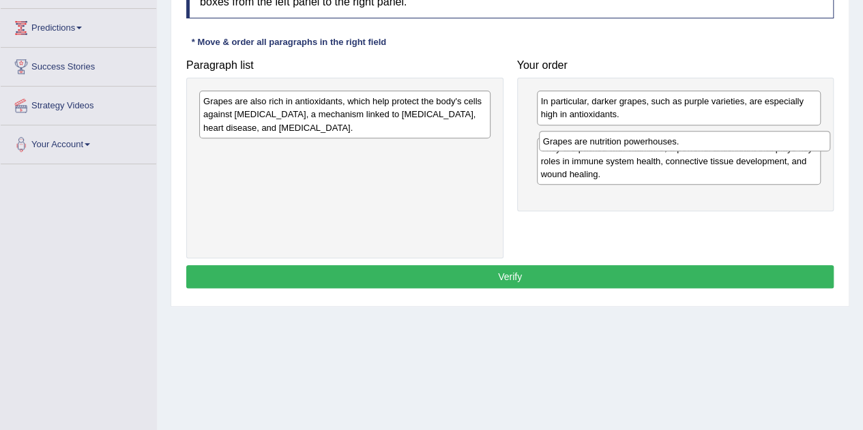
drag, startPoint x: 383, startPoint y: 107, endPoint x: 720, endPoint y: 143, distance: 339.5
click at [720, 143] on div "Grapes are nutrition powerhouses." at bounding box center [684, 141] width 291 height 20
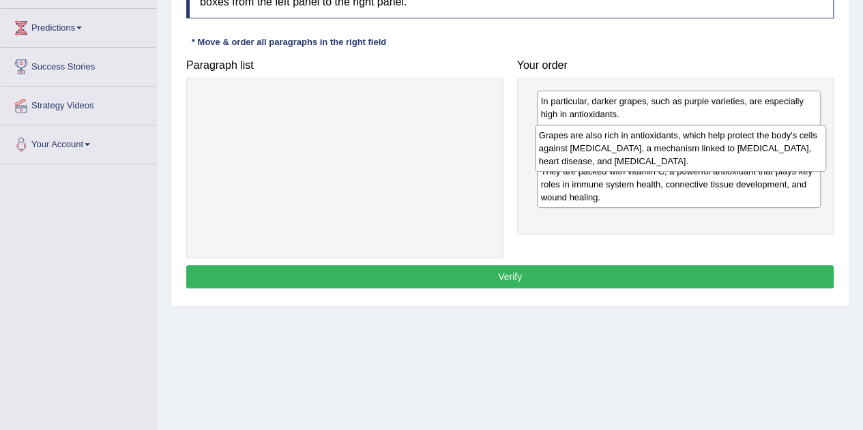
drag, startPoint x: 321, startPoint y: 113, endPoint x: 656, endPoint y: 147, distance: 337.3
click at [656, 147] on div "Grapes are also rich in antioxidants, which help protect the body's cells again…" at bounding box center [680, 148] width 291 height 47
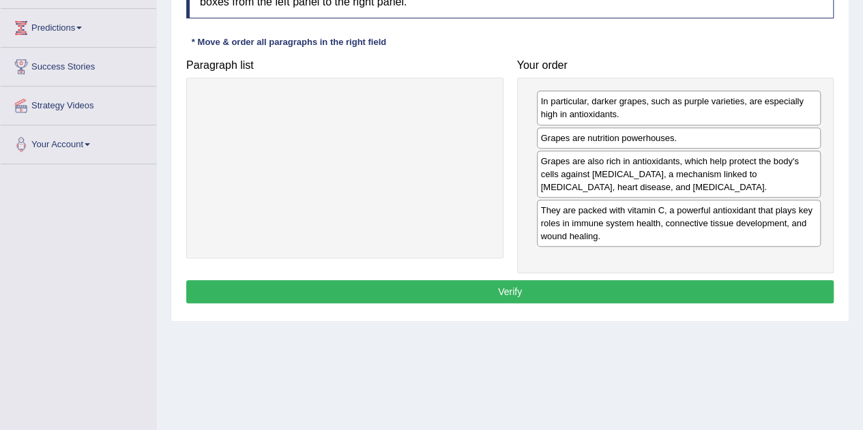
click at [569, 282] on button "Verify" at bounding box center [509, 291] width 647 height 23
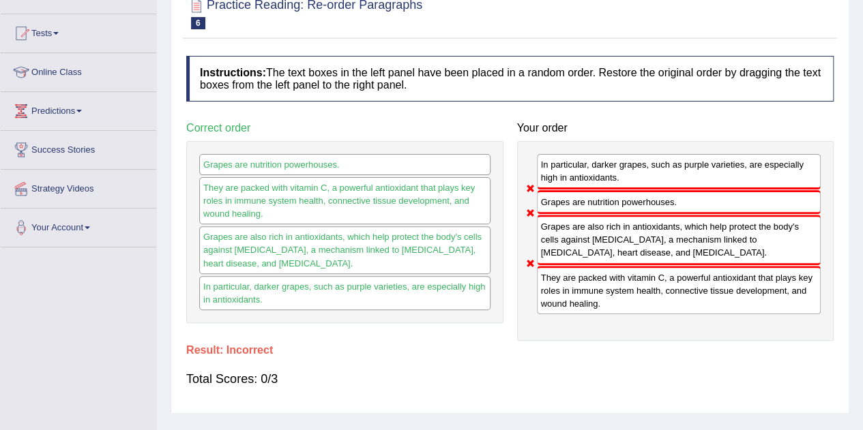
scroll to position [78, 0]
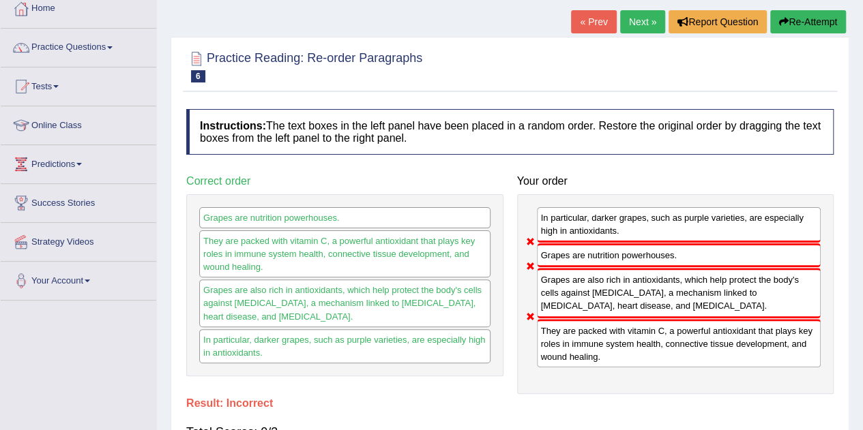
click at [647, 22] on link "Next »" at bounding box center [642, 21] width 45 height 23
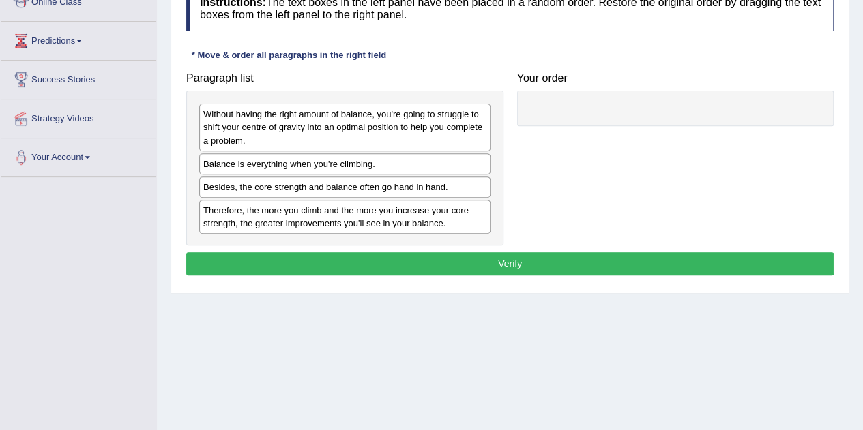
scroll to position [202, 0]
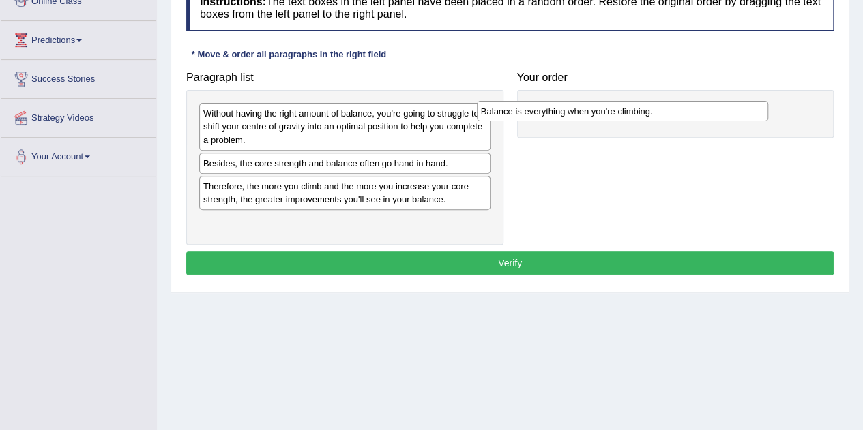
drag, startPoint x: 325, startPoint y: 163, endPoint x: 612, endPoint y: 108, distance: 291.8
click at [612, 108] on div "Balance is everything when you're climbing." at bounding box center [622, 111] width 291 height 20
click at [352, 123] on div "Without having the right amount of balance, you're going to struggle to shift y…" at bounding box center [344, 126] width 291 height 47
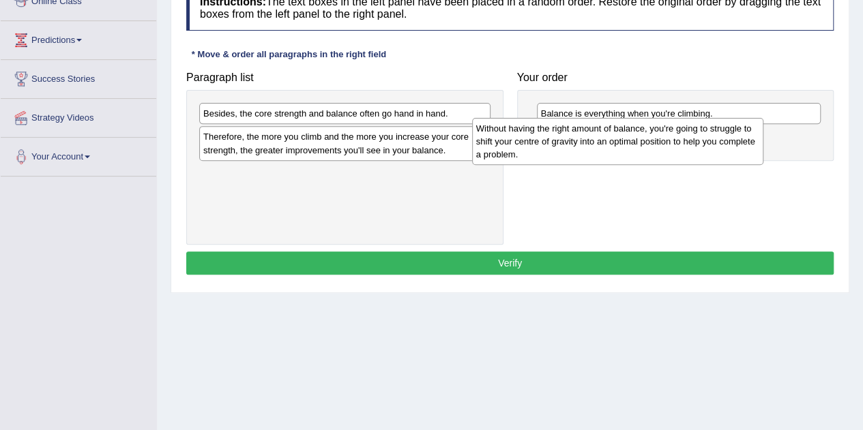
drag, startPoint x: 360, startPoint y: 119, endPoint x: 633, endPoint y: 134, distance: 273.2
click at [633, 134] on div "Without having the right amount of balance, you're going to struggle to shift y…" at bounding box center [617, 141] width 291 height 47
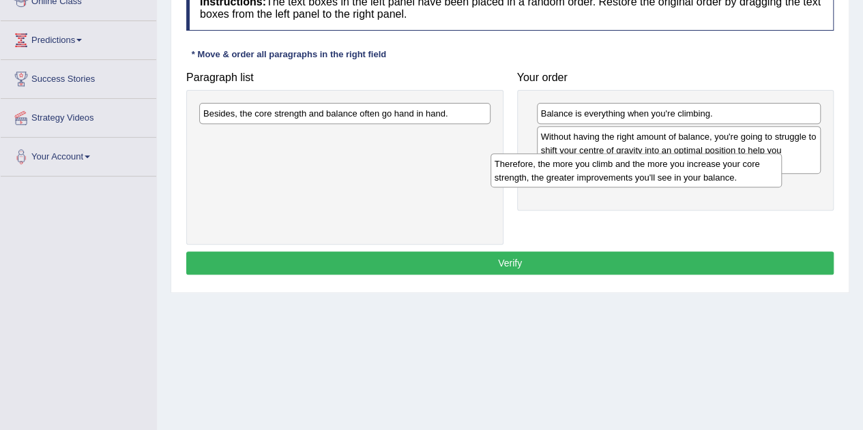
drag, startPoint x: 362, startPoint y: 145, endPoint x: 655, endPoint y: 171, distance: 294.4
click at [655, 171] on div "Therefore, the more you climb and the more you increase your core strength, the…" at bounding box center [635, 170] width 291 height 34
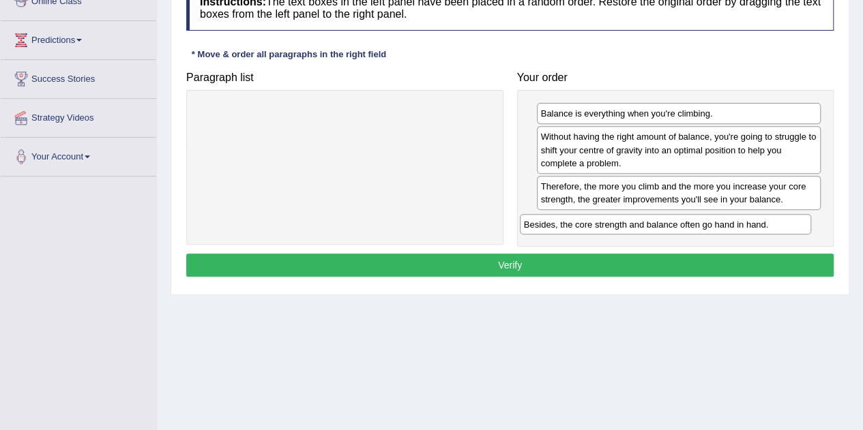
drag, startPoint x: 378, startPoint y: 113, endPoint x: 724, endPoint y: 224, distance: 364.1
click at [724, 224] on div "Besides, the core strength and balance often go hand in hand." at bounding box center [665, 224] width 291 height 20
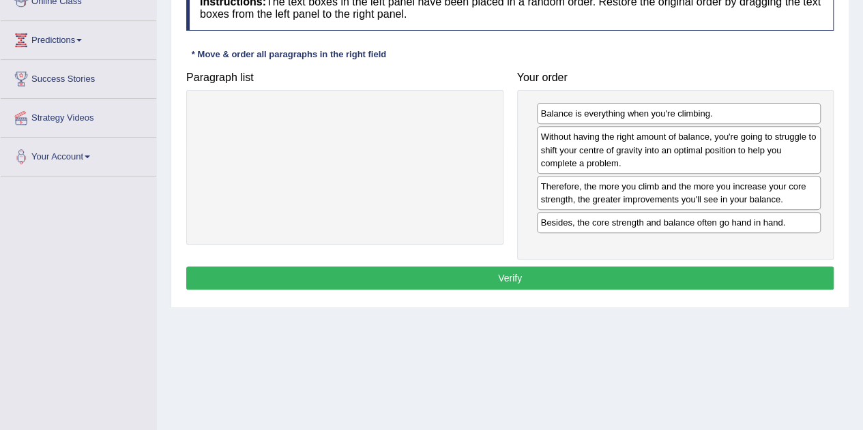
click at [613, 274] on button "Verify" at bounding box center [509, 278] width 647 height 23
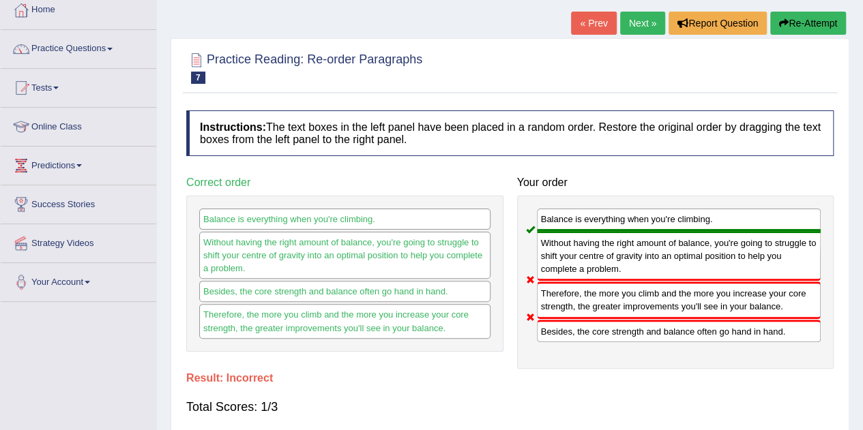
scroll to position [57, 0]
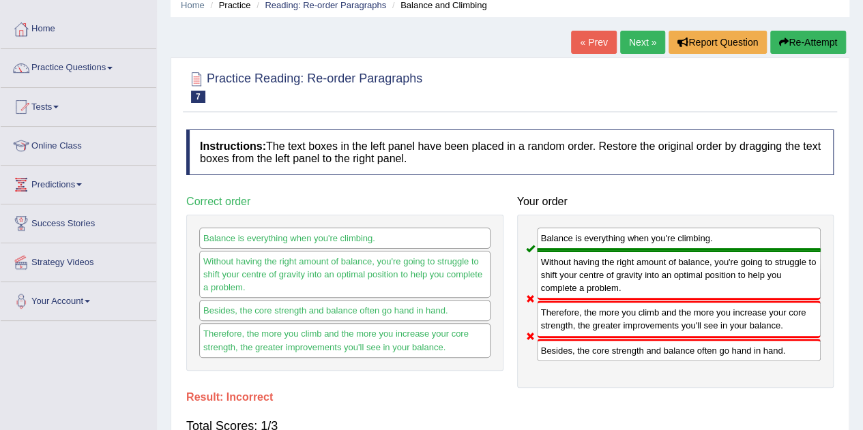
click at [641, 50] on link "Next »" at bounding box center [642, 42] width 45 height 23
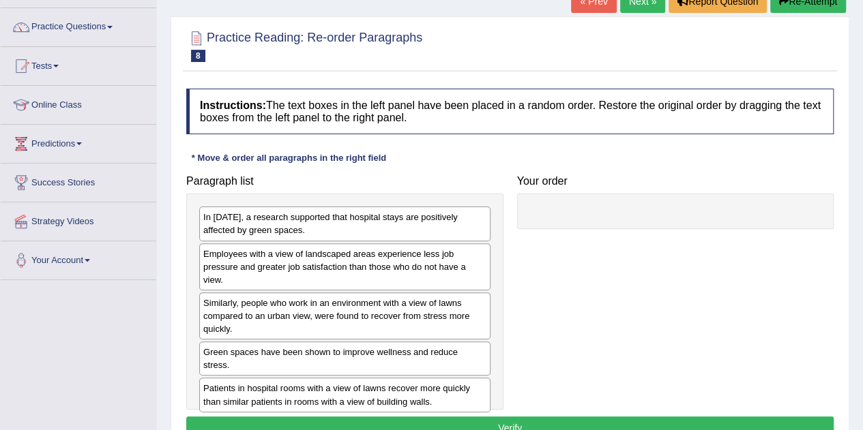
scroll to position [100, 0]
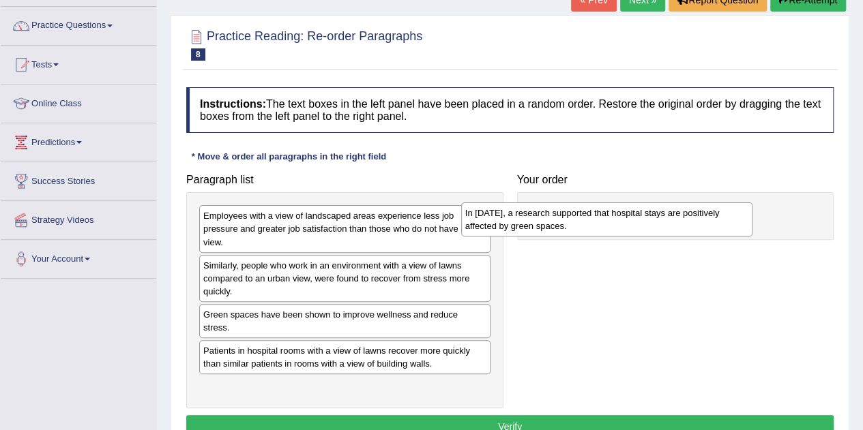
drag, startPoint x: 315, startPoint y: 214, endPoint x: 577, endPoint y: 211, distance: 262.0
click at [577, 211] on div "In 2002, a research supported that hospital stays are positively affected by gr…" at bounding box center [606, 220] width 291 height 34
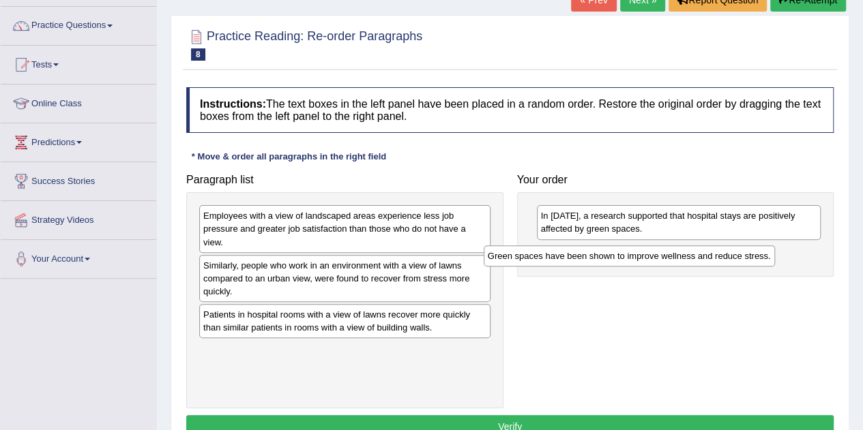
drag, startPoint x: 362, startPoint y: 310, endPoint x: 647, endPoint y: 253, distance: 290.2
click at [647, 253] on div "Green spaces have been shown to improve wellness and reduce stress." at bounding box center [629, 256] width 291 height 20
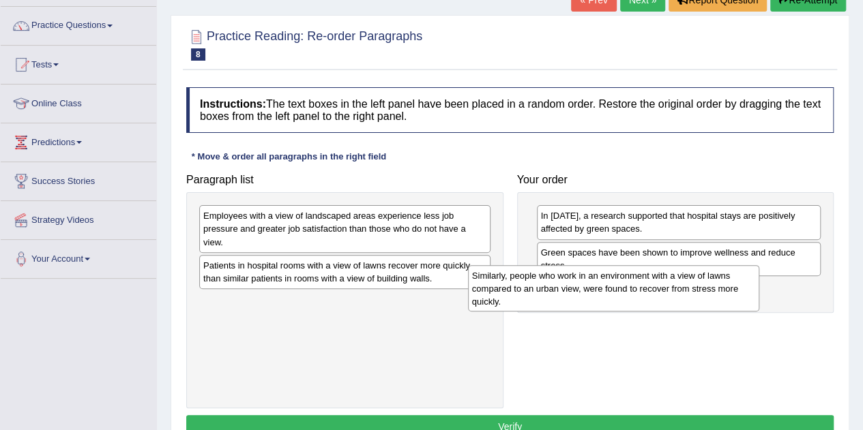
drag, startPoint x: 372, startPoint y: 283, endPoint x: 641, endPoint y: 294, distance: 269.0
click at [641, 294] on div "Similarly, people who work in an environment with a view of lawns compared to a…" at bounding box center [613, 288] width 291 height 47
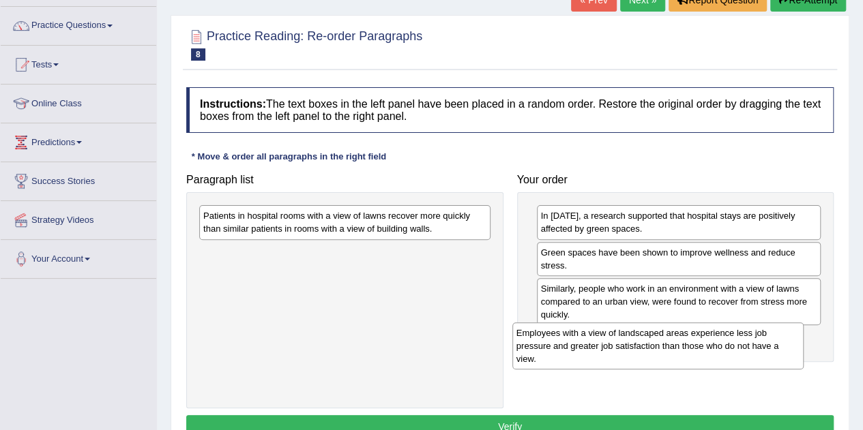
drag, startPoint x: 417, startPoint y: 241, endPoint x: 733, endPoint y: 358, distance: 336.7
click at [733, 358] on div "Employees with a view of landscaped areas experience less job pressure and grea…" at bounding box center [657, 346] width 291 height 47
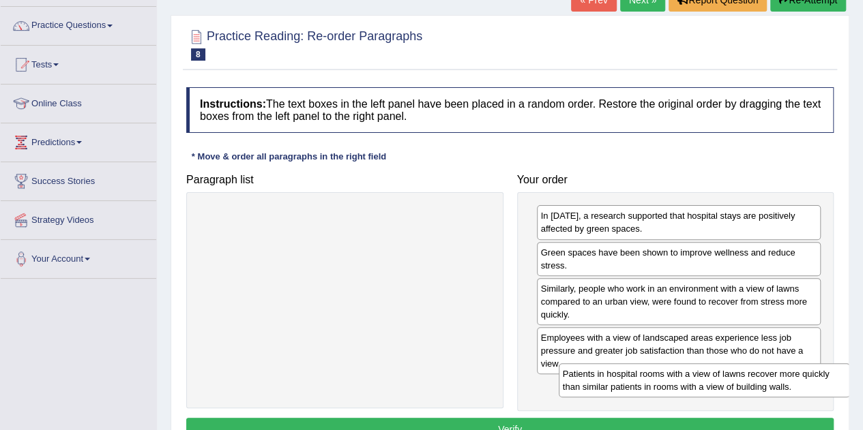
drag, startPoint x: 297, startPoint y: 223, endPoint x: 650, endPoint y: 384, distance: 388.3
click at [650, 384] on div "Patients in hospital rooms with a view of lawns recover more quickly than simil…" at bounding box center [704, 381] width 291 height 34
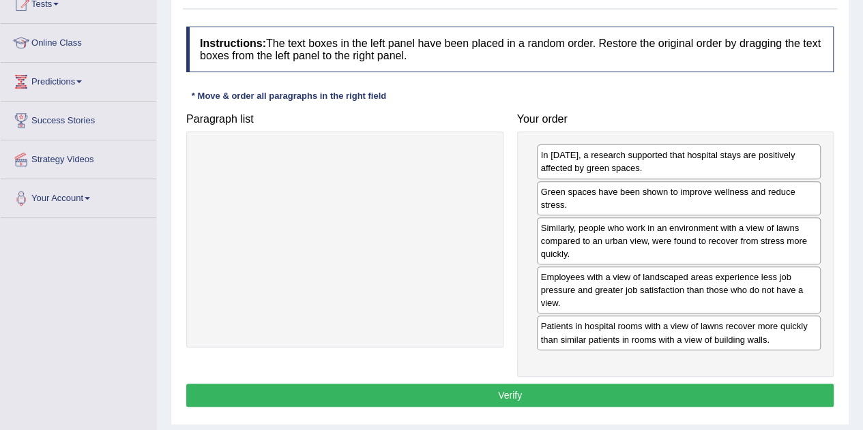
scroll to position [161, 0]
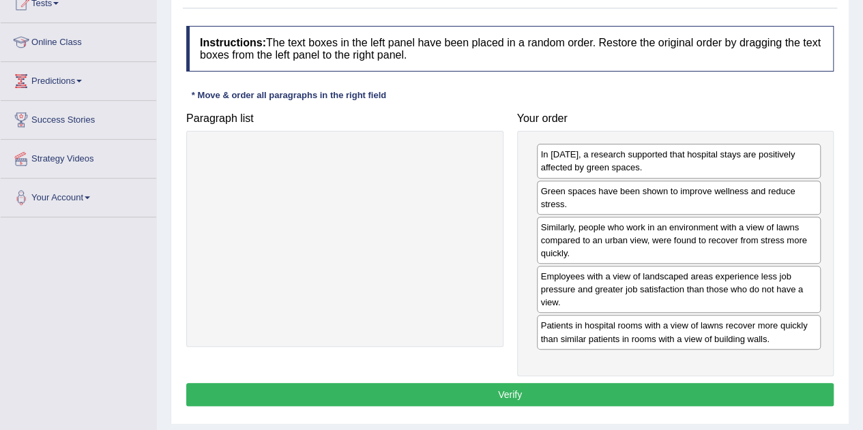
click at [465, 386] on button "Verify" at bounding box center [509, 394] width 647 height 23
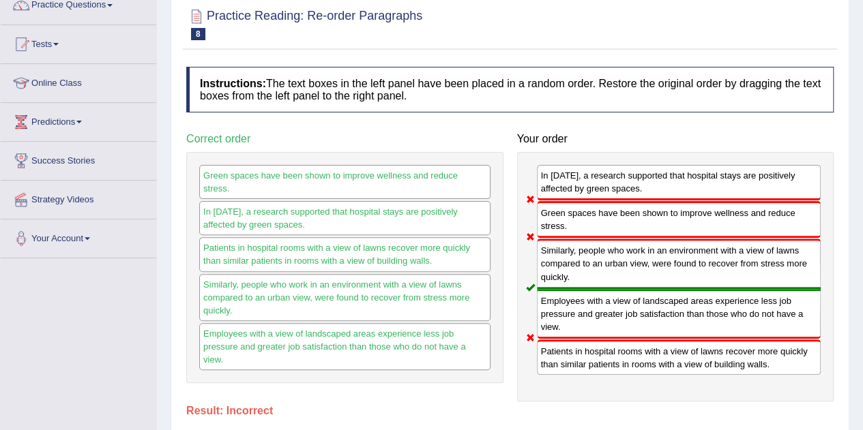
scroll to position [35, 0]
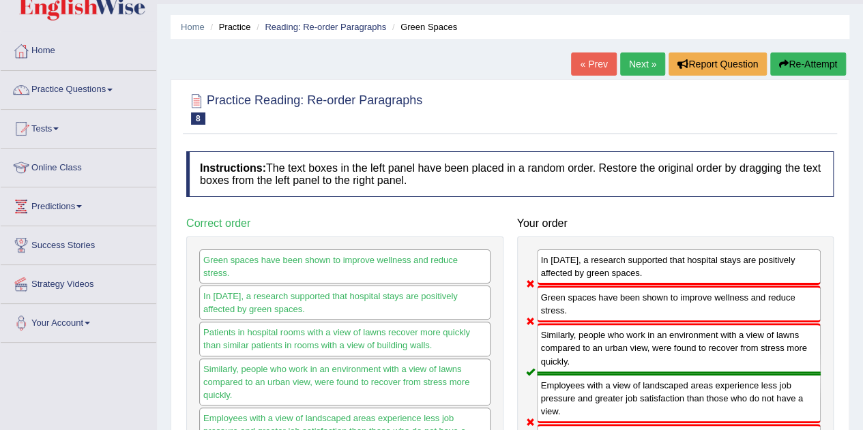
click at [649, 56] on link "Next »" at bounding box center [642, 64] width 45 height 23
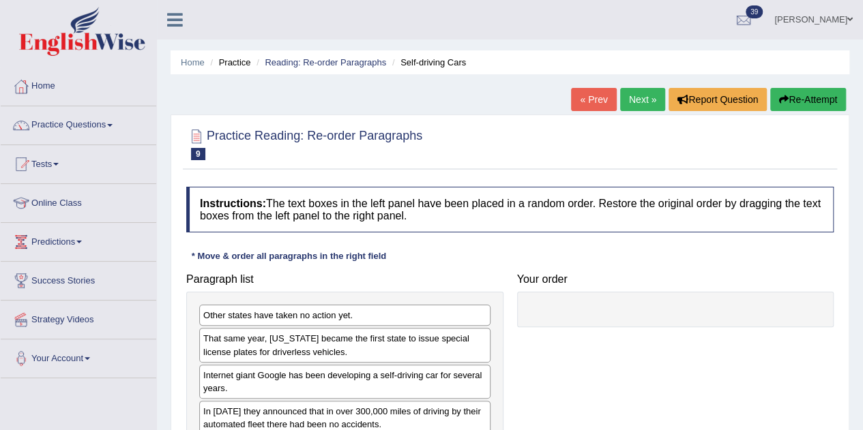
click at [54, 123] on link "Practice Questions" at bounding box center [79, 123] width 156 height 34
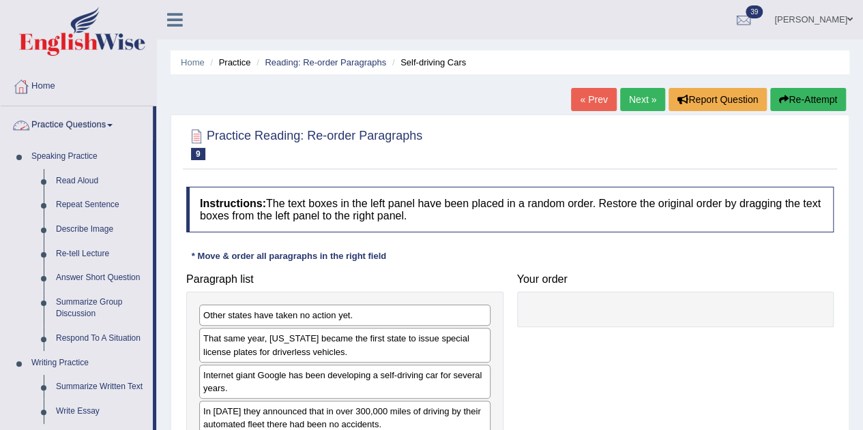
click at [54, 123] on link "Practice Questions" at bounding box center [77, 123] width 152 height 34
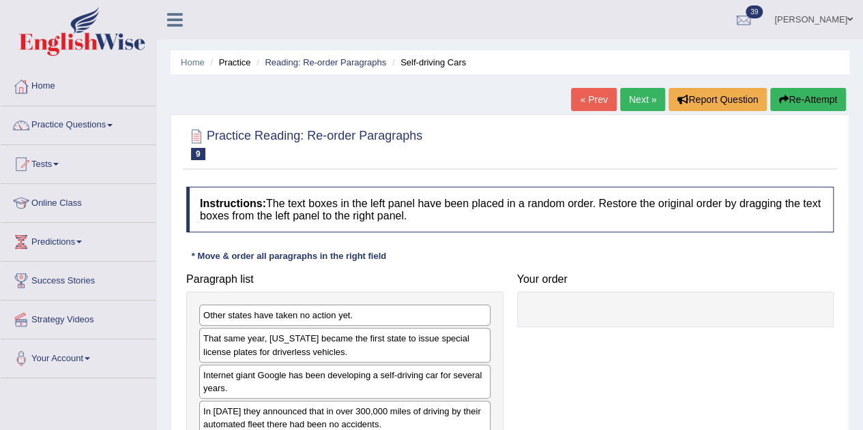
click at [30, 165] on div at bounding box center [21, 164] width 20 height 20
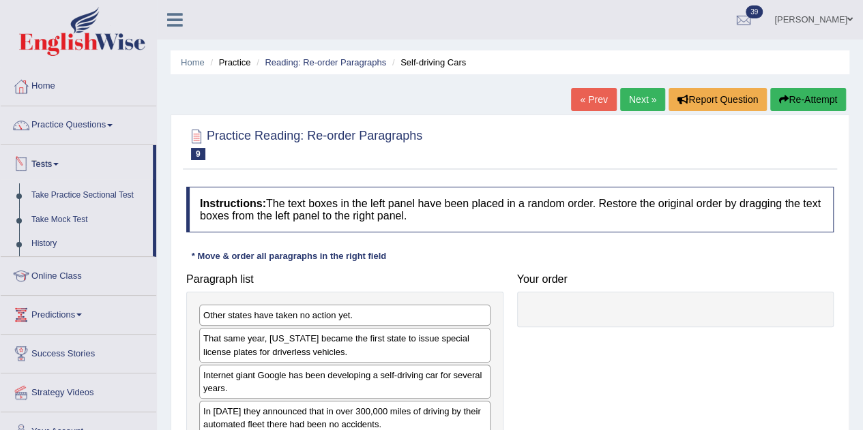
click at [46, 124] on link "Practice Questions" at bounding box center [79, 123] width 156 height 34
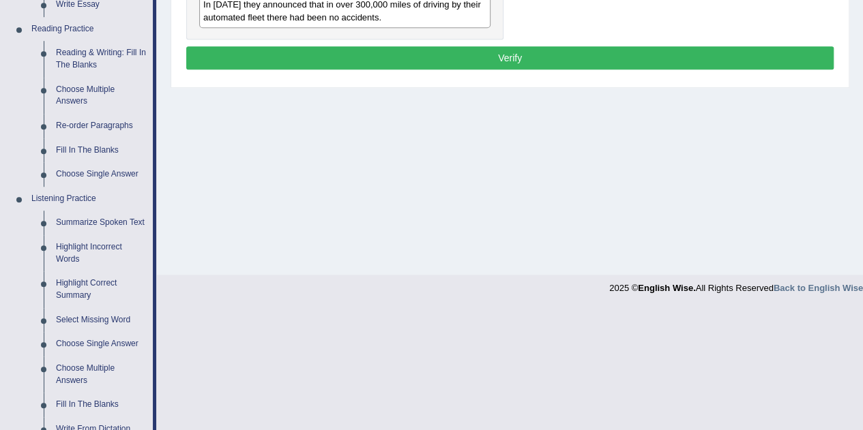
scroll to position [408, 0]
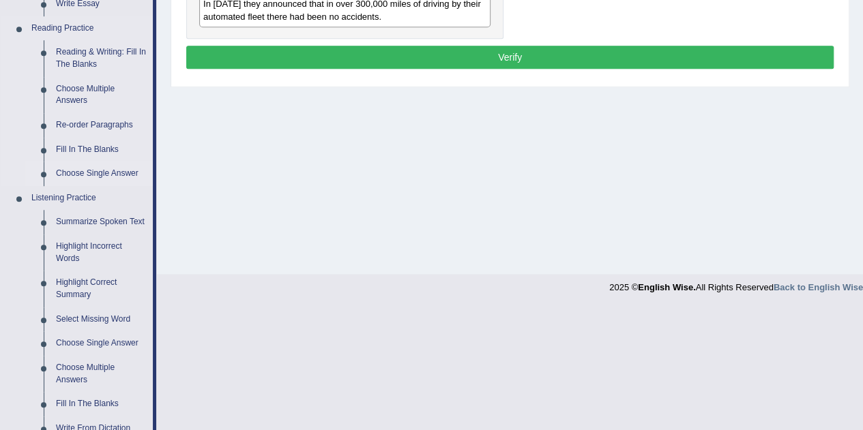
click at [73, 171] on link "Choose Single Answer" at bounding box center [101, 174] width 103 height 25
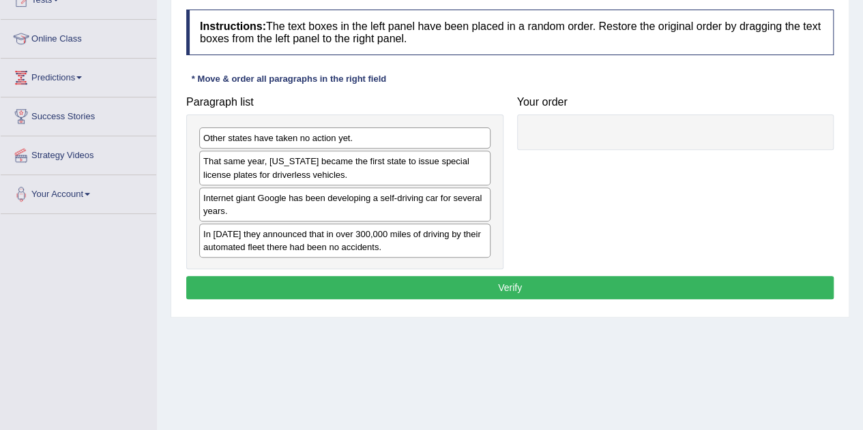
scroll to position [231, 0]
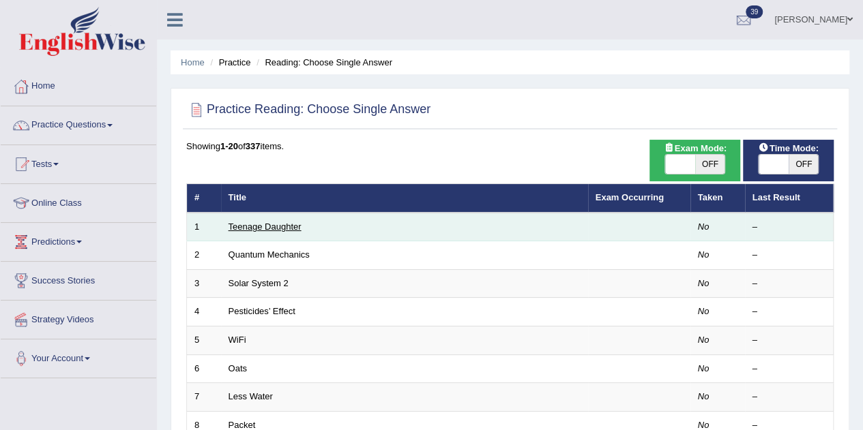
click at [246, 225] on link "Teenage Daughter" at bounding box center [265, 227] width 73 height 10
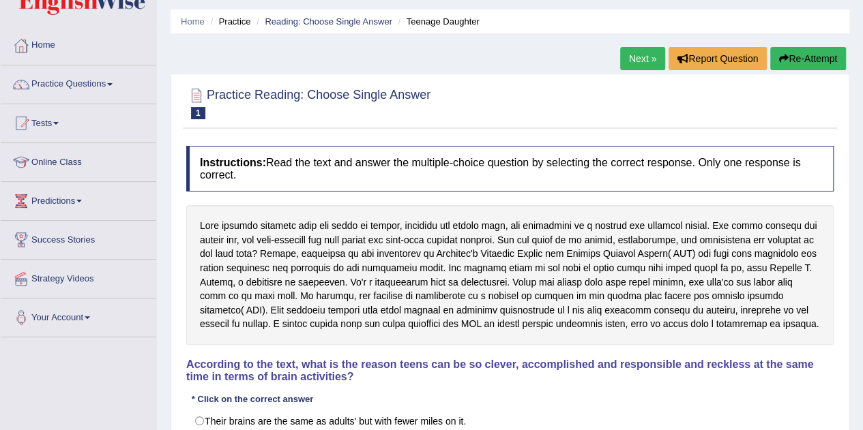
scroll to position [29, 0]
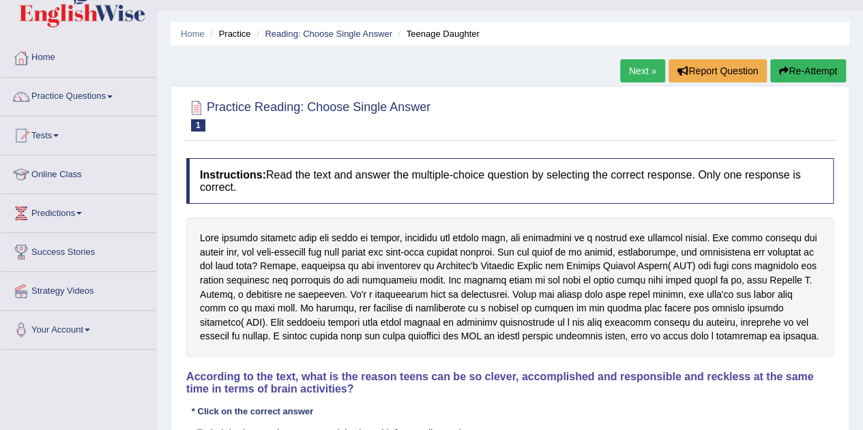
click at [30, 94] on div at bounding box center [21, 97] width 20 height 20
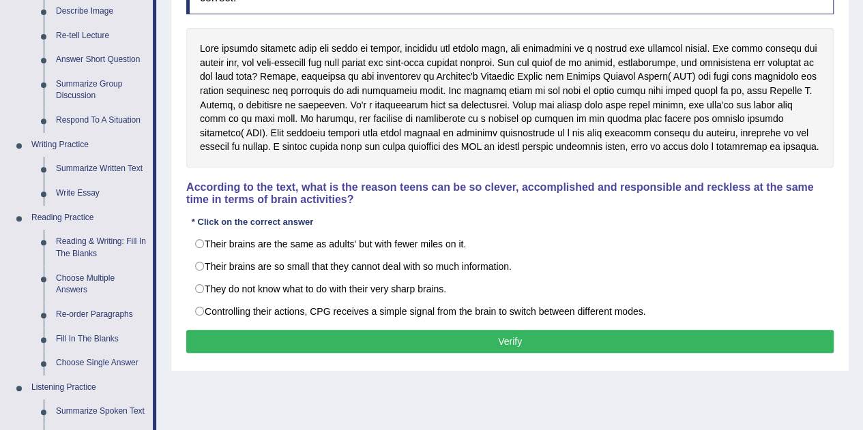
scroll to position [223, 0]
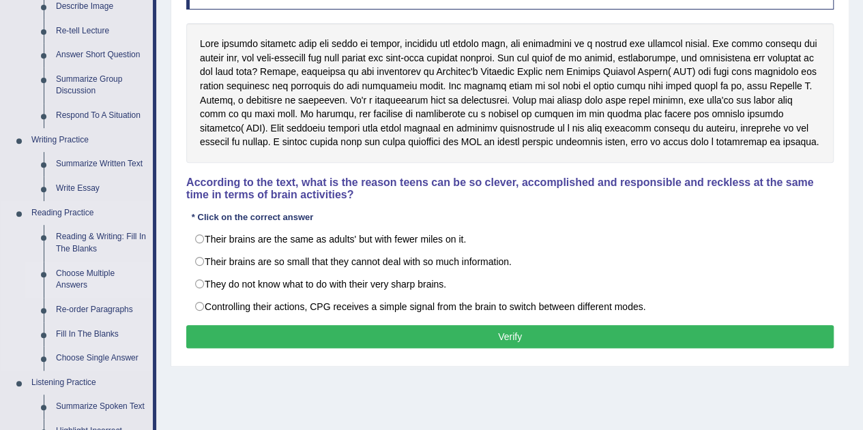
click at [68, 282] on link "Choose Multiple Answers" at bounding box center [101, 280] width 103 height 36
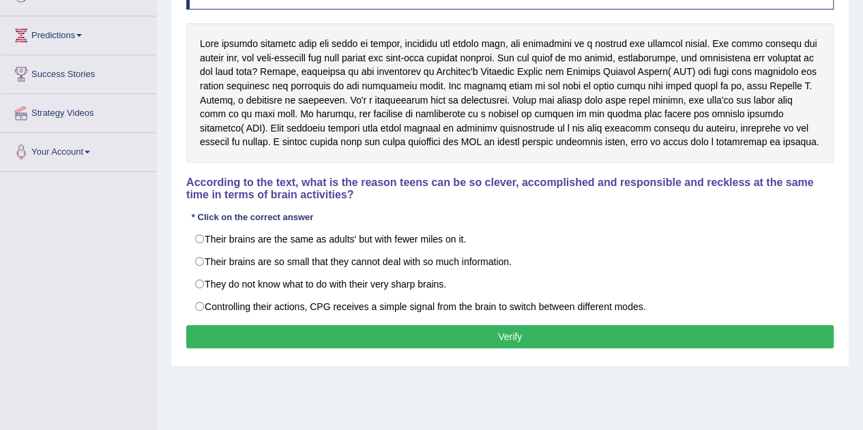
scroll to position [271, 0]
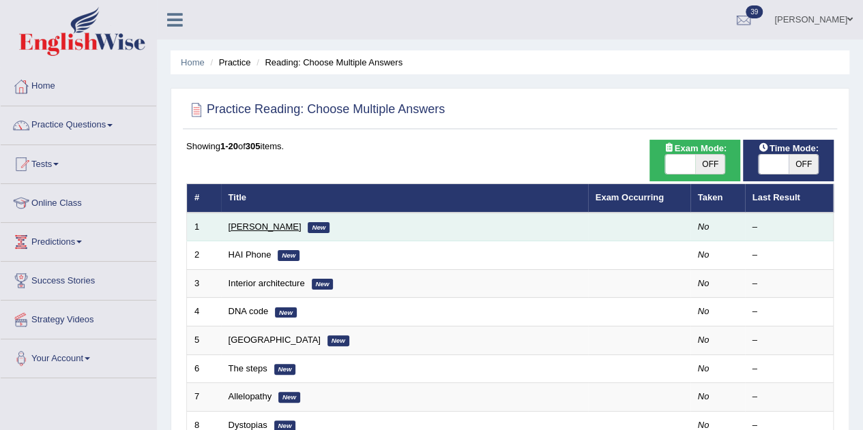
click at [236, 229] on link "[PERSON_NAME]" at bounding box center [265, 227] width 73 height 10
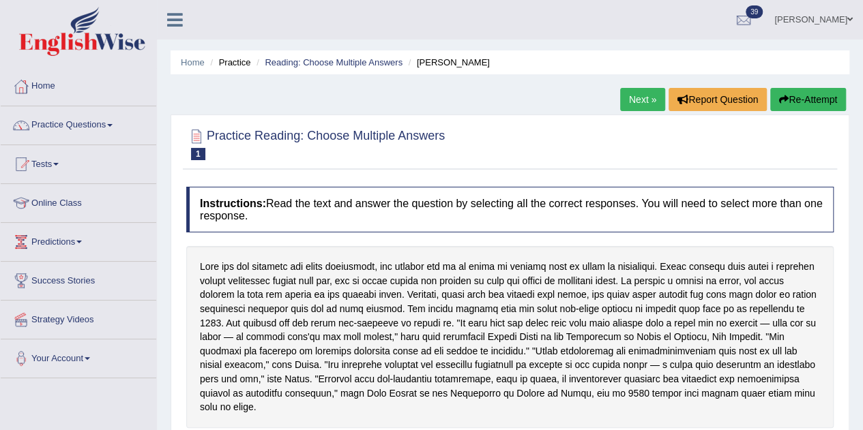
click at [63, 128] on link "Practice Questions" at bounding box center [79, 123] width 156 height 34
